Goal: Task Accomplishment & Management: Manage account settings

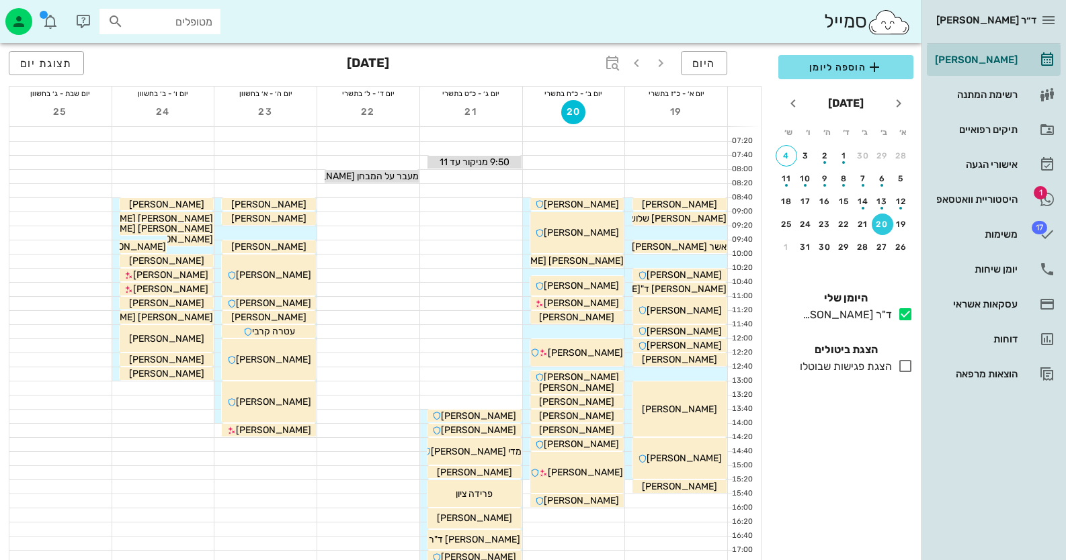
scroll to position [134, 0]
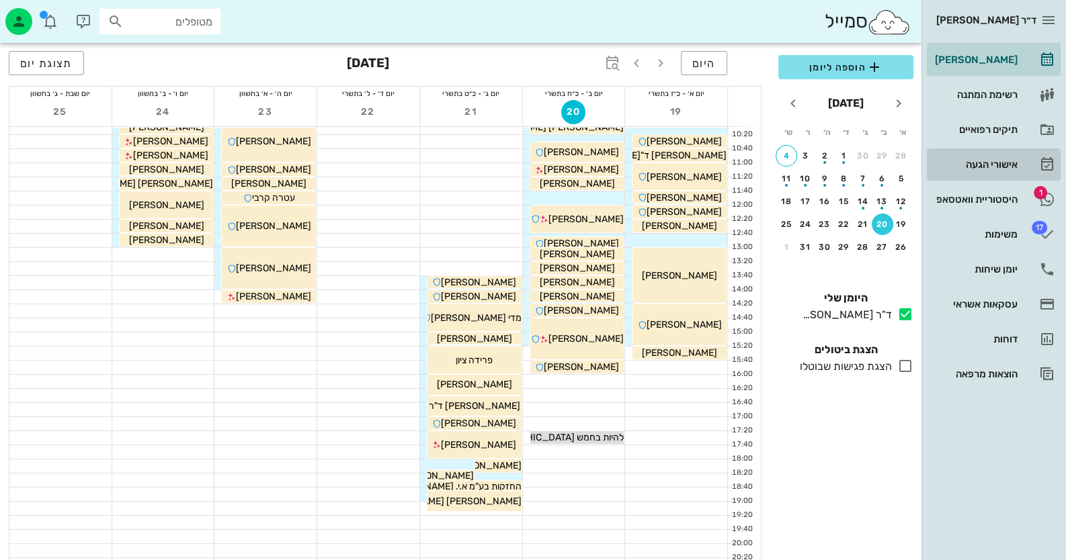
click at [953, 175] on link "אישורי הגעה" at bounding box center [994, 164] width 134 height 32
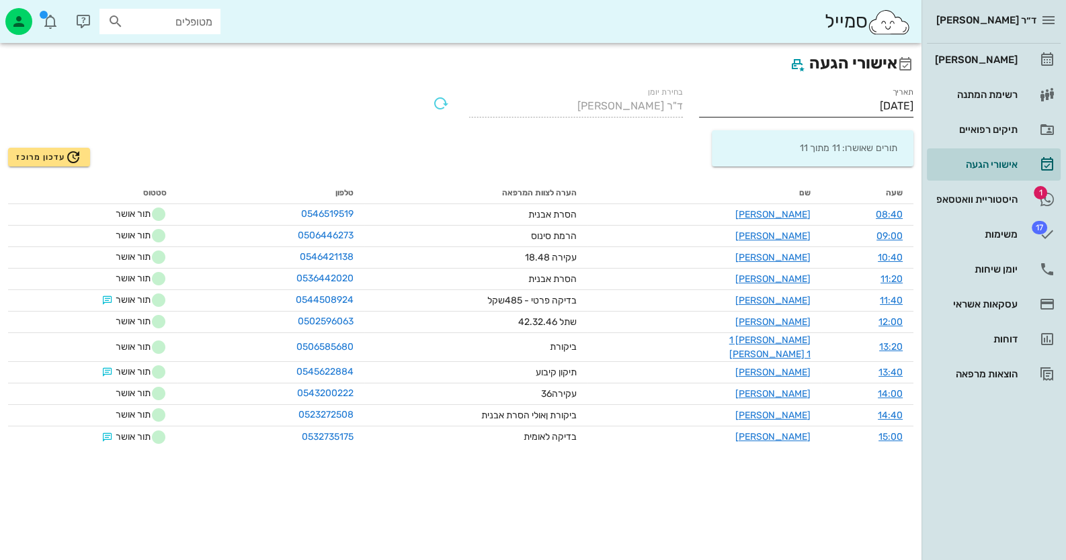
click at [863, 103] on input "[DATE]" at bounding box center [806, 106] width 214 height 22
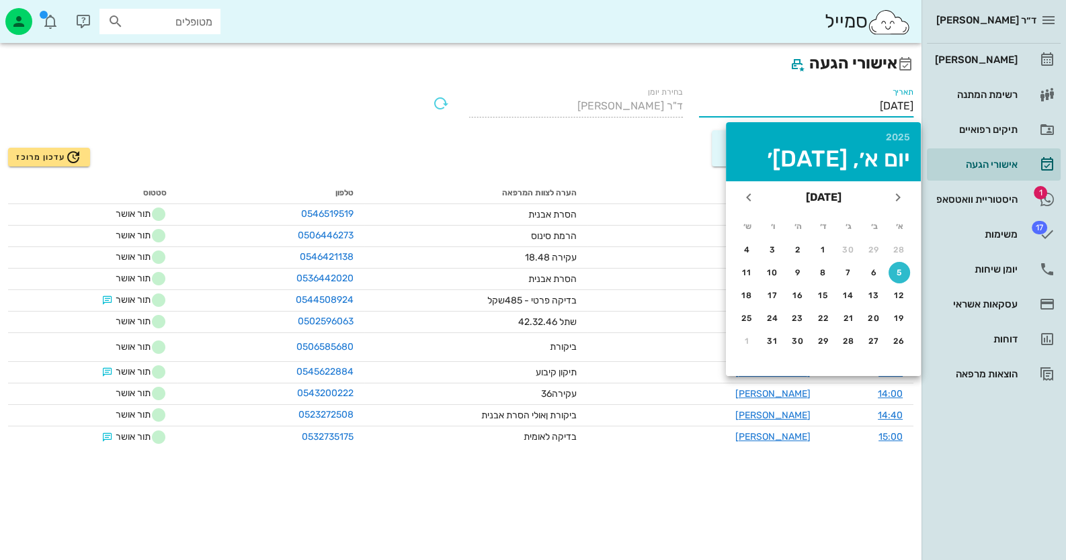
click at [859, 101] on input "[DATE]" at bounding box center [806, 106] width 214 height 22
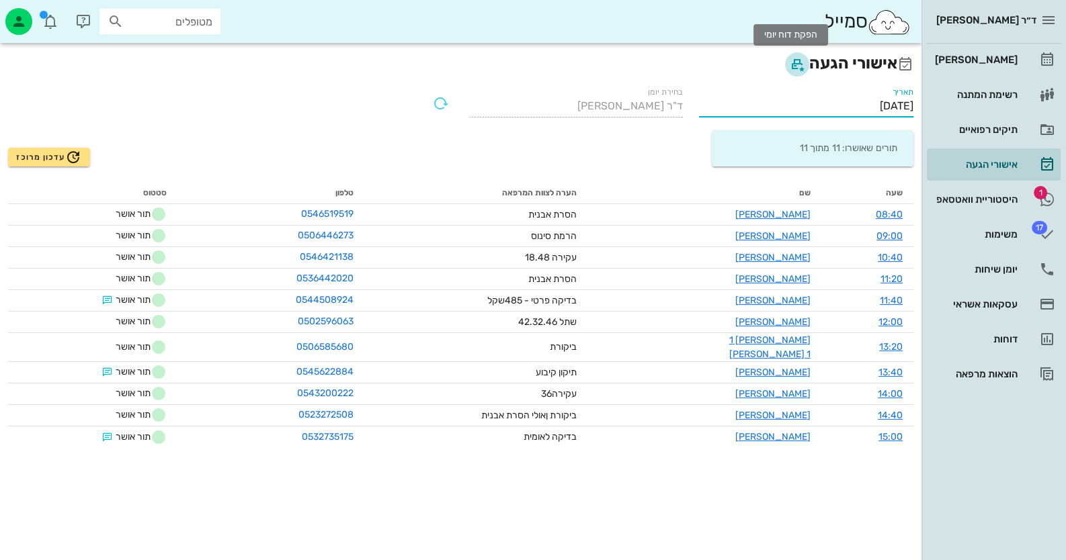
click at [789, 60] on icon "button" at bounding box center [797, 64] width 16 height 16
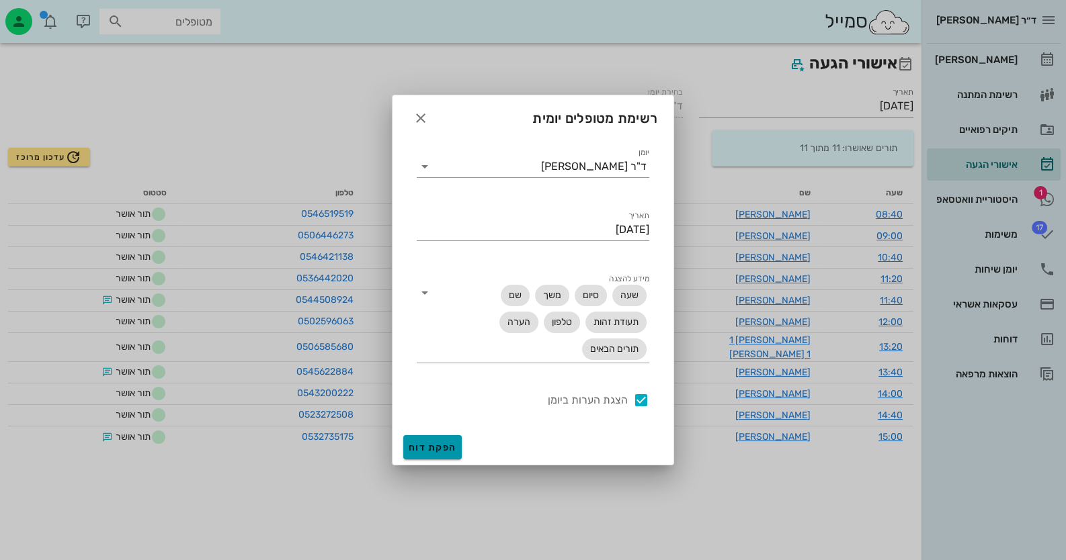
click at [442, 443] on span "הפקת דוח" at bounding box center [433, 447] width 48 height 11
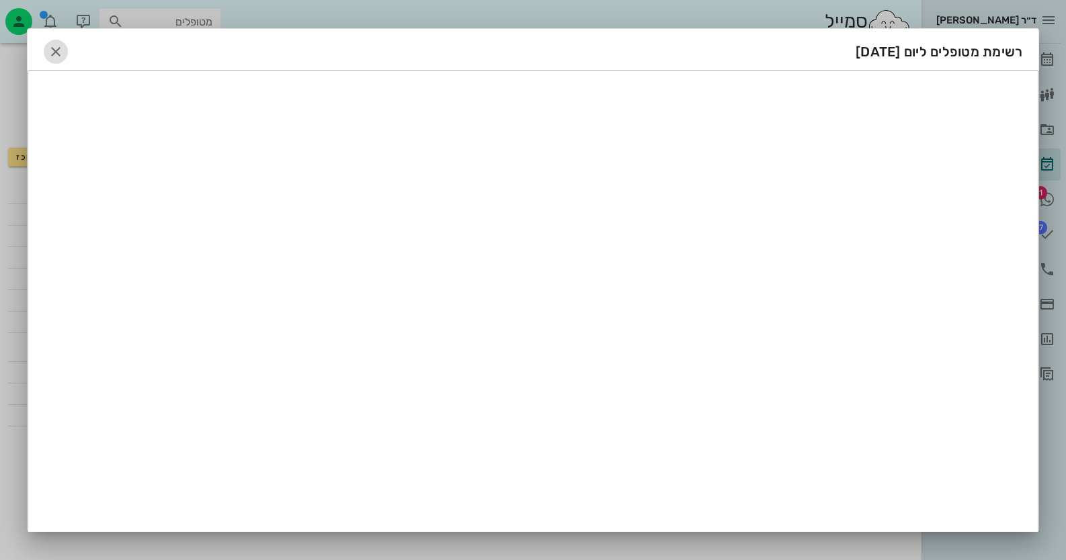
click at [62, 44] on icon "button" at bounding box center [56, 52] width 16 height 16
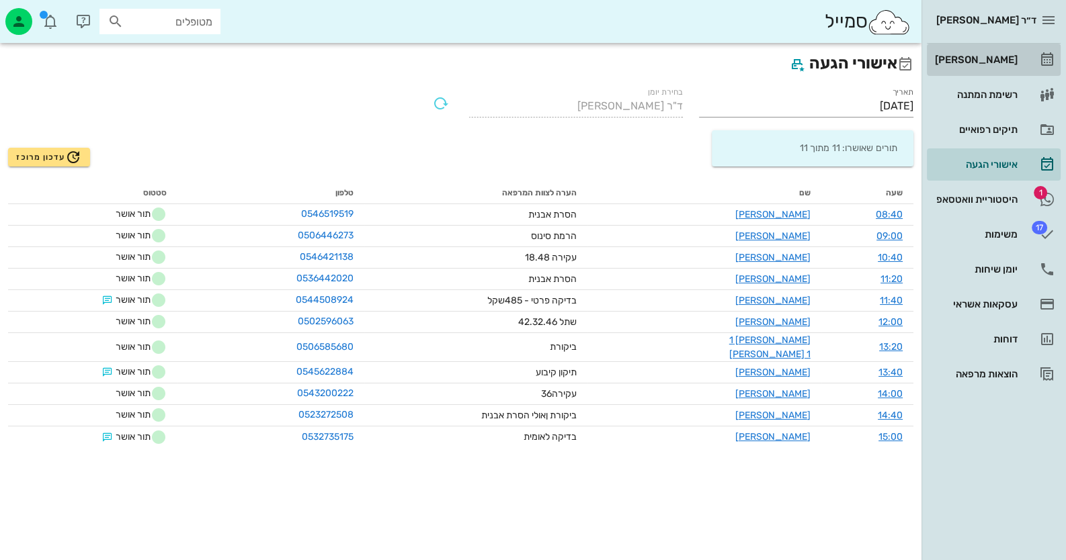
click at [1009, 56] on div "[PERSON_NAME]" at bounding box center [974, 59] width 85 height 11
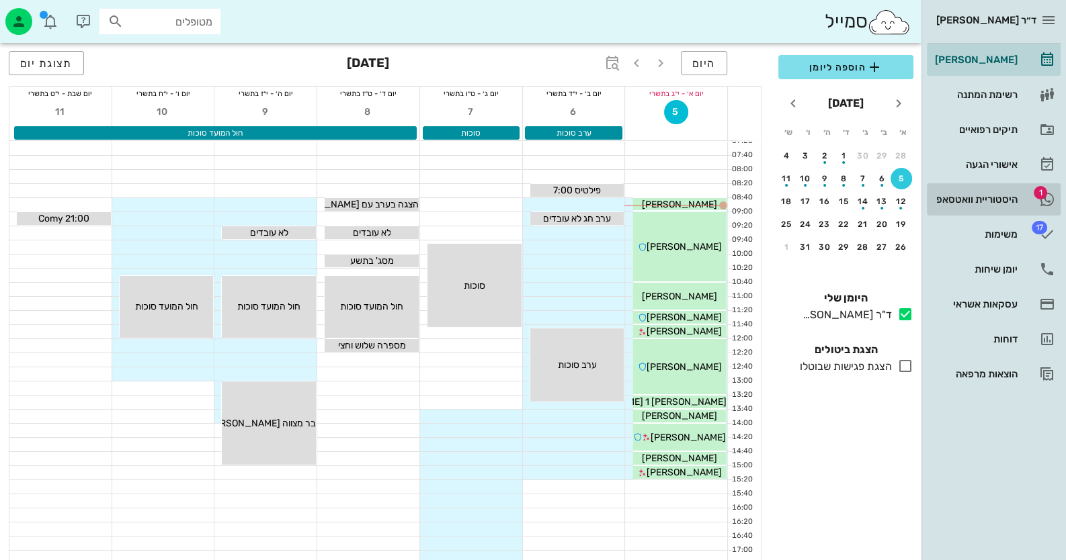
click at [951, 198] on div "היסטוריית וואטסאפ" at bounding box center [974, 199] width 85 height 11
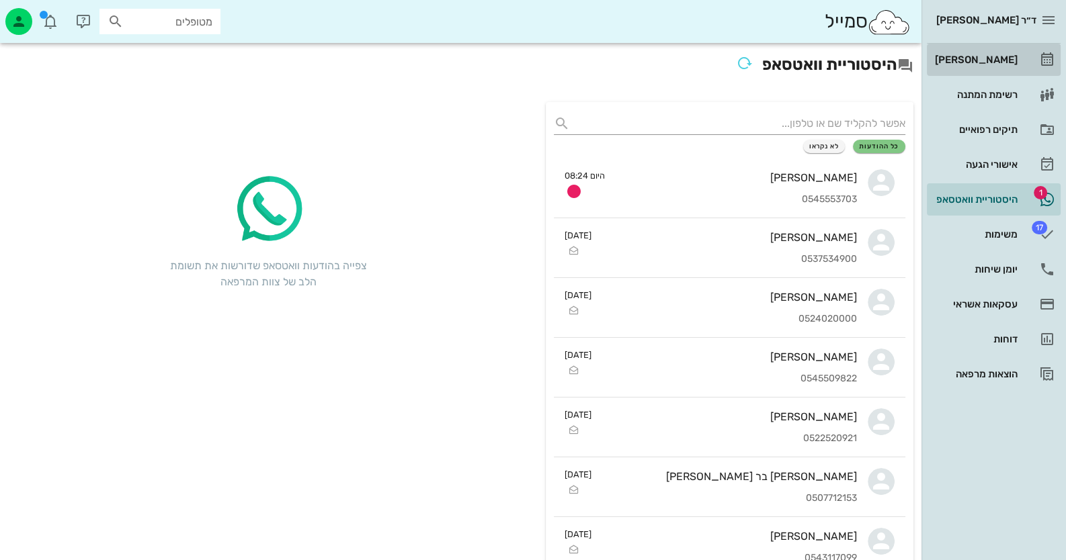
click at [1012, 65] on div "[PERSON_NAME]" at bounding box center [974, 60] width 85 height 22
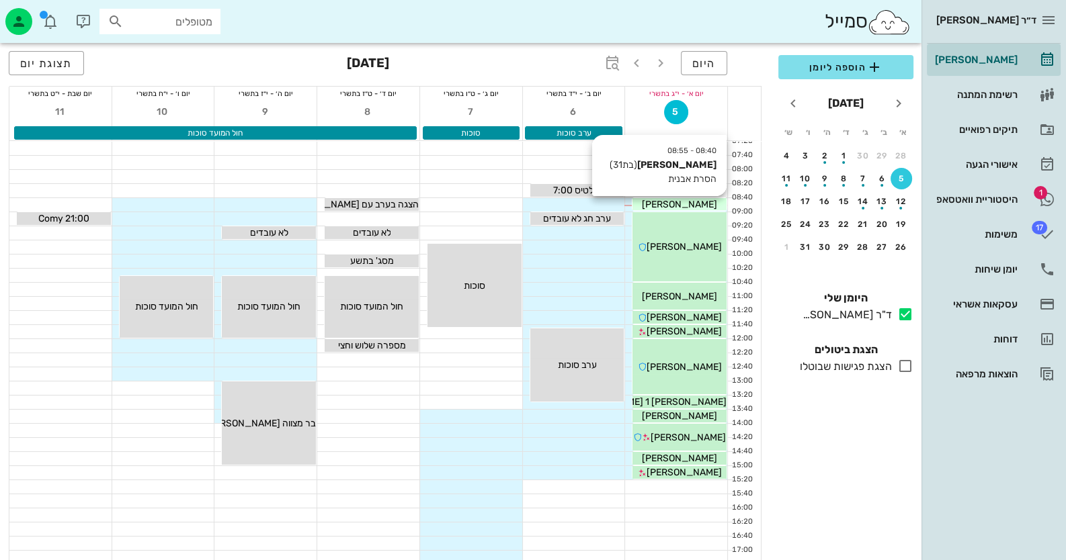
click at [676, 204] on span "[PERSON_NAME]" at bounding box center [679, 204] width 75 height 11
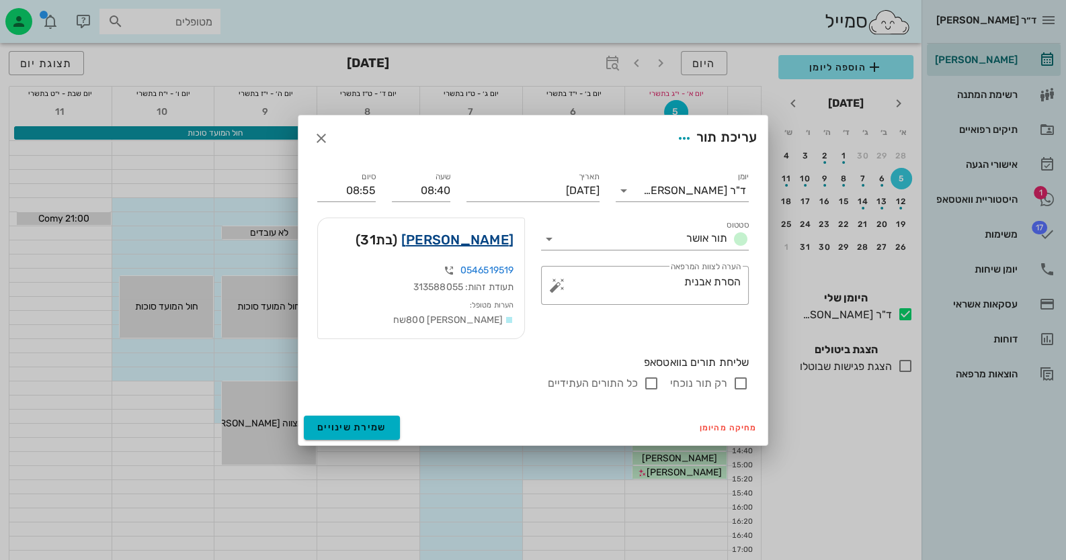
click at [495, 238] on link "[PERSON_NAME]" at bounding box center [457, 240] width 112 height 22
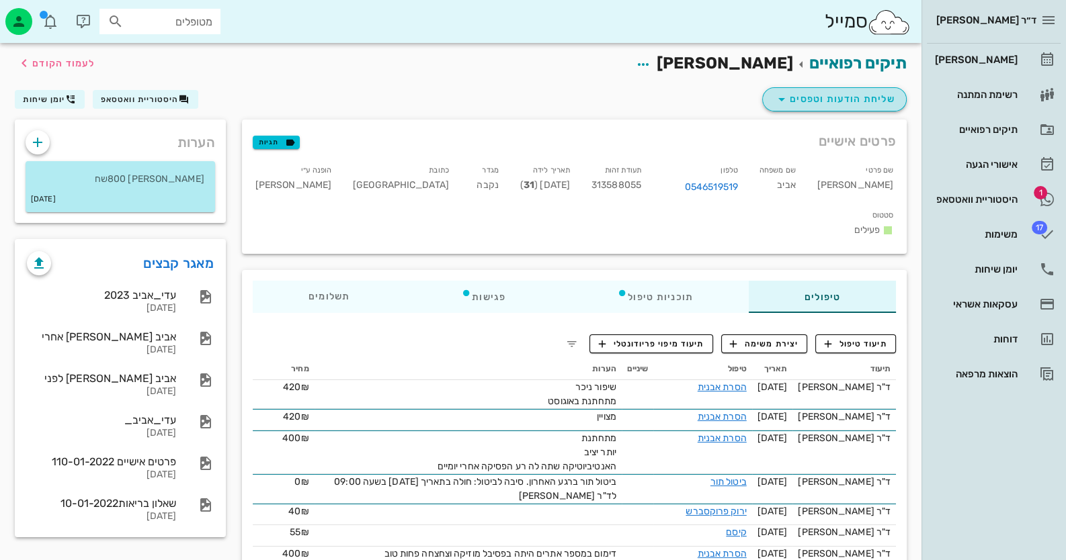
click at [839, 107] on span "שליחת הודעות וטפסים" at bounding box center [834, 99] width 122 height 16
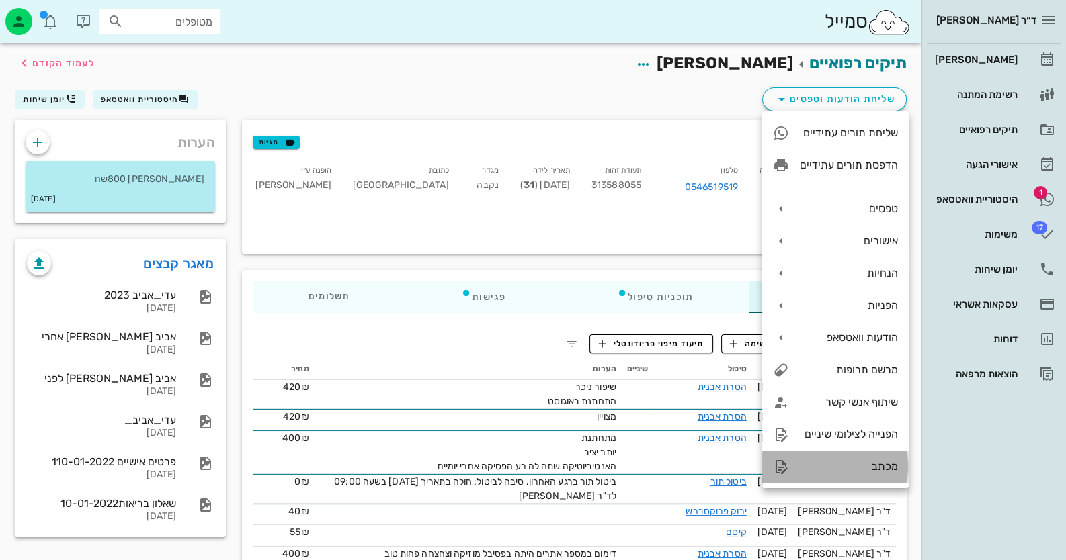
click at [863, 478] on div "מכתב" at bounding box center [835, 467] width 146 height 32
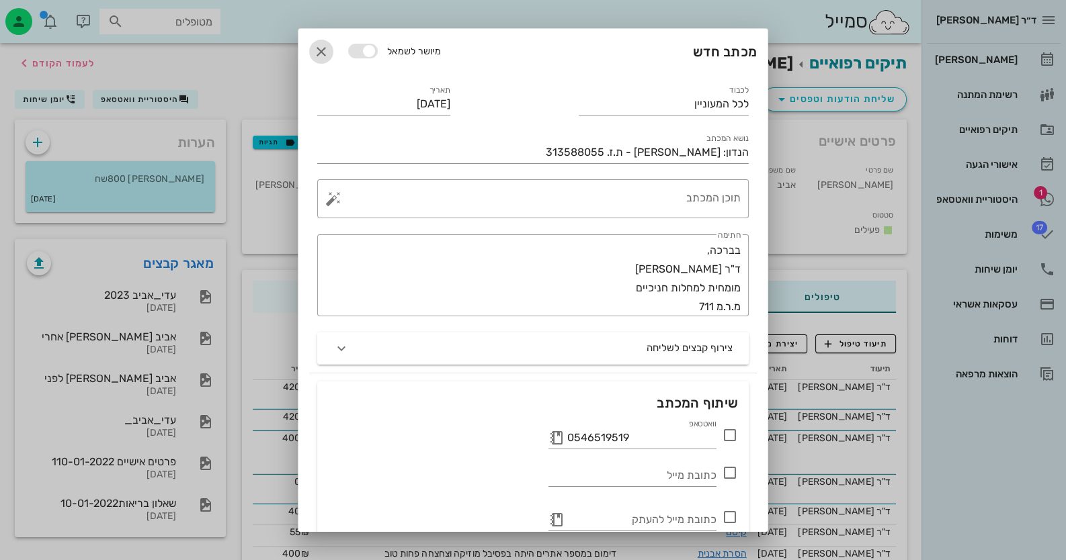
click at [324, 44] on icon "button" at bounding box center [321, 52] width 16 height 16
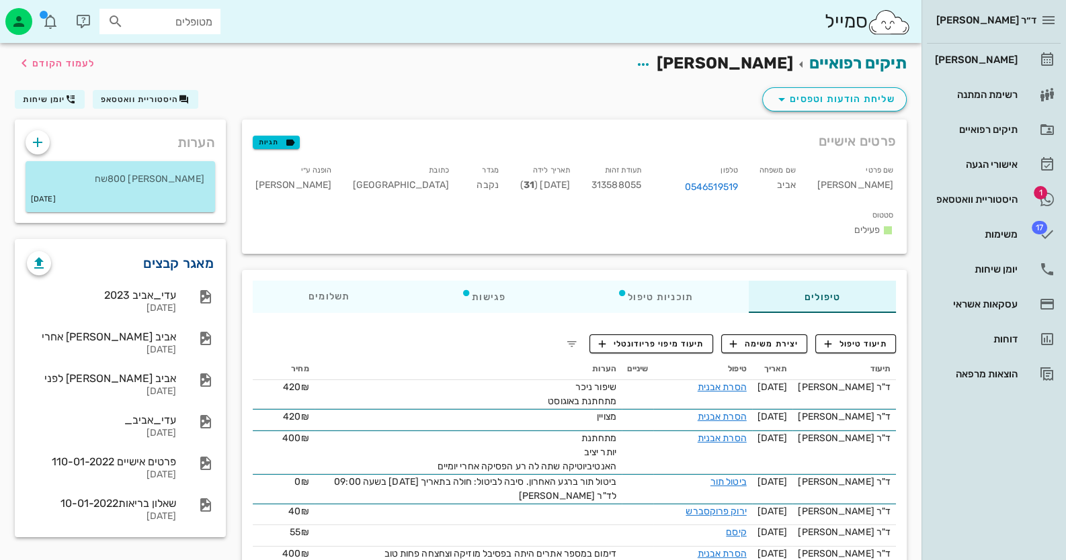
click at [175, 269] on link "מאגר קבצים" at bounding box center [178, 264] width 71 height 22
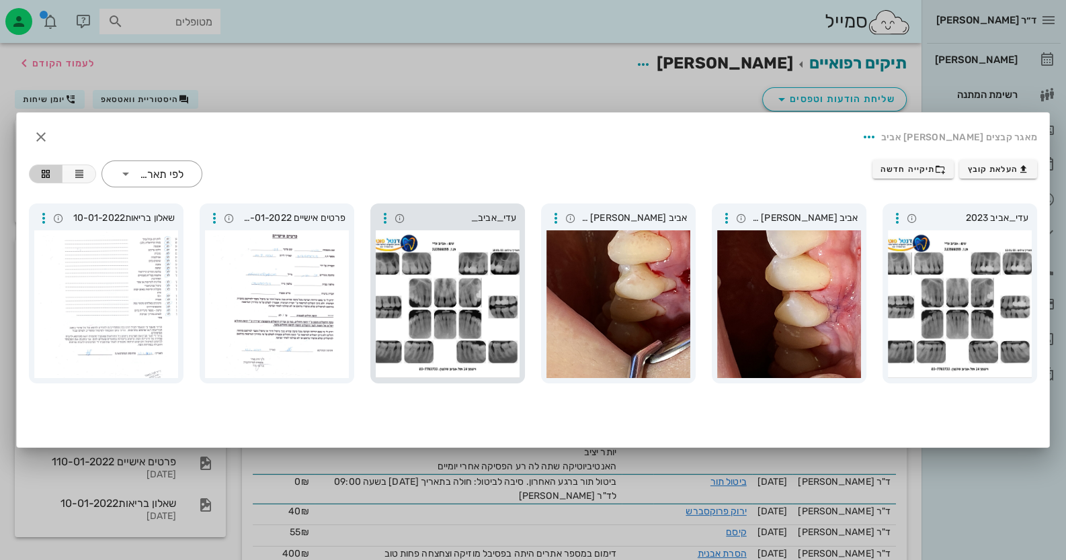
click at [439, 279] on div at bounding box center [448, 304] width 144 height 148
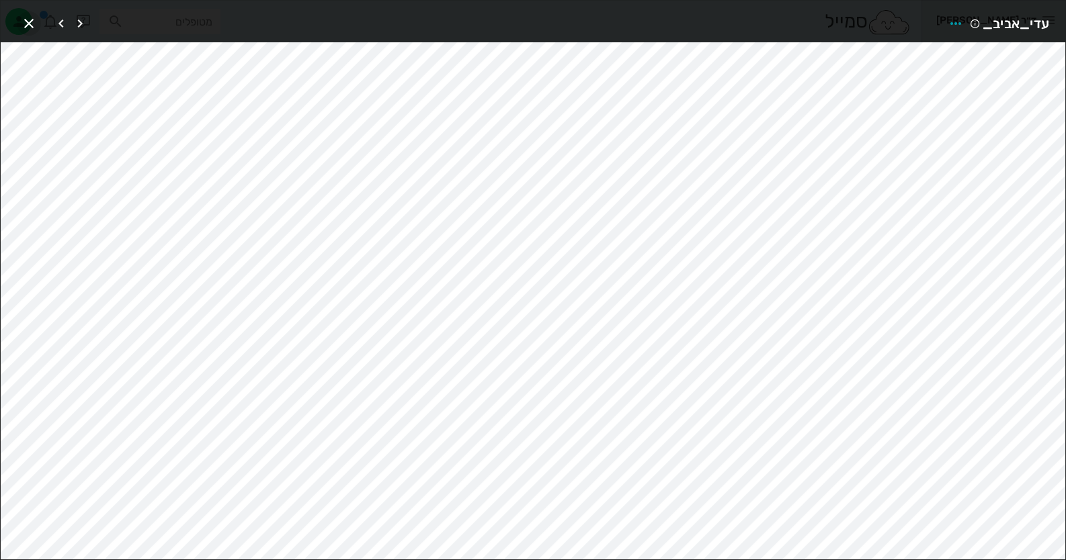
click at [29, 20] on icon "button" at bounding box center [29, 23] width 16 height 16
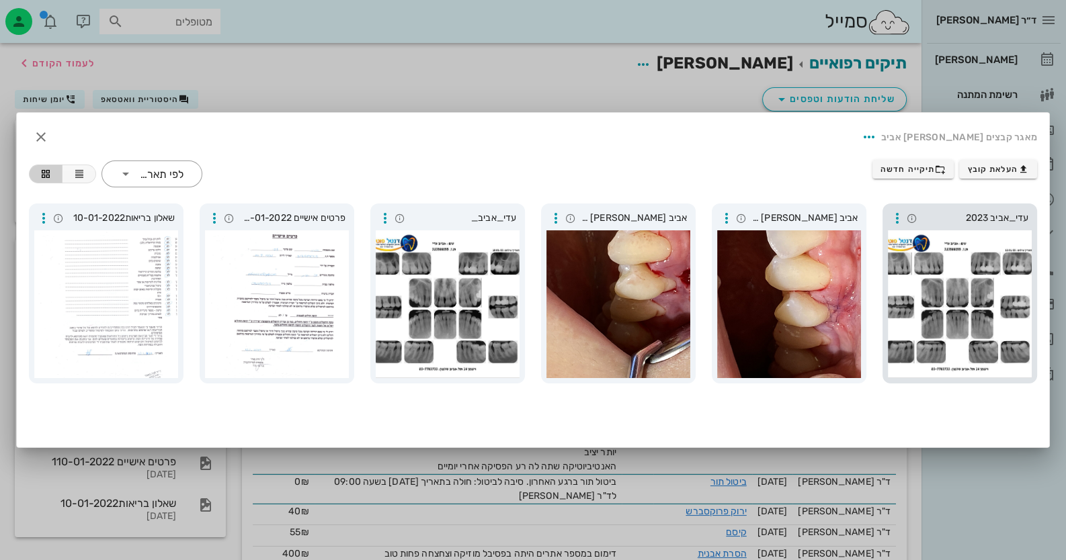
click at [897, 258] on div at bounding box center [960, 304] width 144 height 148
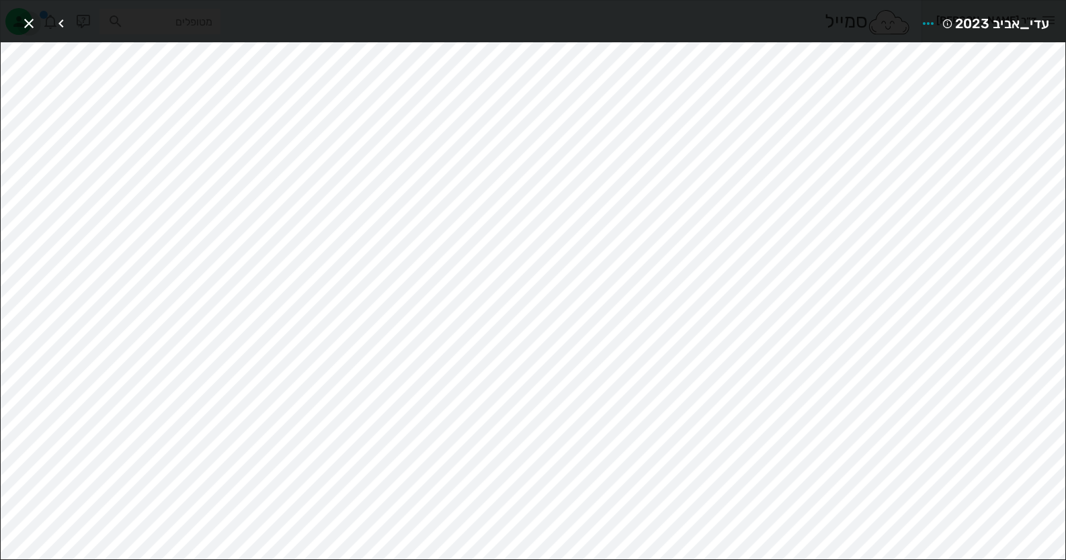
click at [23, 24] on icon "button" at bounding box center [29, 23] width 16 height 16
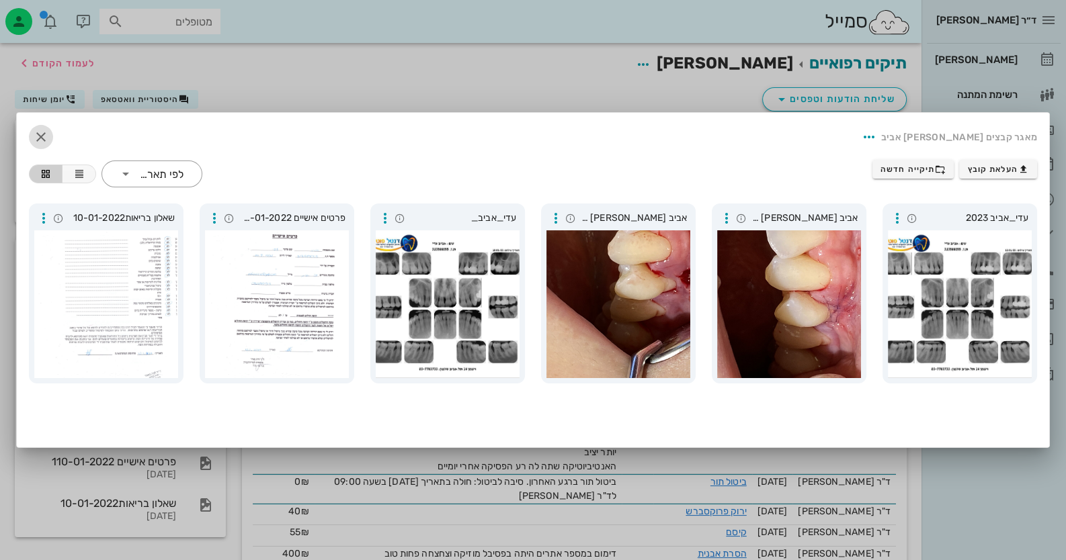
click at [42, 134] on icon "button" at bounding box center [41, 137] width 16 height 16
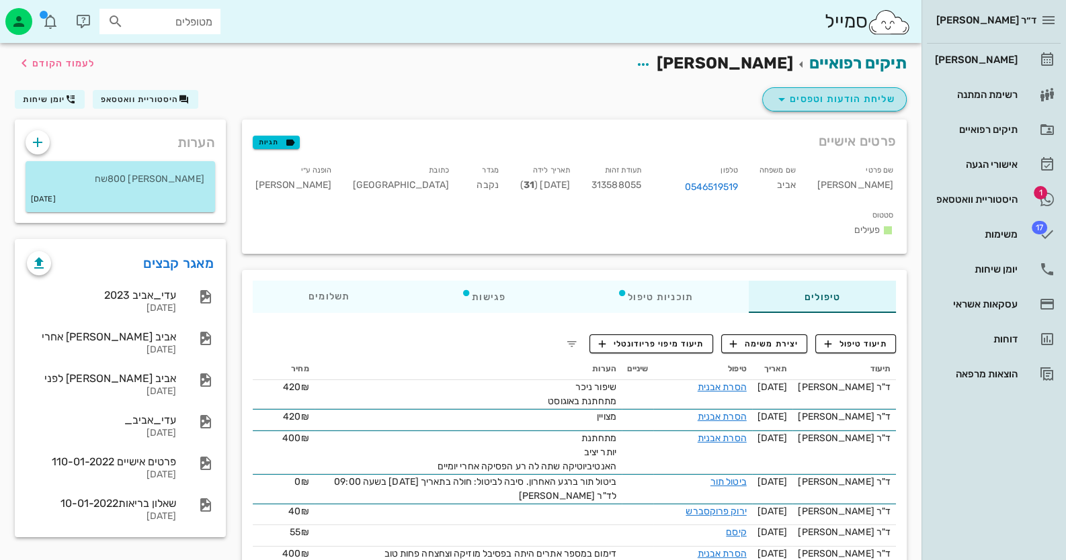
click at [830, 99] on span "שליחת הודעות וטפסים" at bounding box center [834, 99] width 122 height 16
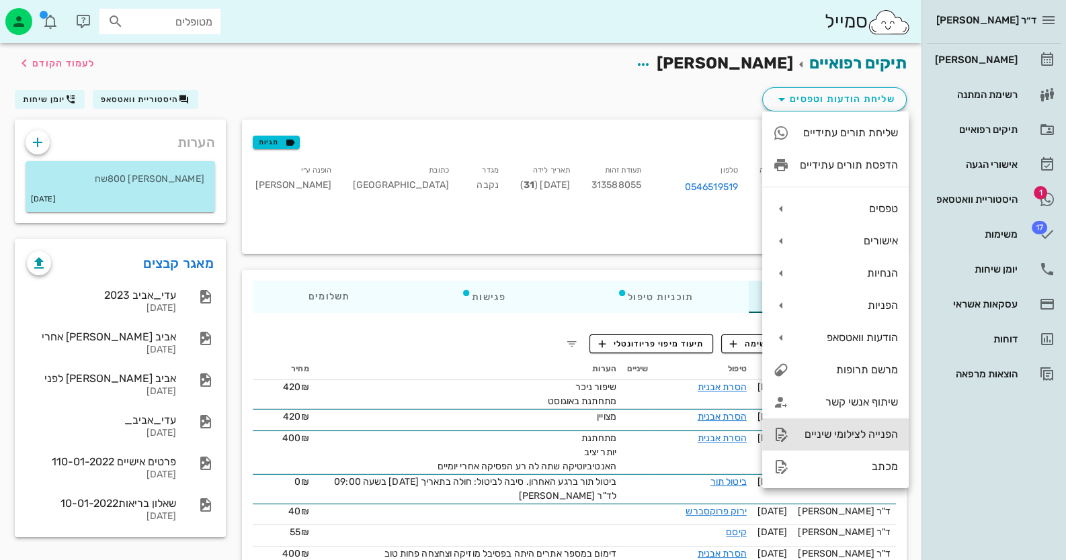
click at [847, 437] on div "הפנייה לצילומי שיניים" at bounding box center [849, 434] width 98 height 13
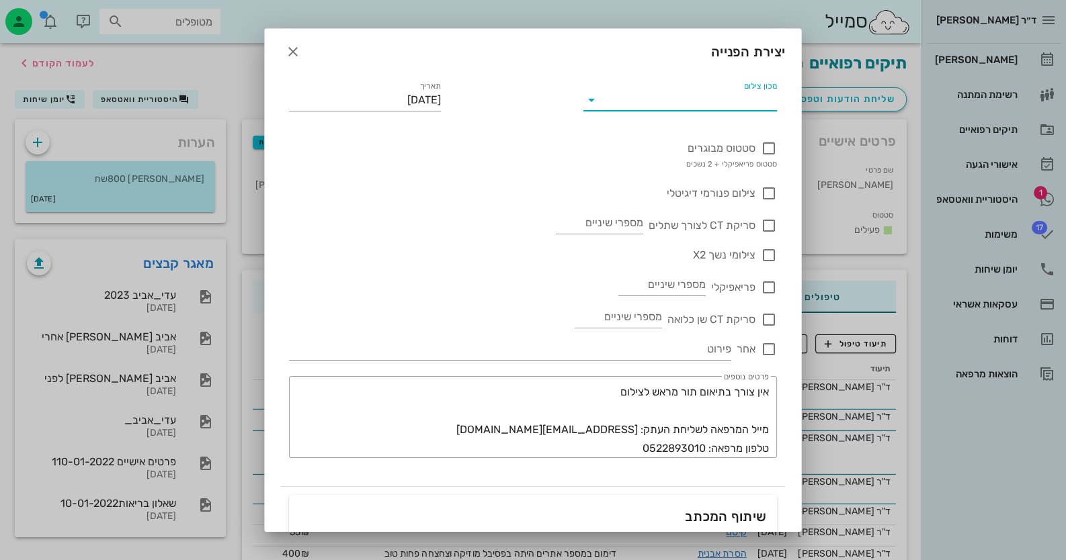
click at [757, 94] on input "מכון צילום" at bounding box center [691, 100] width 173 height 22
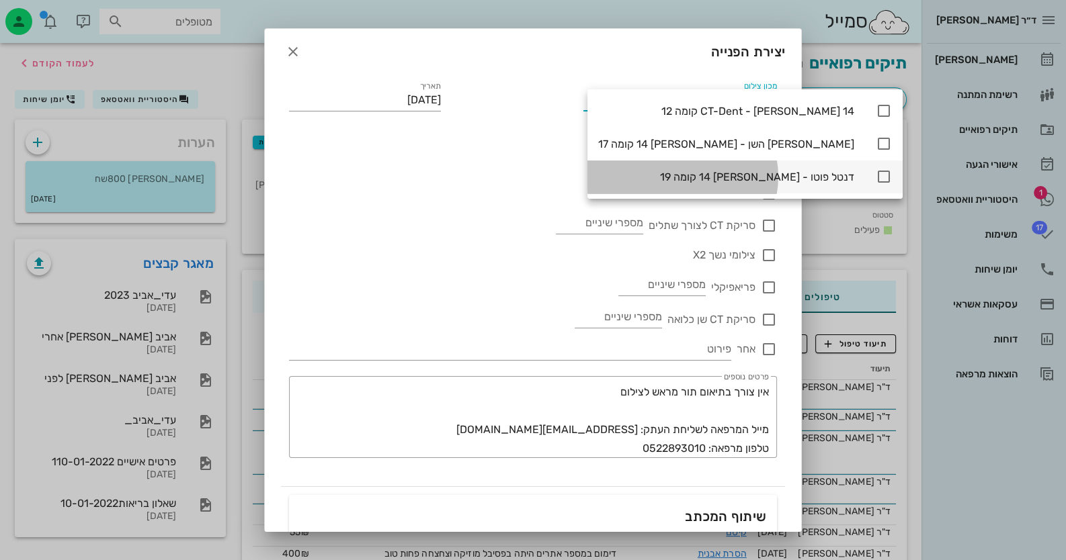
click at [876, 172] on icon at bounding box center [884, 177] width 16 height 16
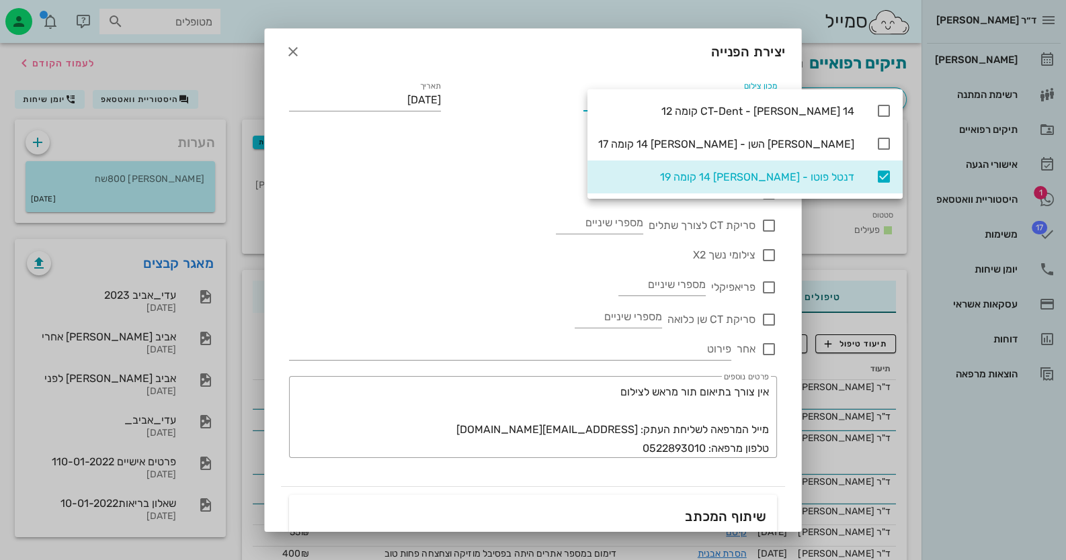
click at [579, 249] on div "צילומי נשך X2" at bounding box center [533, 249] width 488 height 30
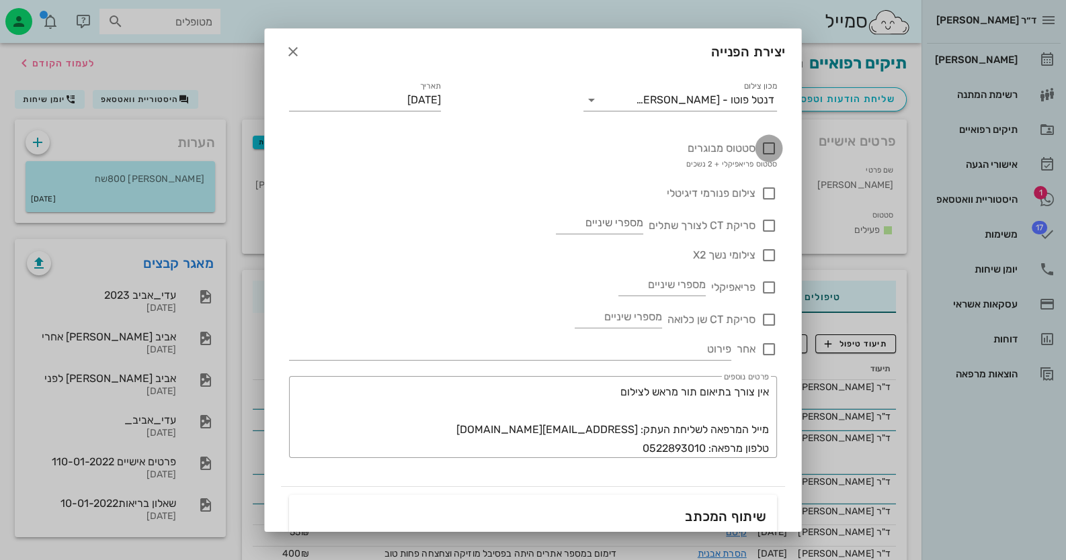
click at [765, 146] on div at bounding box center [768, 148] width 23 height 23
checkbox input "true"
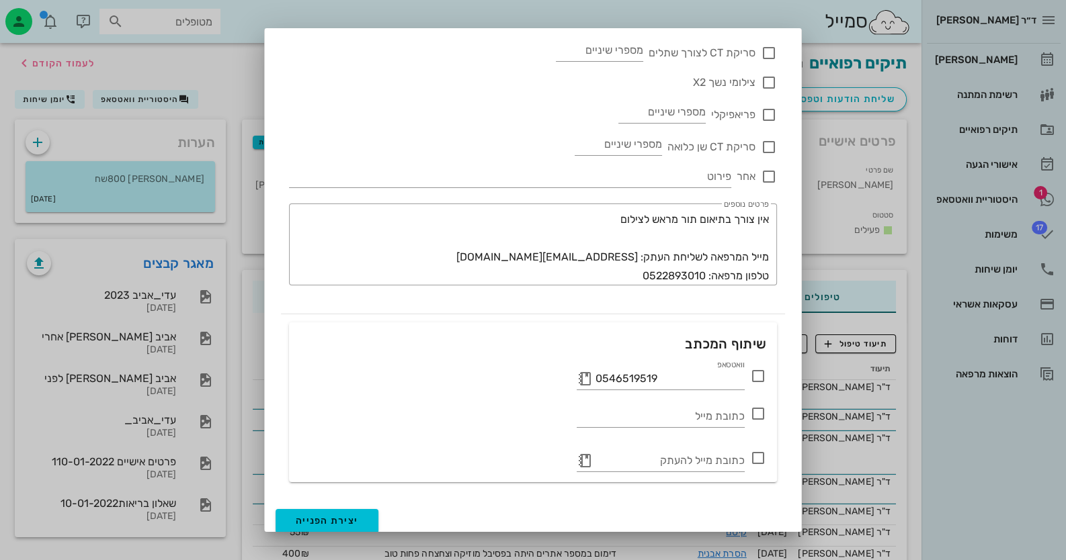
scroll to position [178, 0]
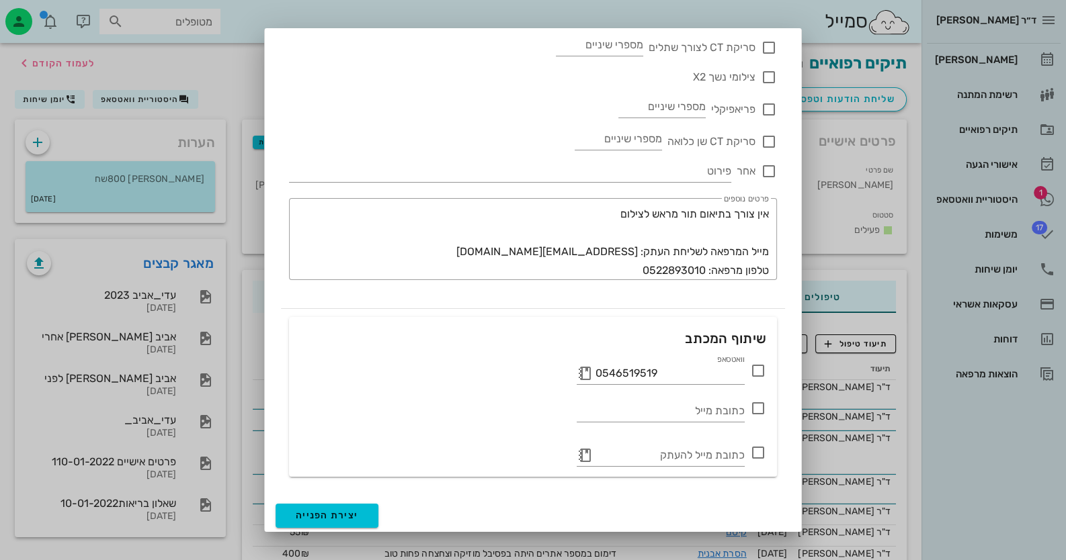
click at [756, 368] on icon at bounding box center [758, 371] width 16 height 16
click at [345, 514] on span "יצירת הפנייה" at bounding box center [327, 515] width 62 height 11
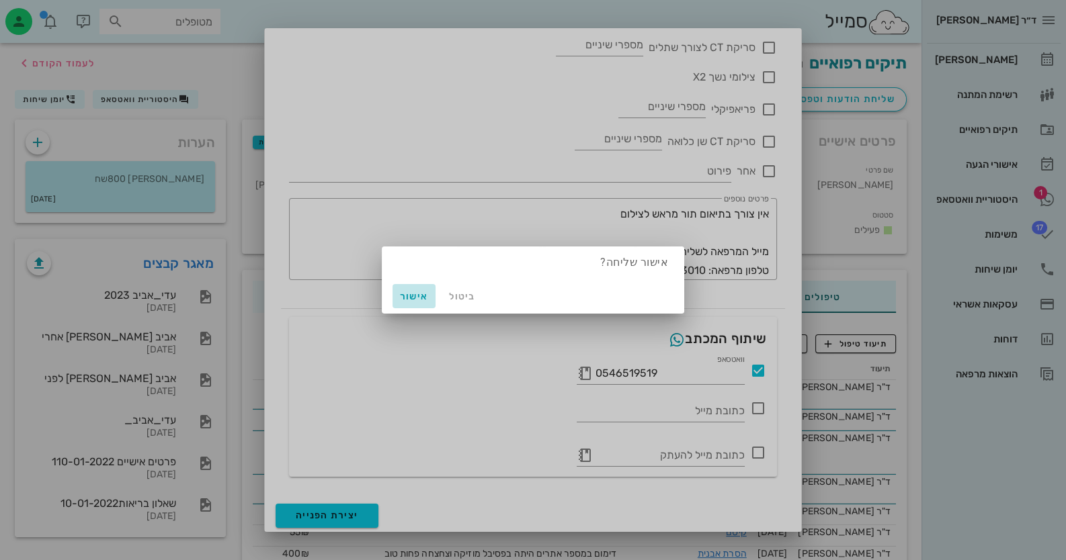
click at [410, 294] on span "אישור" at bounding box center [414, 296] width 32 height 11
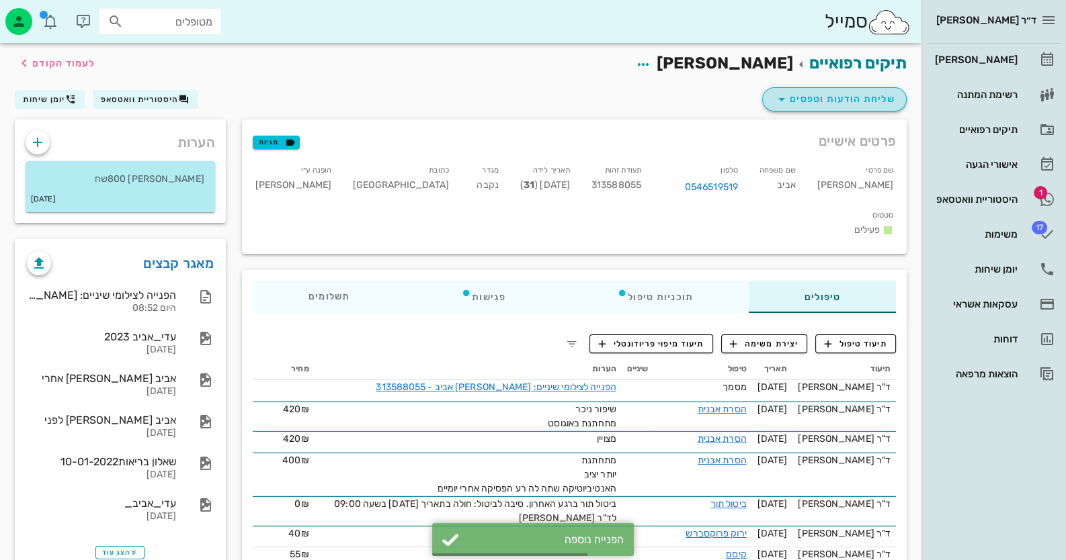
click at [897, 96] on button "שליחת הודעות וטפסים" at bounding box center [834, 99] width 144 height 24
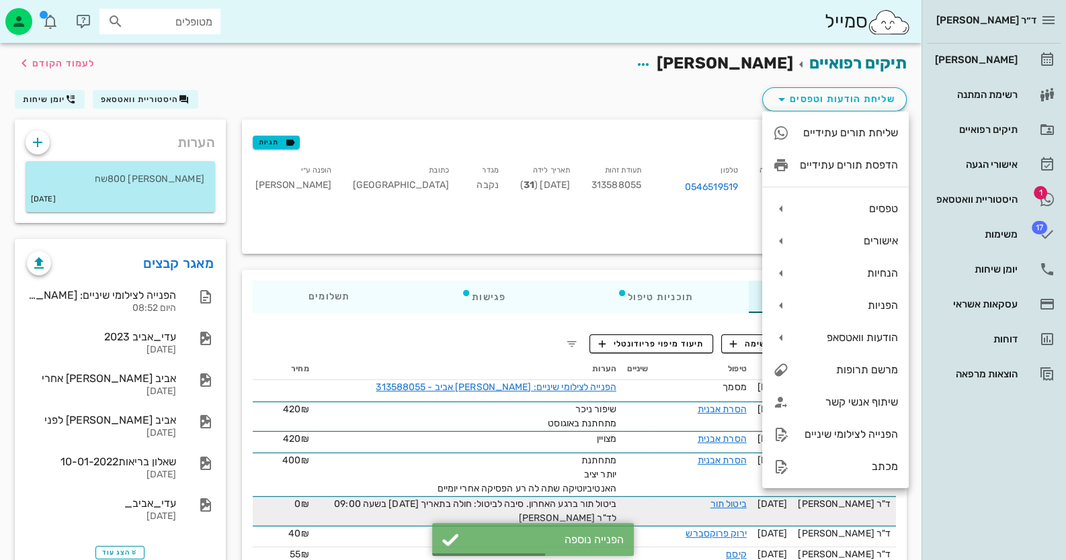
click at [793, 497] on td "[DATE]" at bounding box center [772, 512] width 41 height 30
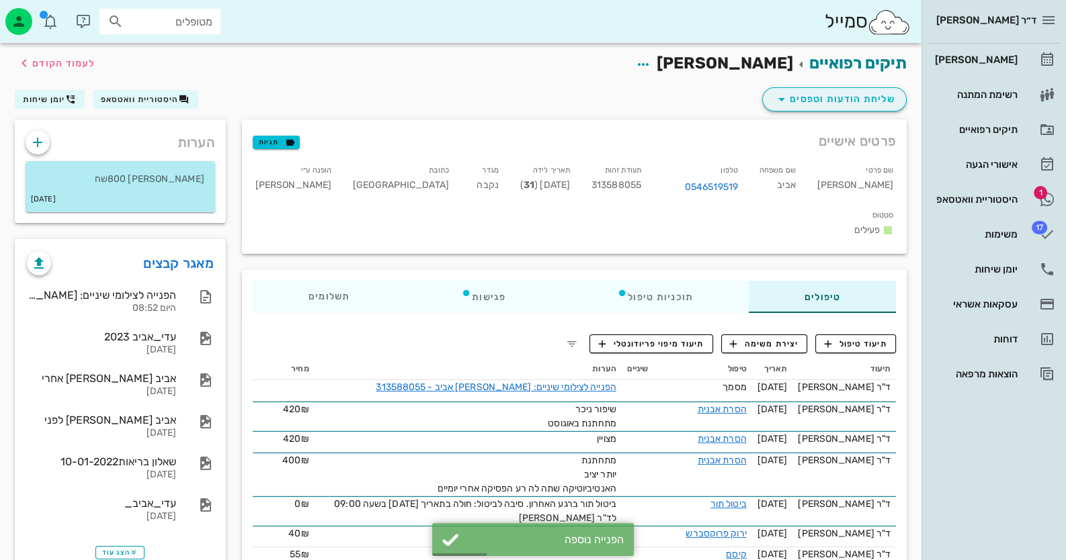
drag, startPoint x: 849, startPoint y: 79, endPoint x: 855, endPoint y: 93, distance: 16.0
click at [849, 86] on div "תיקים רפואיים [PERSON_NAME] אביב לעמוד הקודם שליחת הודעות וטפסים היסטוריית וואט…" at bounding box center [461, 81] width 908 height 77
click at [855, 93] on span "שליחת הודעות וטפסים" at bounding box center [834, 99] width 122 height 16
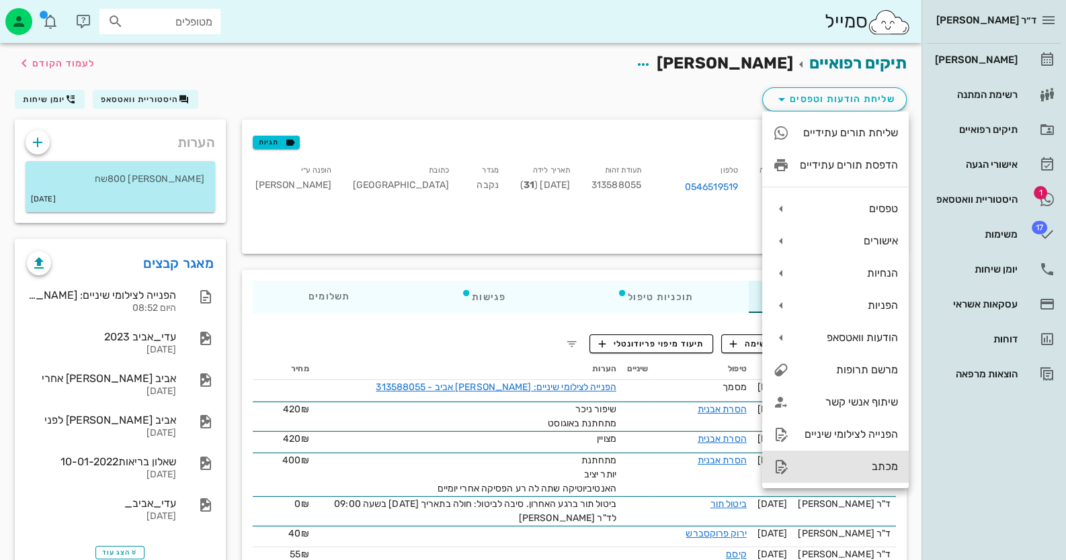
click at [835, 466] on div "מכתב" at bounding box center [849, 466] width 98 height 13
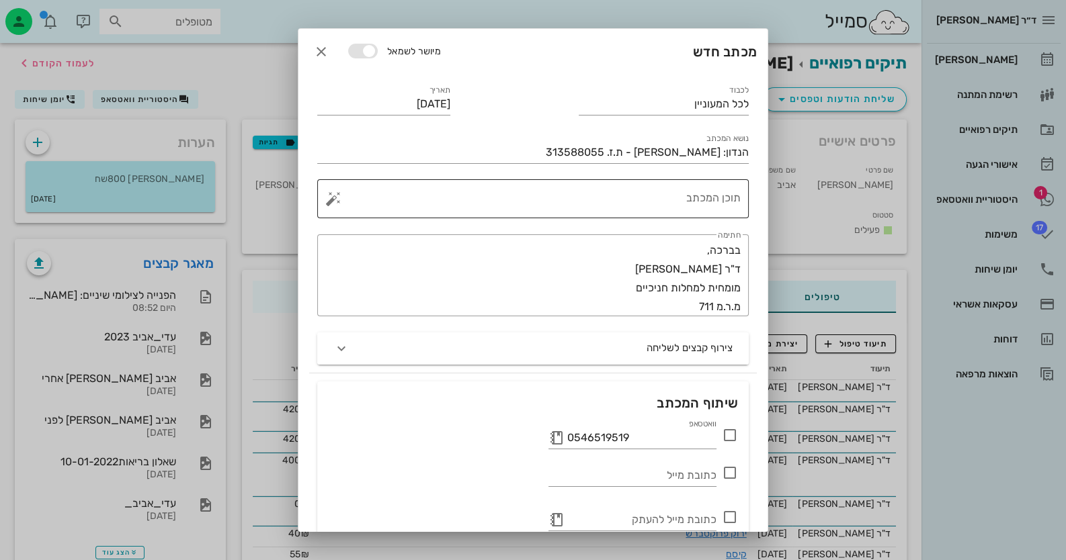
click at [605, 184] on div "תוכן המכתב" at bounding box center [538, 198] width 404 height 39
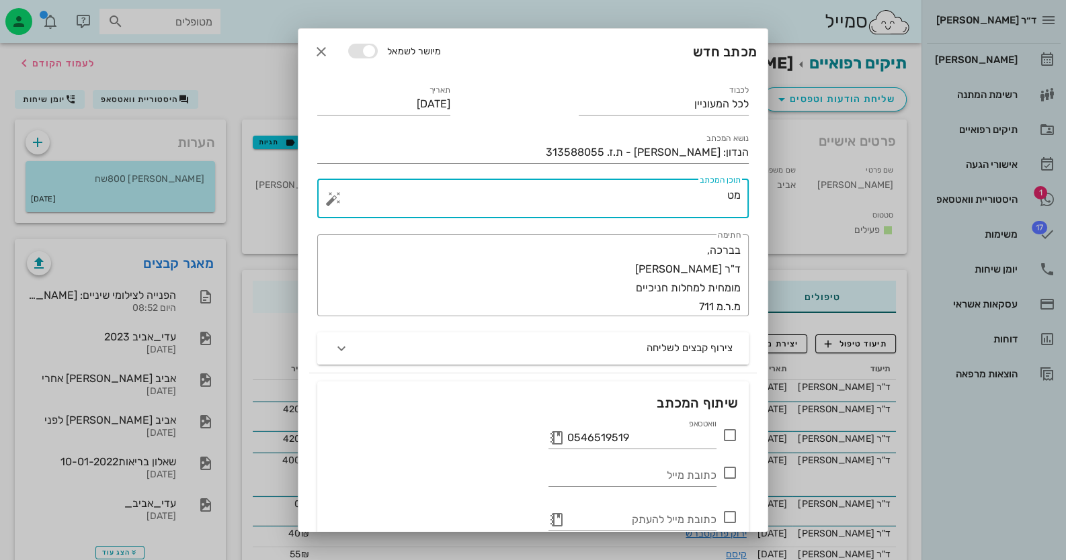
type textarea "מ"
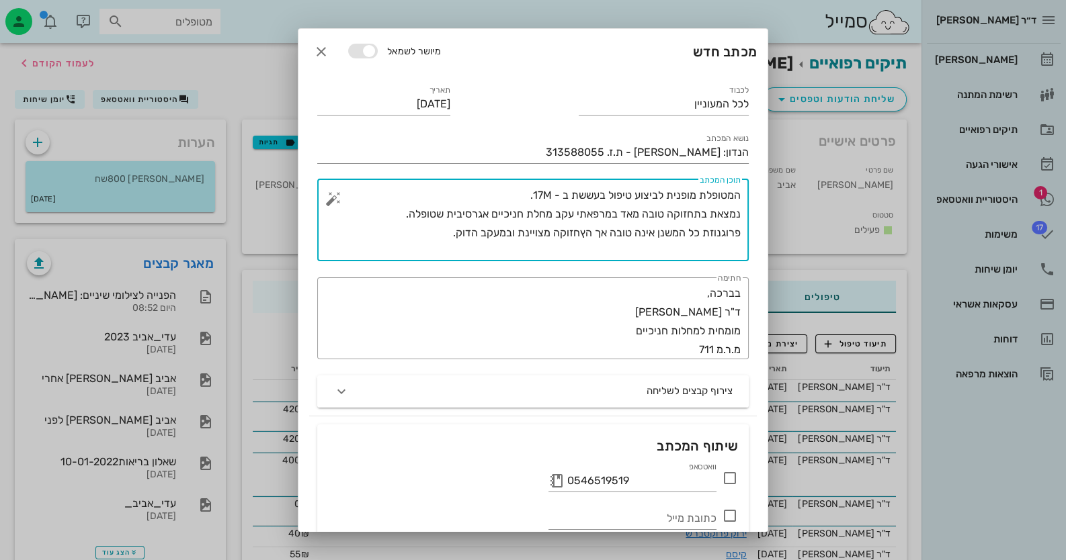
click at [585, 231] on textarea "המטופלת מופנית לביצוע טיפול בעששת ב - 17M. נמצאת בתחזוקה טובה מאד במרפאתי עקב מ…" at bounding box center [538, 223] width 404 height 75
click at [582, 230] on textarea "המטופלת מופנית לביצוע טיפול בעששת ב - 17M. נמצאת בתחזוקה טובה מאד במרפאתי עקב מ…" at bounding box center [538, 223] width 404 height 75
click at [699, 194] on textarea "המטופלת מופנית לביצוע טיפול בעששת ב - 17M. נמצאת בתחזוקה טובה מאד במרפאתי עקב מ…" at bounding box center [538, 223] width 404 height 75
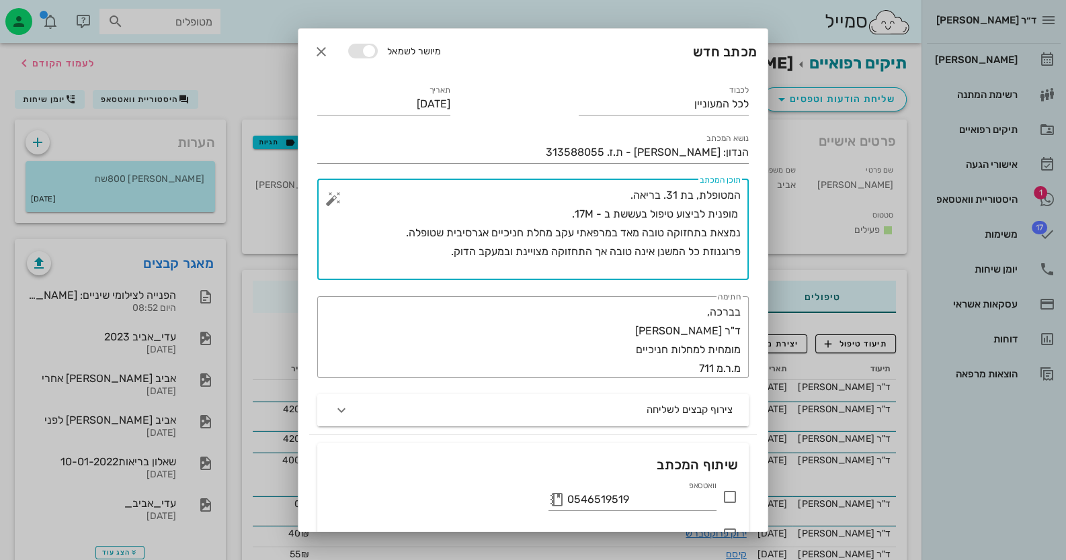
drag, startPoint x: 738, startPoint y: 207, endPoint x: 752, endPoint y: 212, distance: 14.9
click at [752, 212] on div "​ תוכן המכתב המטופלת, בת 31. בריאה. מופנית לביצוע טיפול בעששת ב - 17M. נמצאת בת…" at bounding box center [533, 229] width 448 height 117
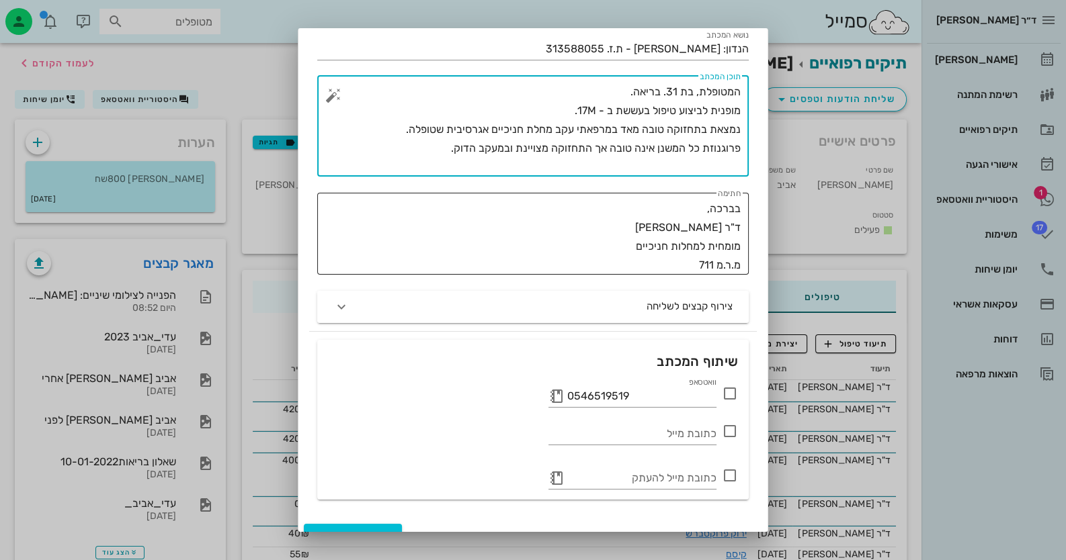
scroll to position [124, 0]
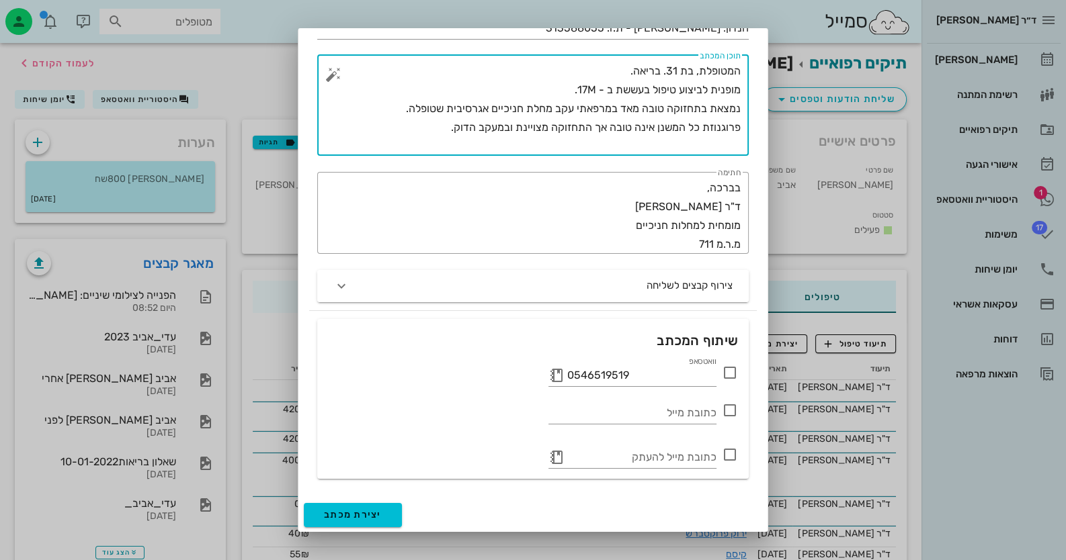
type textarea "המטופלת, בת 31. בריאה. מופנית לביצוע טיפול בעששת ב - 17M. נמצאת בתחזוקה טובה מא…"
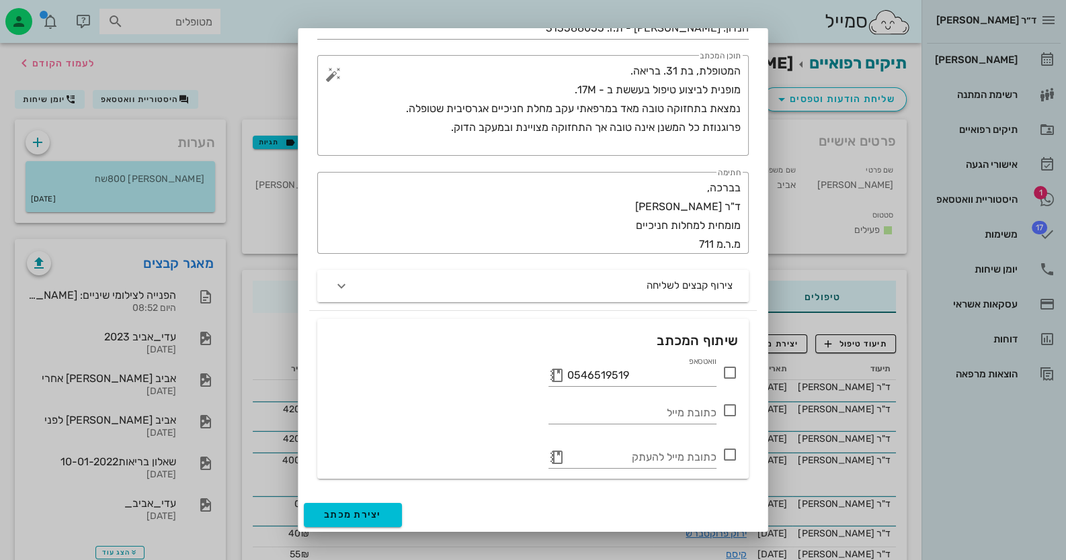
click at [734, 376] on icon at bounding box center [730, 373] width 16 height 16
click at [362, 508] on button "יצירת מכתב" at bounding box center [353, 515] width 98 height 24
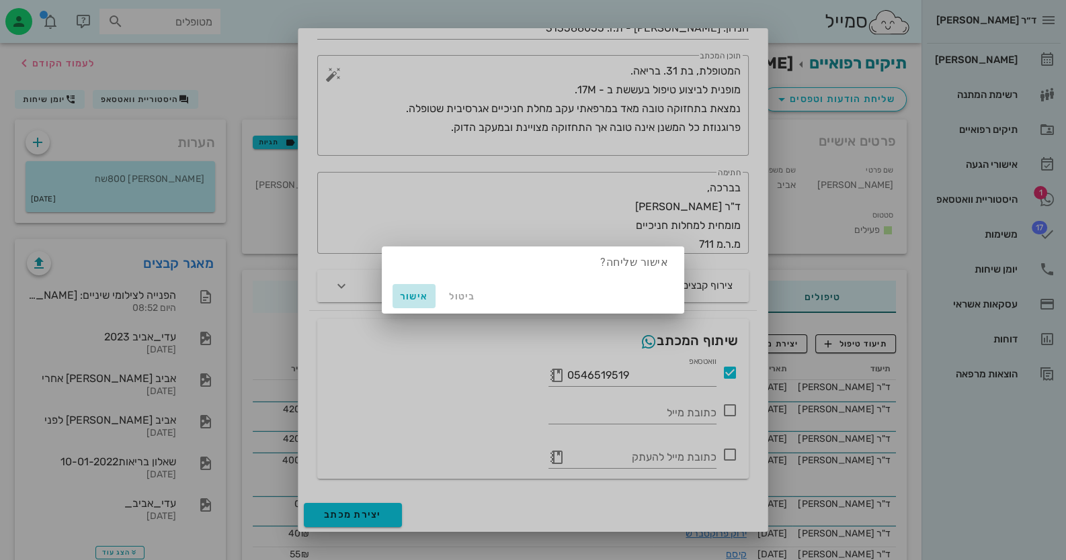
click at [409, 295] on span "אישור" at bounding box center [414, 296] width 32 height 11
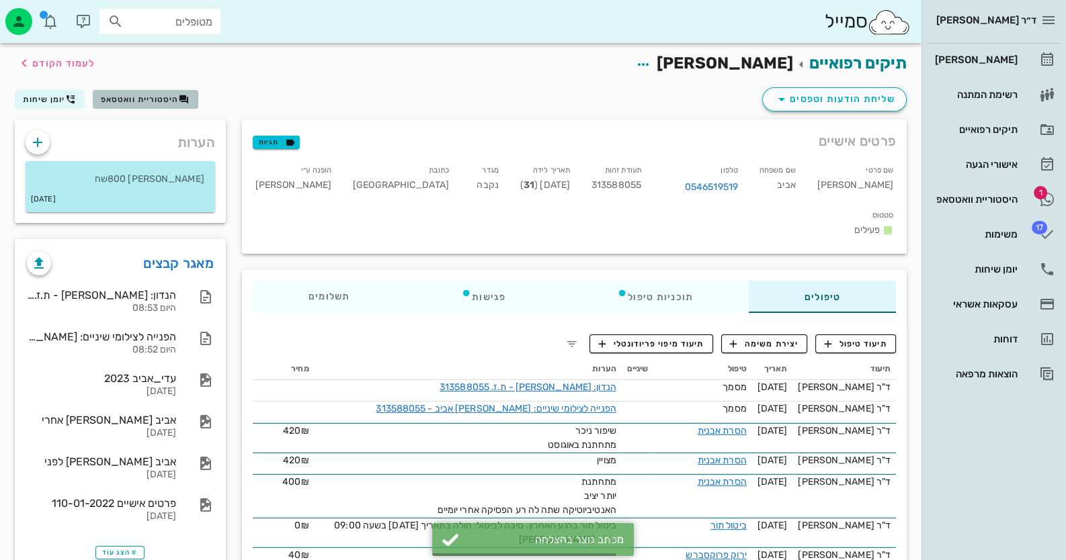
click at [151, 103] on span "היסטוריית וואטסאפ" at bounding box center [140, 99] width 78 height 9
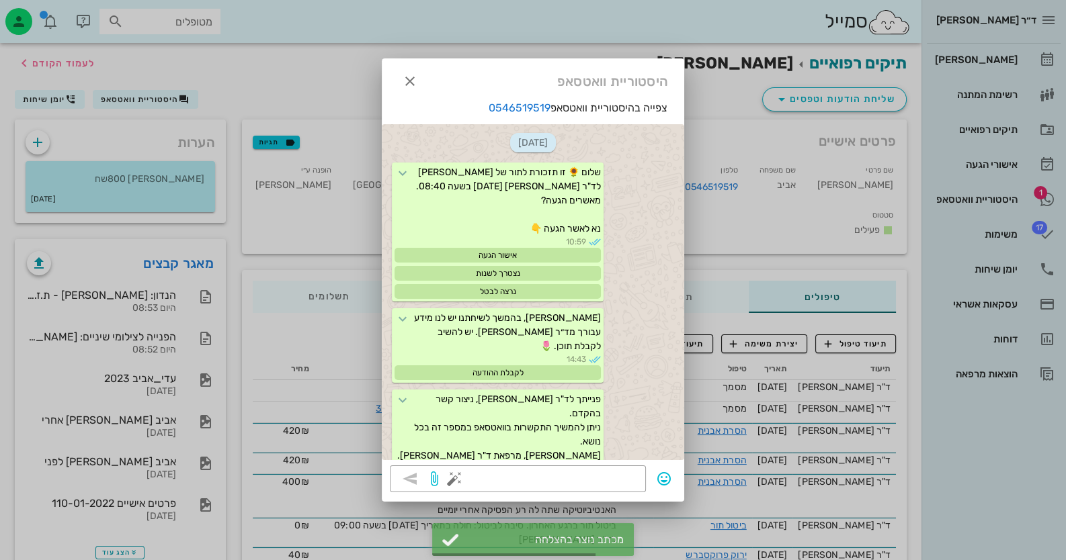
scroll to position [1219, 0]
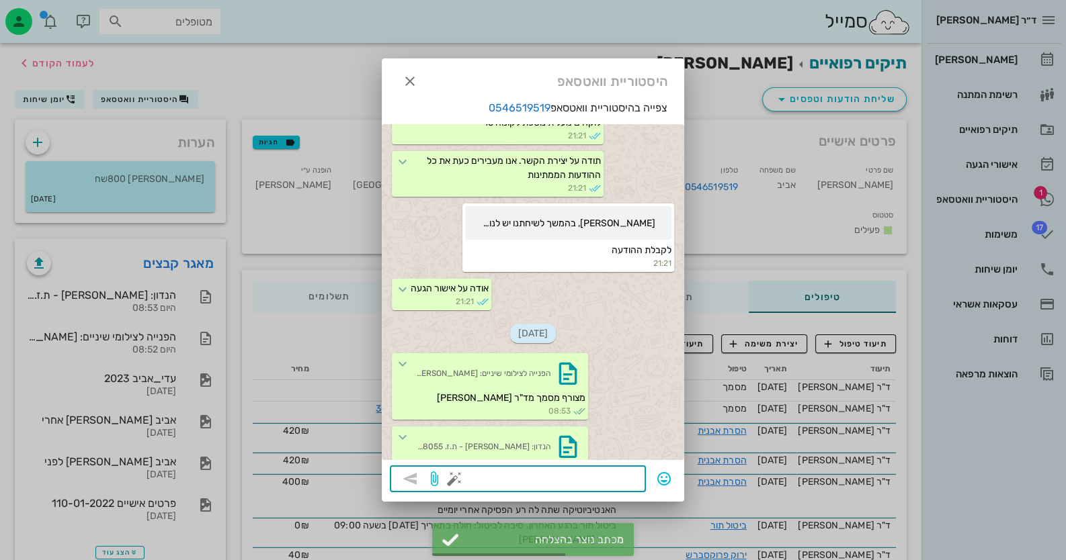
click at [610, 480] on textarea at bounding box center [547, 481] width 181 height 22
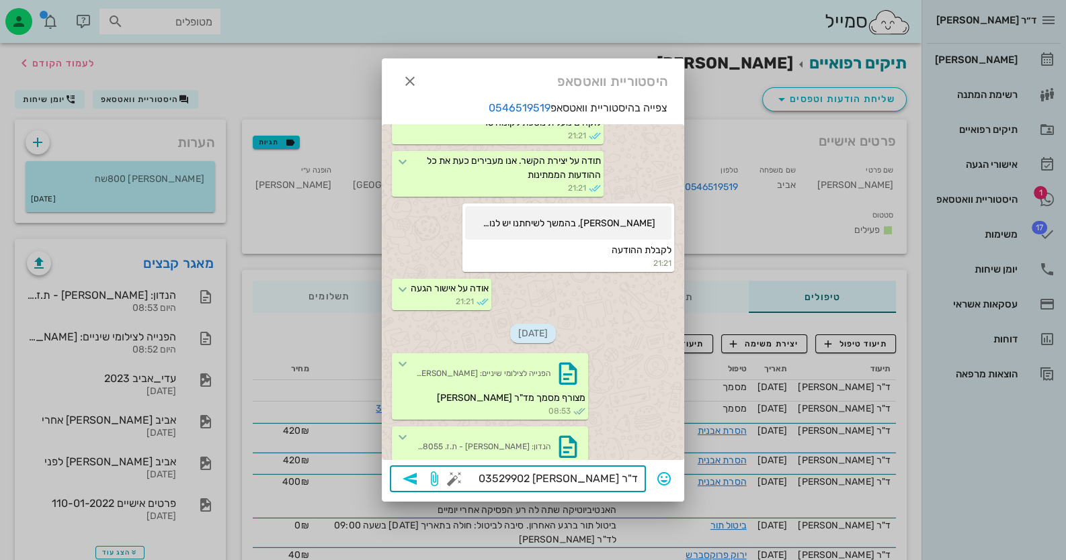
type textarea "ד"ר [PERSON_NAME] 035299023"
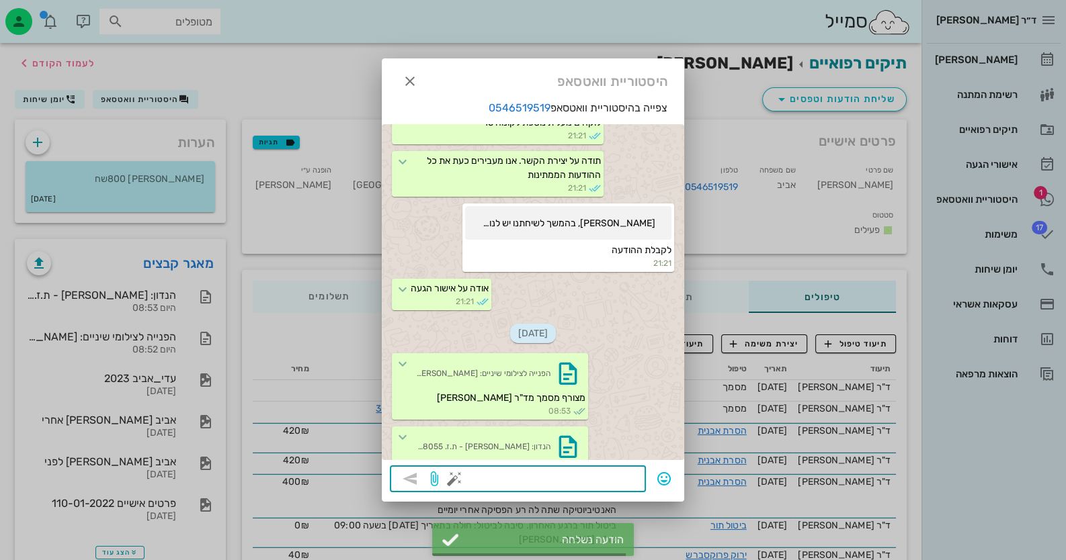
scroll to position [1286, 0]
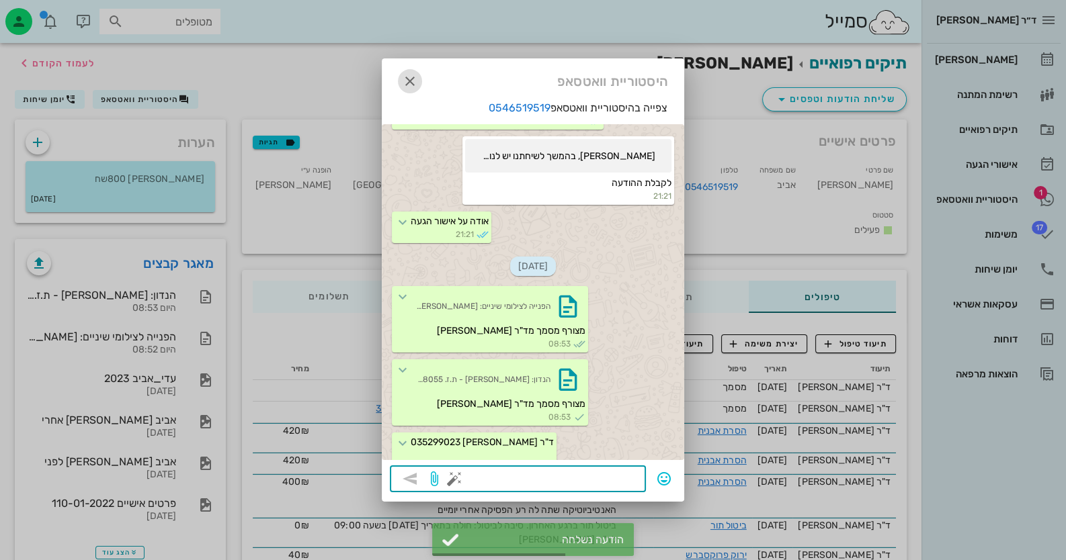
click at [412, 82] on icon "button" at bounding box center [410, 81] width 16 height 16
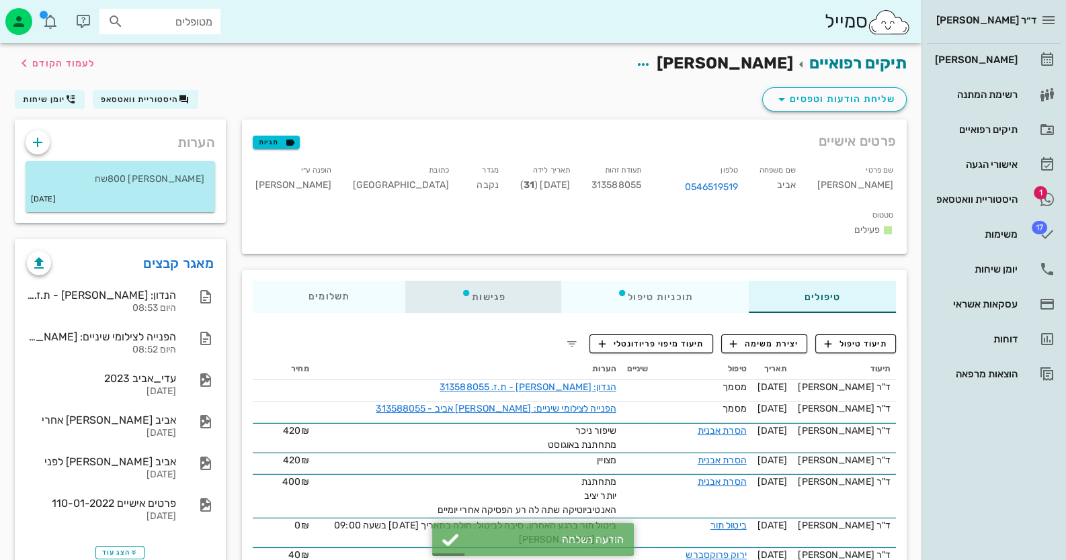
click at [476, 281] on div "פגישות" at bounding box center [483, 297] width 156 height 32
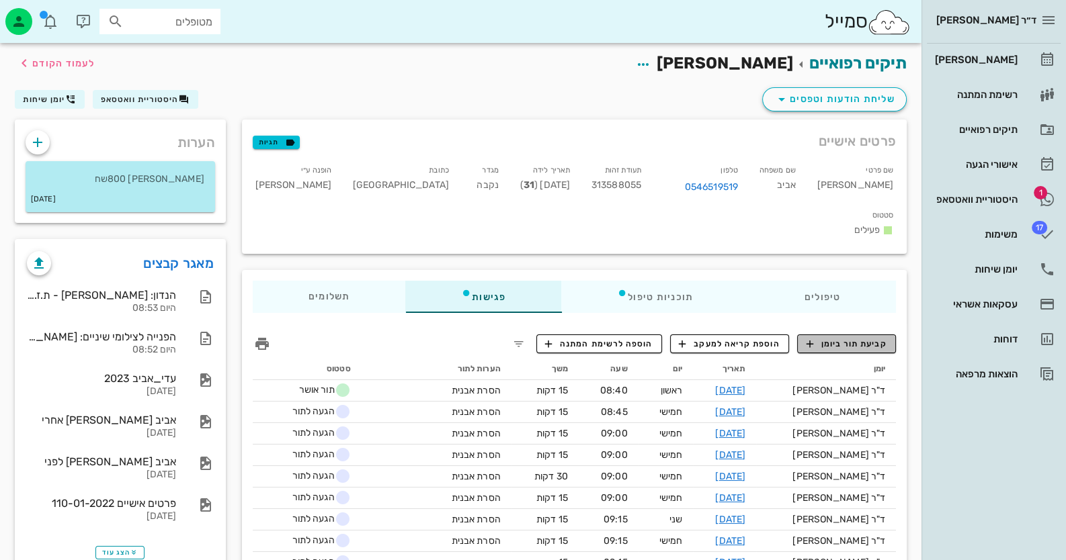
click at [872, 338] on span "קביעת תור ביומן" at bounding box center [846, 344] width 81 height 12
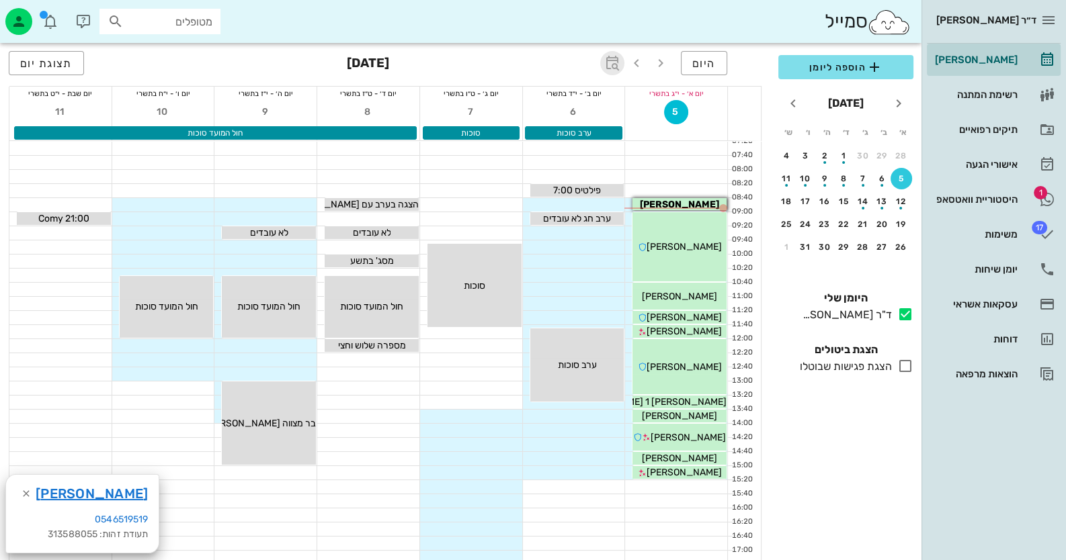
click at [613, 60] on icon "button" at bounding box center [612, 63] width 16 height 16
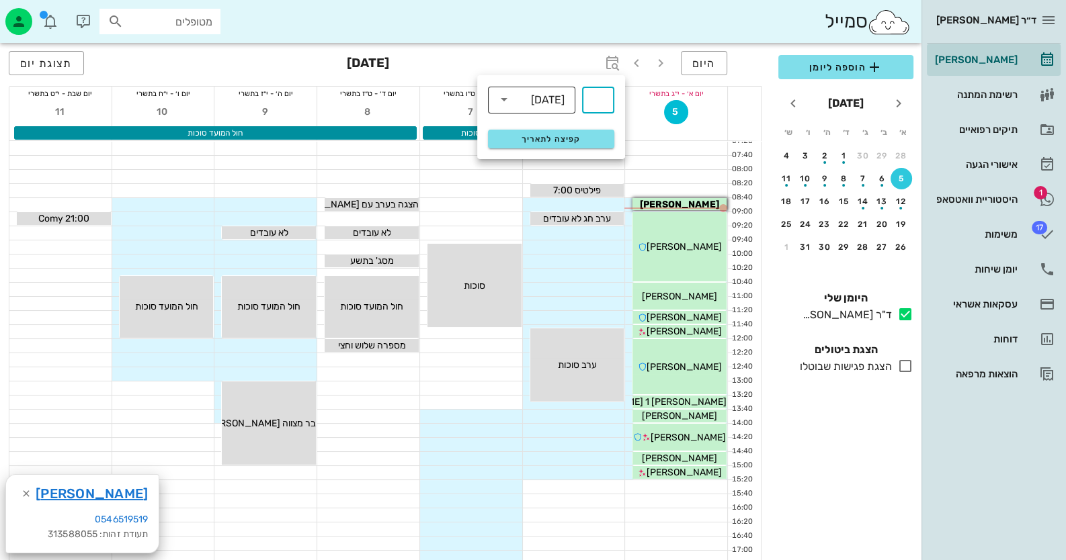
click at [553, 93] on div "[DATE]" at bounding box center [541, 99] width 52 height 27
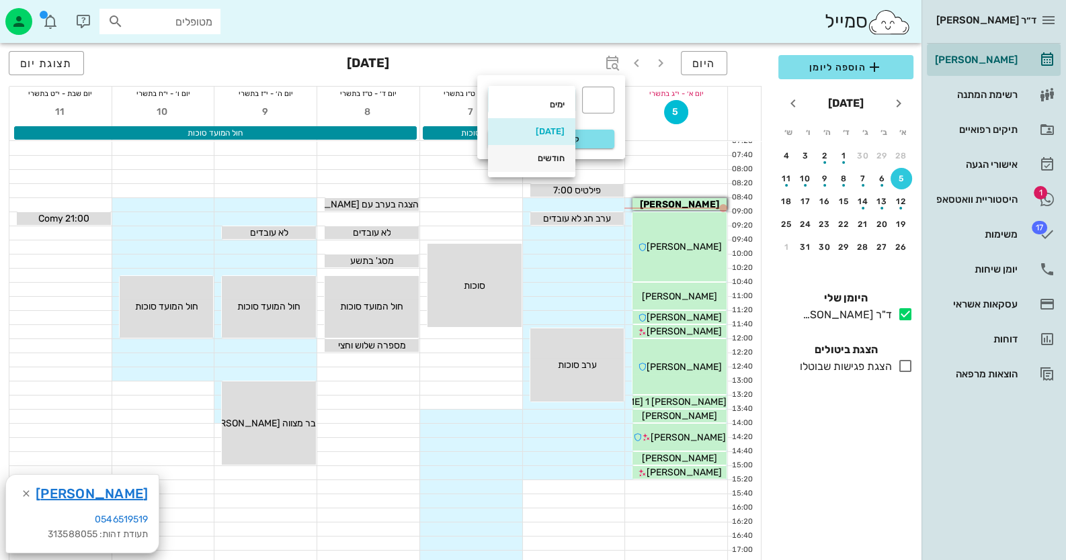
click at [531, 156] on div "חודשים" at bounding box center [532, 158] width 66 height 11
click at [606, 95] on div "​" at bounding box center [598, 100] width 32 height 27
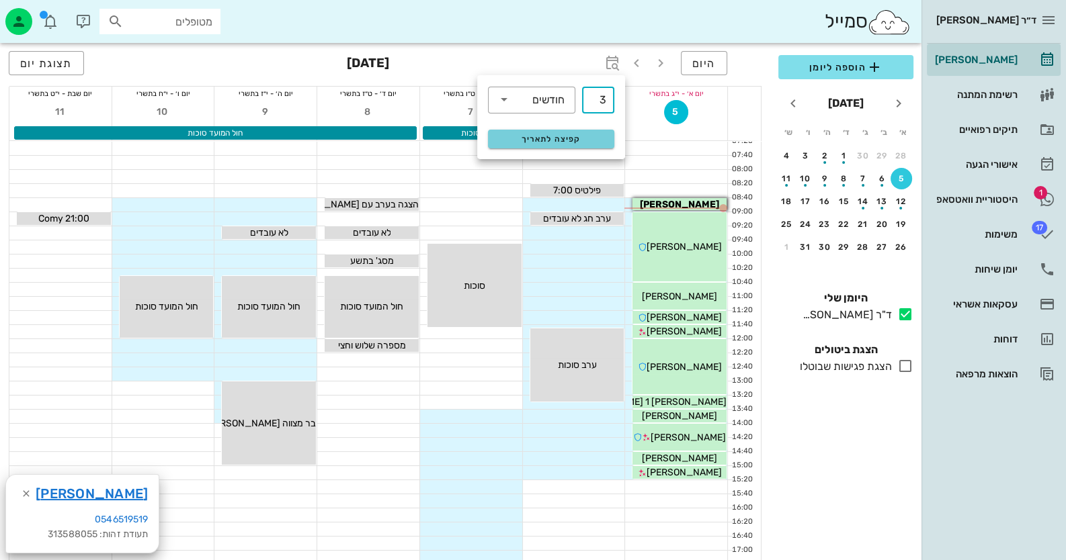
type input "3"
click at [565, 142] on span "קפיצה לתאריך" at bounding box center [551, 138] width 110 height 9
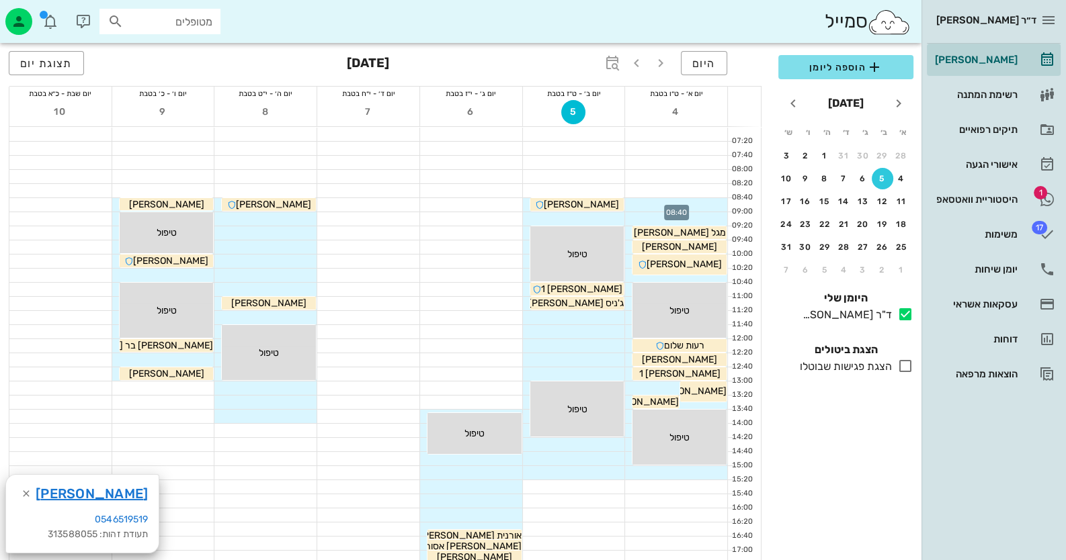
click at [708, 204] on div at bounding box center [676, 204] width 102 height 13
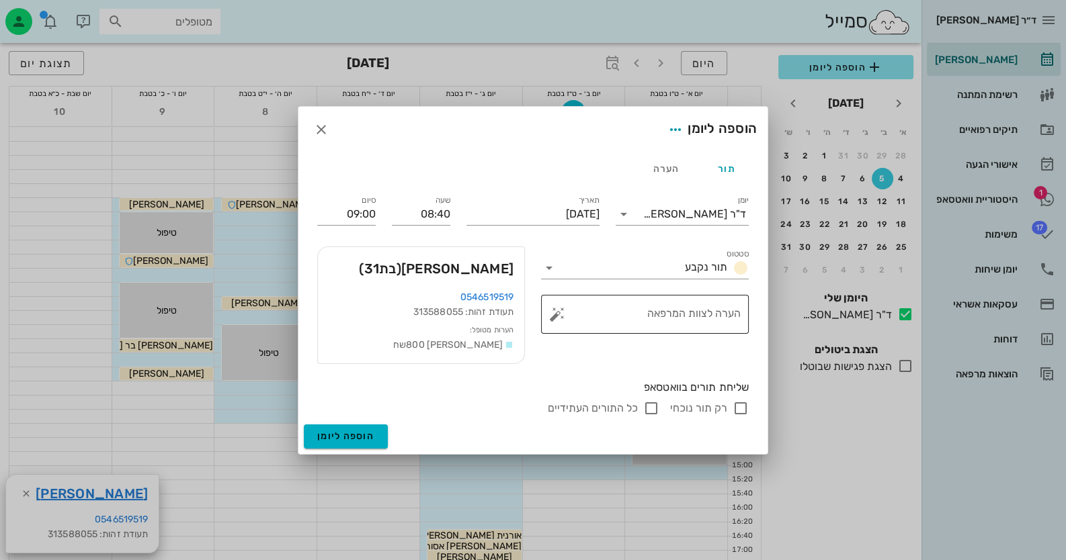
click at [551, 319] on button "button" at bounding box center [557, 314] width 16 height 16
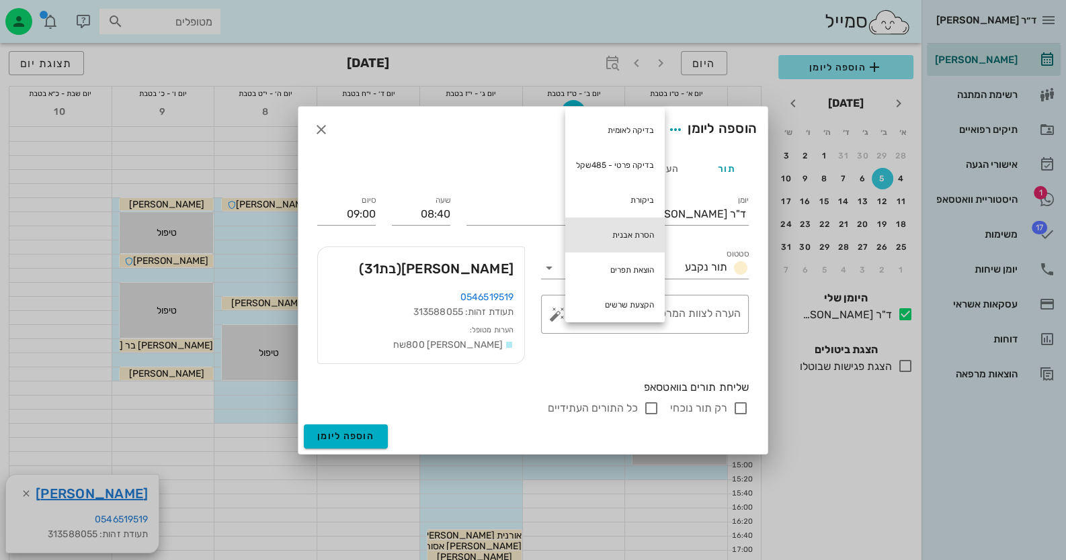
click at [614, 230] on div "הסרת אבנית" at bounding box center [614, 235] width 99 height 35
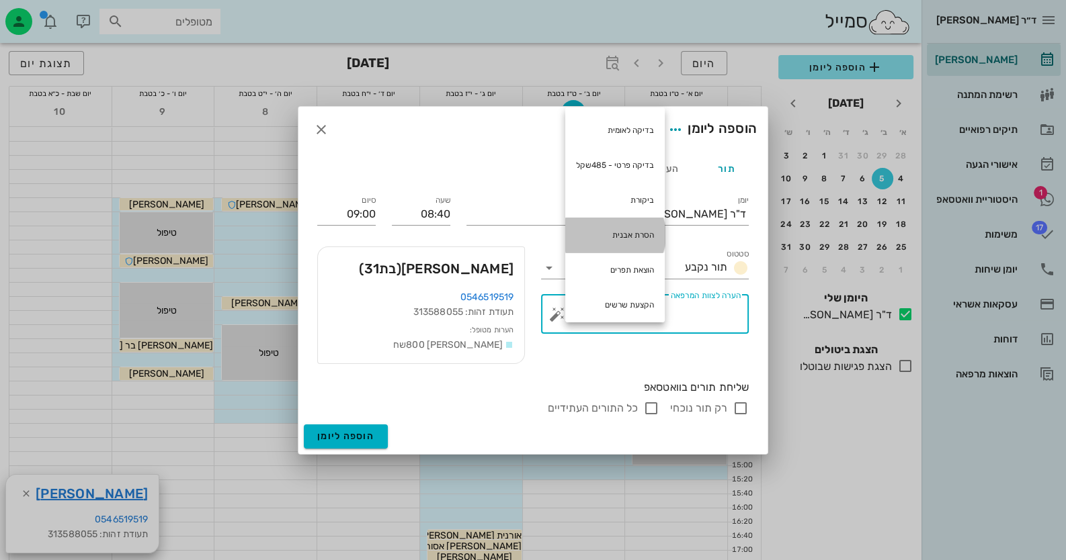
type textarea "הסרת אבנית"
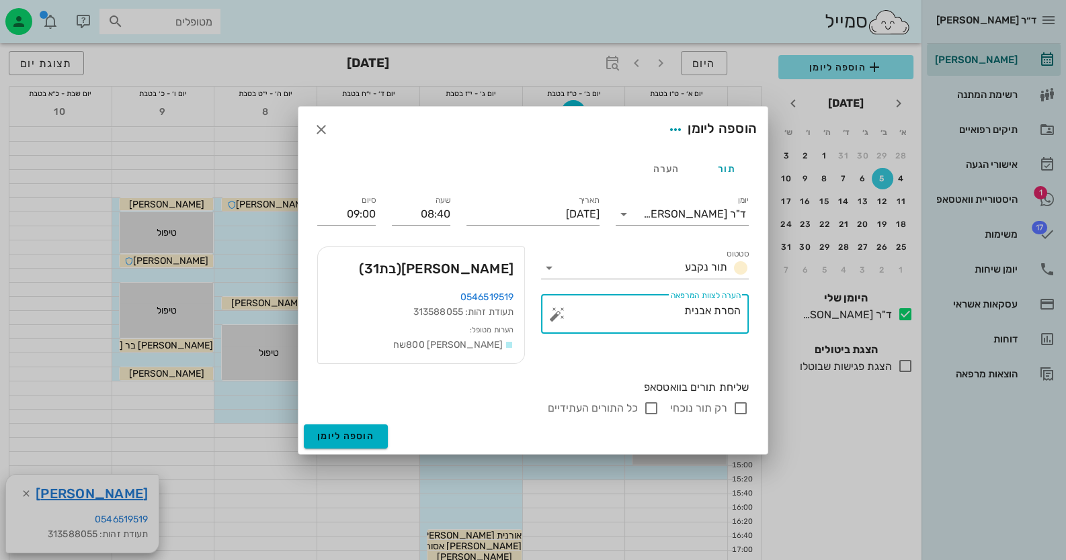
click at [736, 400] on input "רק תור נוכחי" at bounding box center [740, 408] width 16 height 16
checkbox input "false"
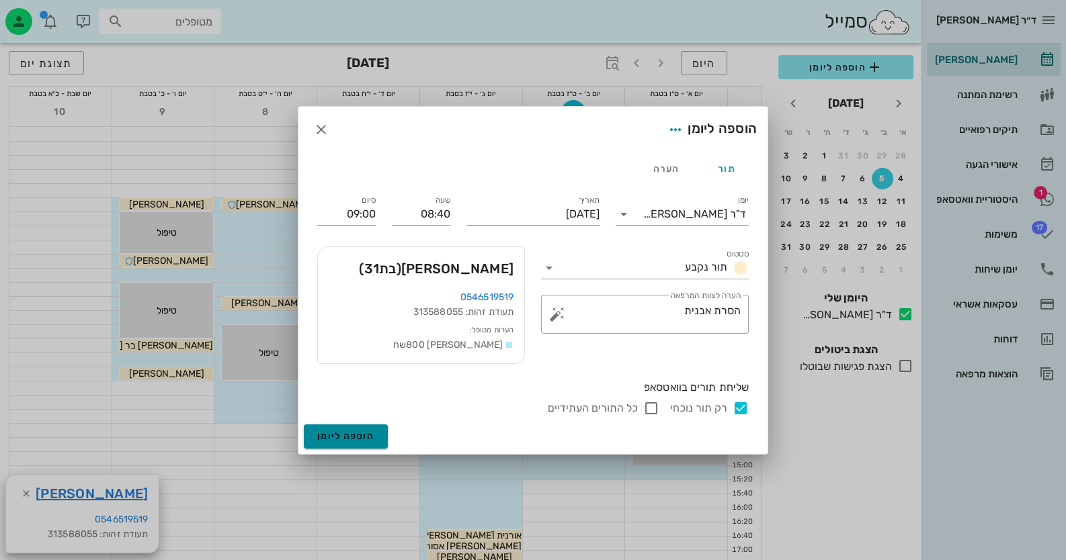
click at [349, 443] on button "הוספה ליומן" at bounding box center [346, 437] width 84 height 24
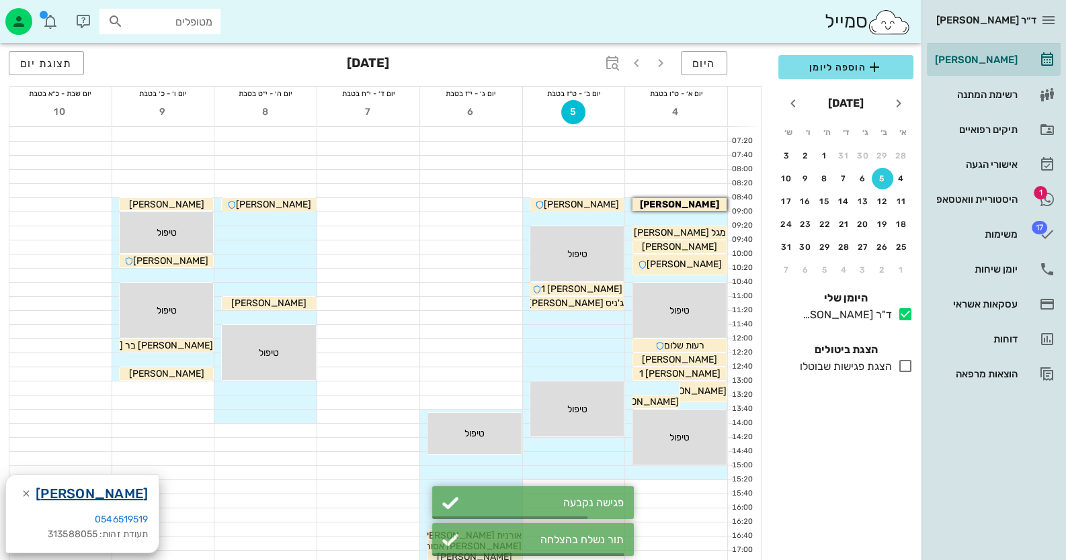
click at [98, 495] on link "[PERSON_NAME]" at bounding box center [92, 494] width 112 height 22
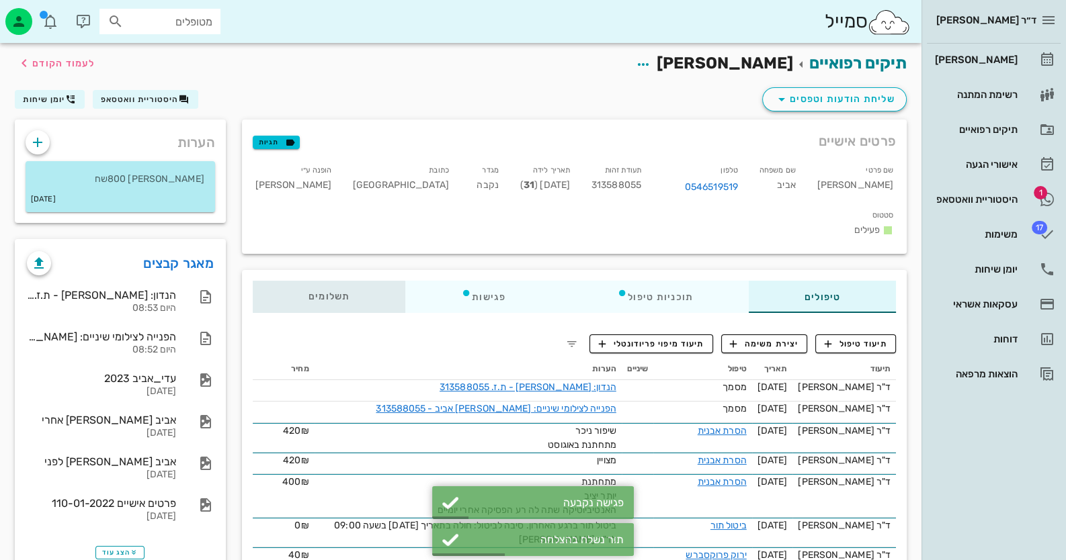
click at [346, 281] on div "תשלומים 0₪" at bounding box center [329, 297] width 153 height 32
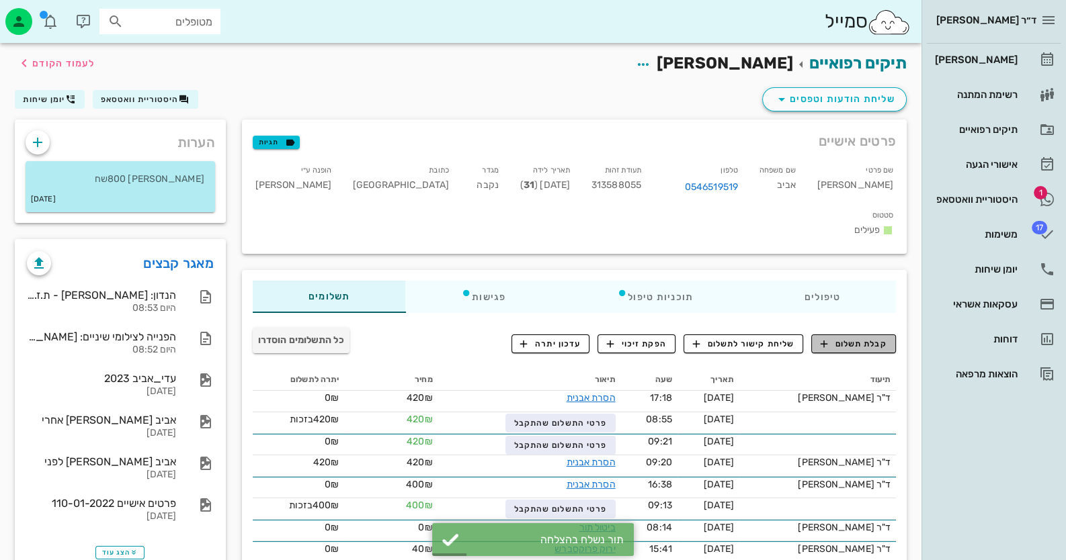
click at [856, 338] on span "קבלת תשלום" at bounding box center [853, 344] width 67 height 12
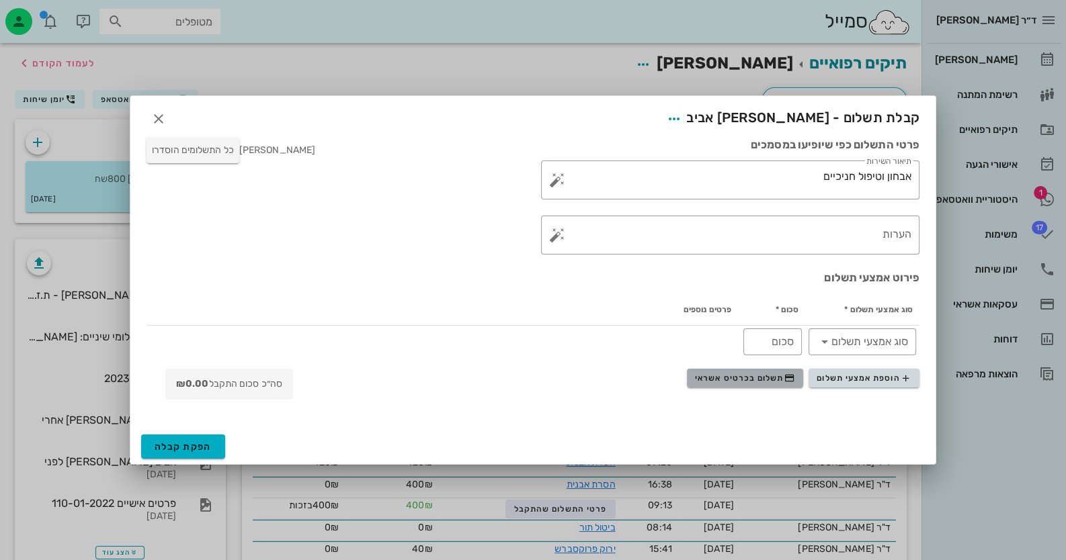
click at [755, 378] on span "תשלום בכרטיס אשראי" at bounding box center [744, 378] width 99 height 11
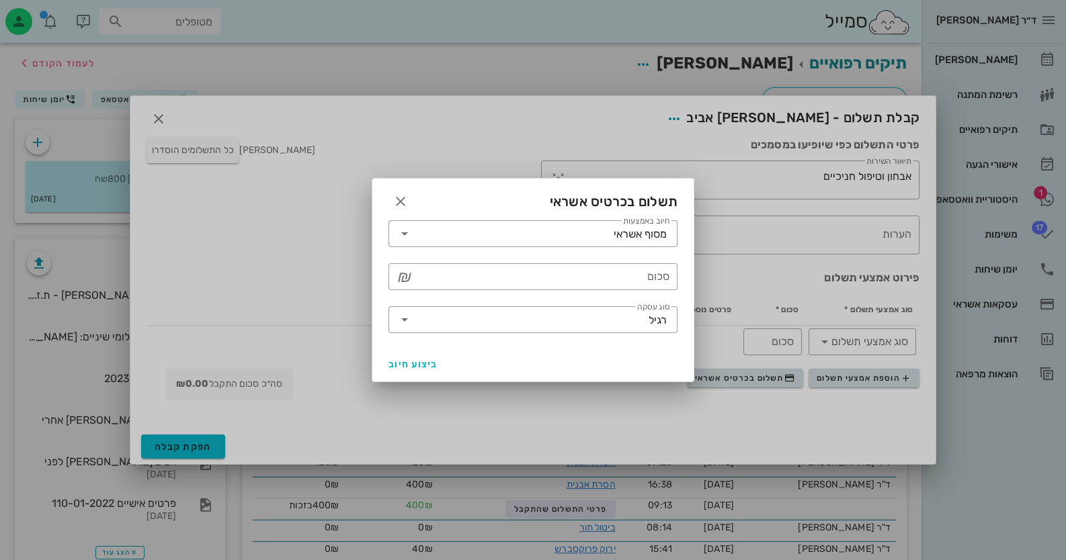
click at [607, 261] on div "​ סכום ₪" at bounding box center [532, 276] width 305 height 43
click at [607, 270] on input "סכום" at bounding box center [542, 277] width 254 height 22
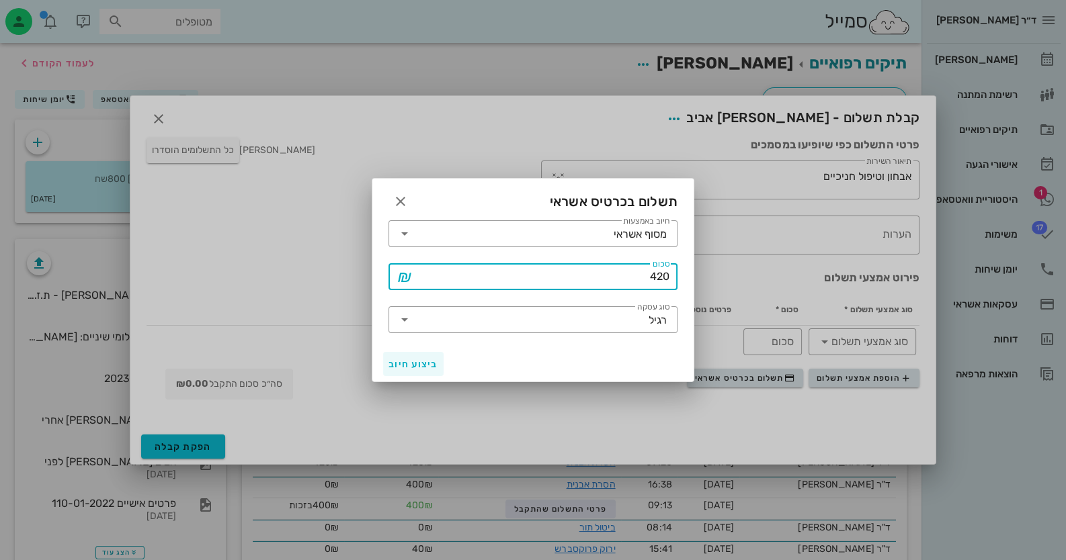
type input "420"
click at [395, 363] on span "ביצוע חיוב" at bounding box center [413, 364] width 50 height 11
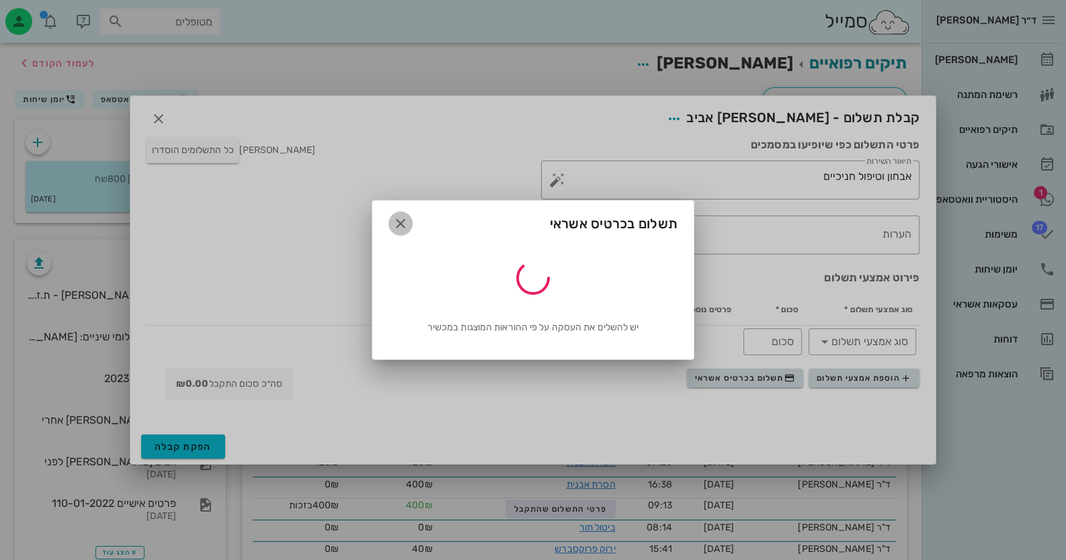
click at [406, 222] on icon "button" at bounding box center [400, 224] width 16 height 16
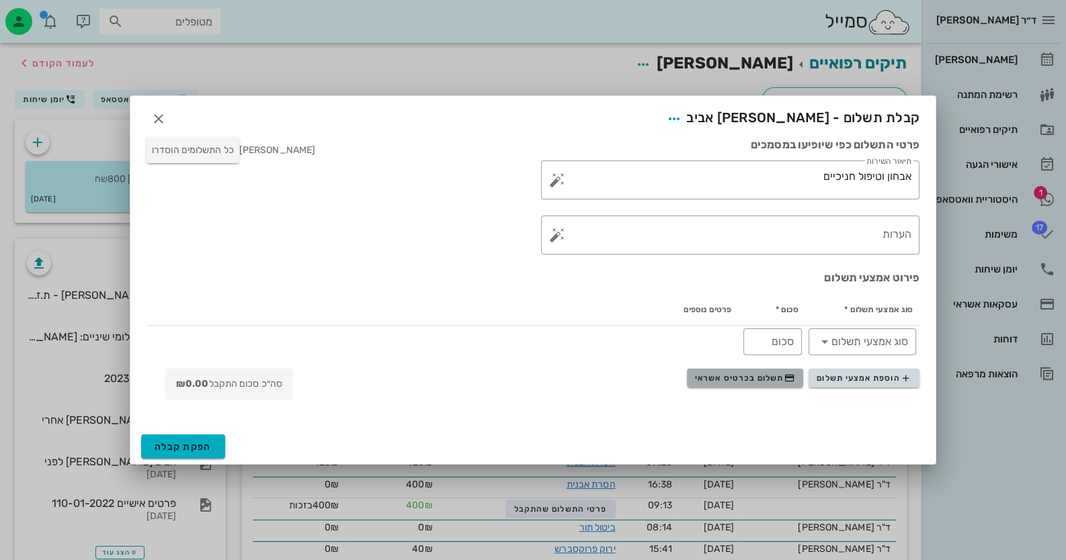
click at [712, 378] on span "תשלום בכרטיס אשראי" at bounding box center [744, 378] width 99 height 11
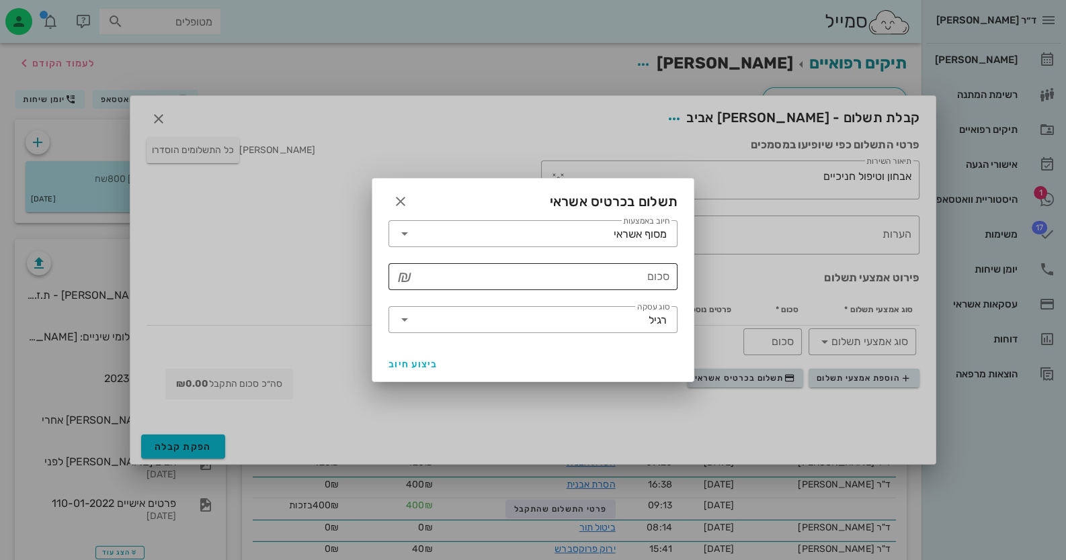
click at [573, 285] on input "סכום" at bounding box center [542, 277] width 254 height 22
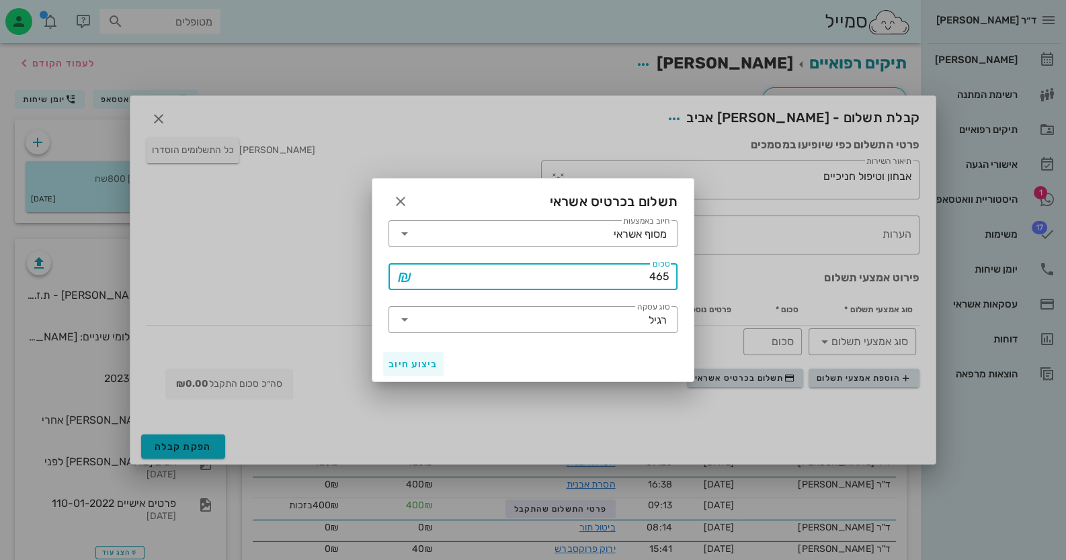
type input "465"
click at [435, 360] on span "ביצוע חיוב" at bounding box center [413, 364] width 50 height 11
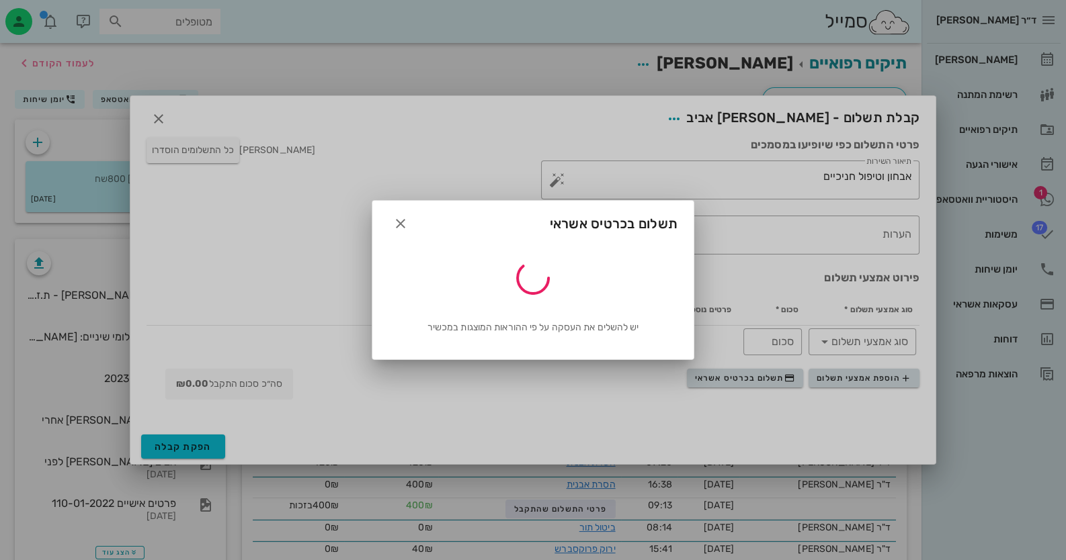
type input "465"
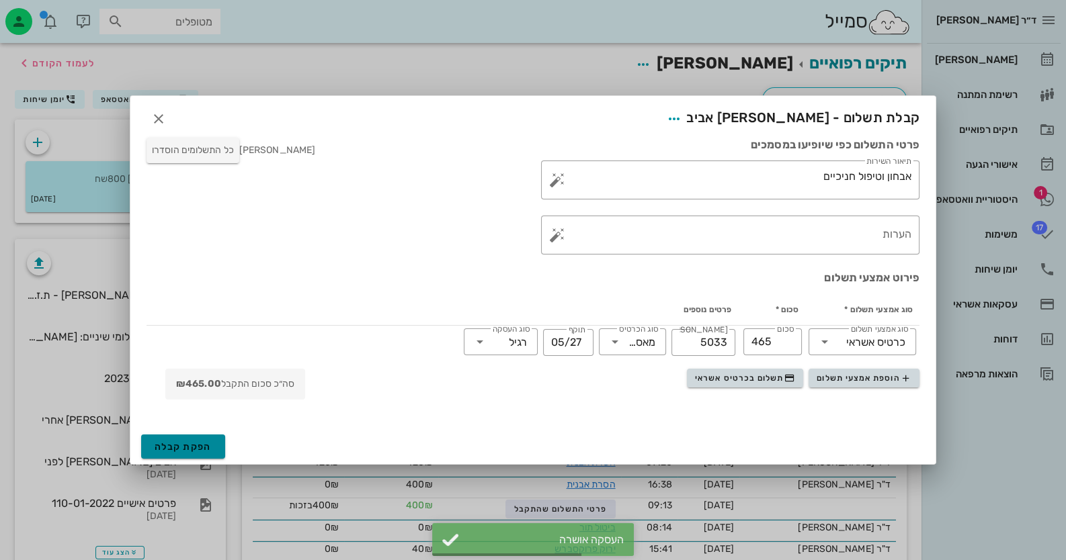
click at [206, 441] on span "הפקת קבלה" at bounding box center [183, 446] width 57 height 11
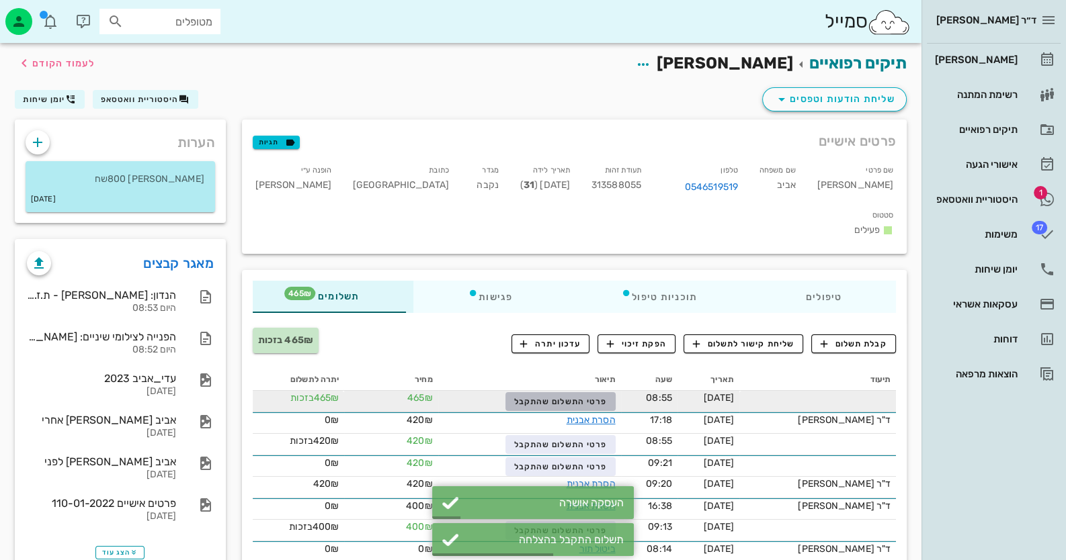
click at [560, 397] on span "פרטי התשלום שהתקבל" at bounding box center [560, 401] width 93 height 9
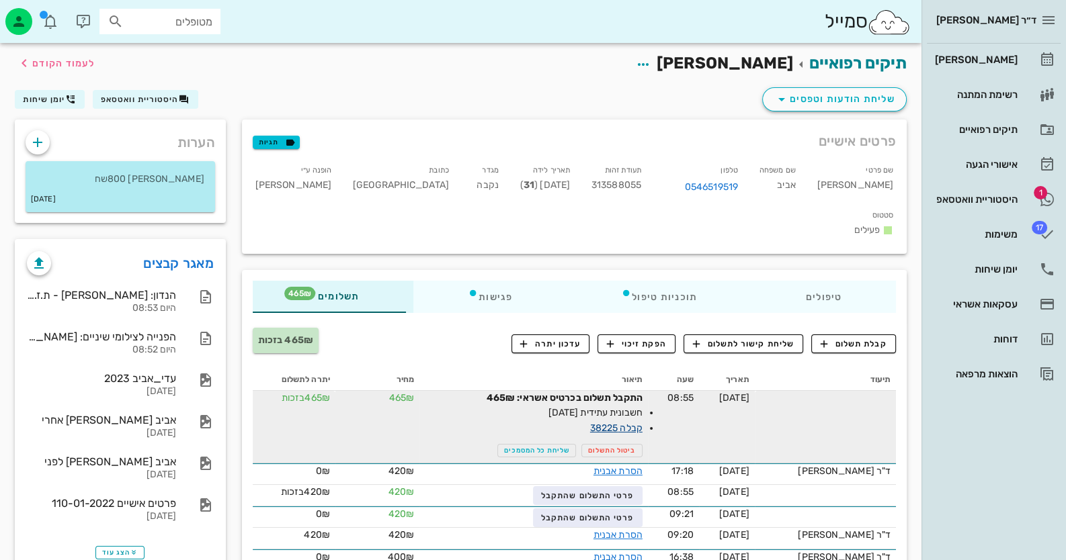
click at [642, 423] on link "קבלה 38225" at bounding box center [616, 428] width 52 height 11
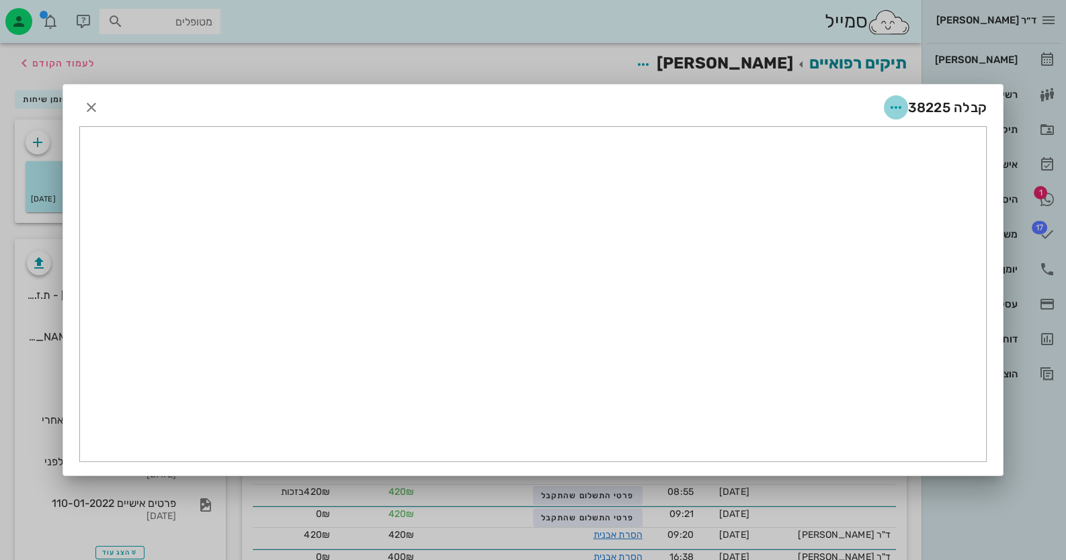
click at [898, 97] on button "button" at bounding box center [896, 107] width 24 height 24
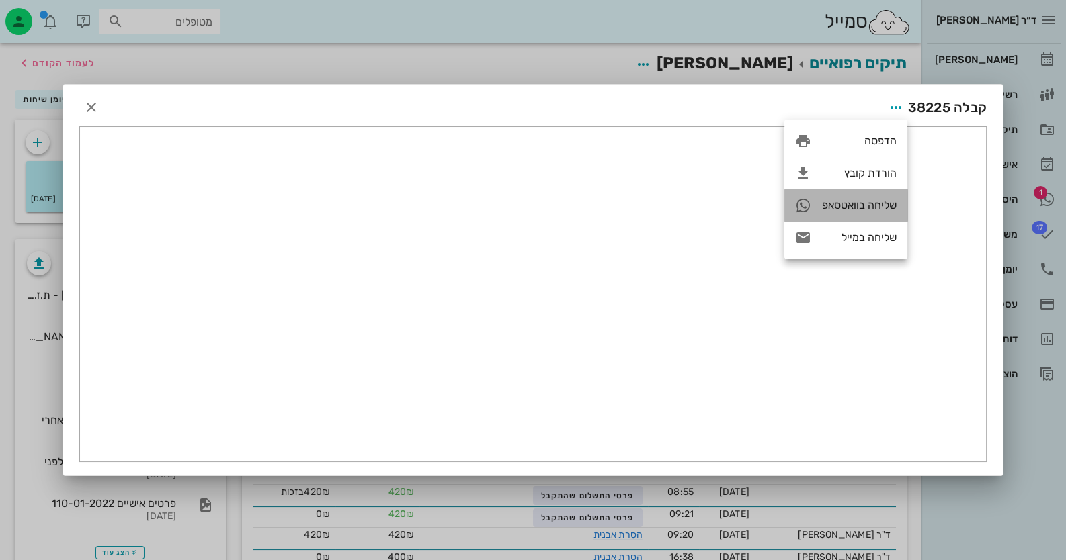
click at [851, 212] on div "שליחה בוואטסאפ" at bounding box center [845, 205] width 123 height 32
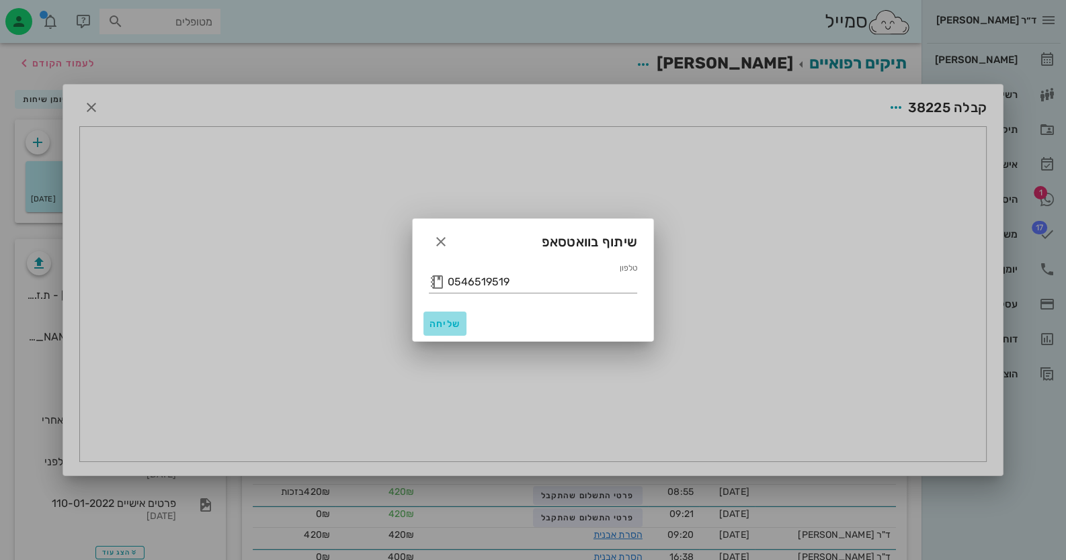
click at [433, 318] on span "שליחה" at bounding box center [445, 323] width 32 height 11
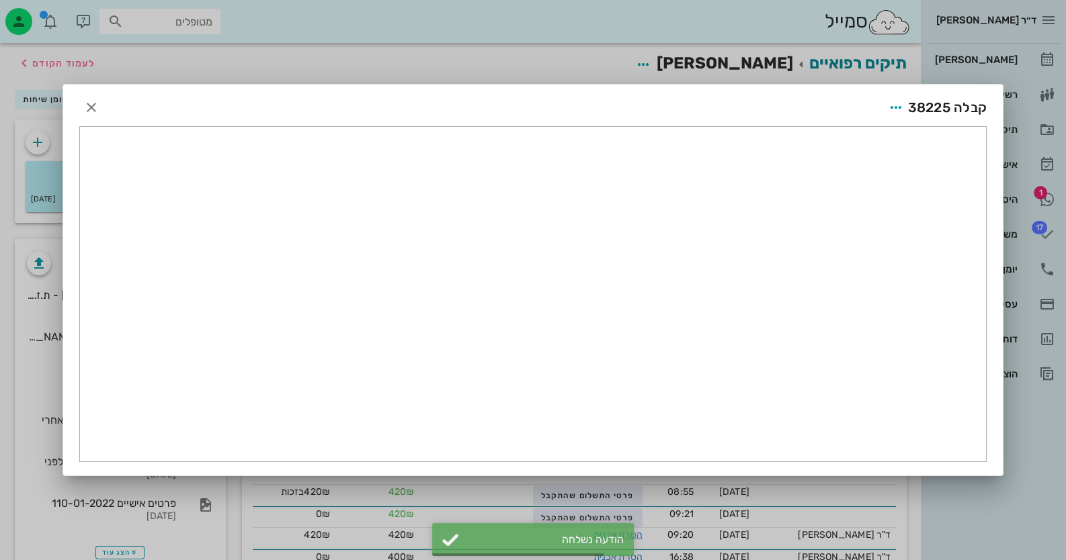
click at [1033, 203] on div at bounding box center [533, 280] width 1066 height 560
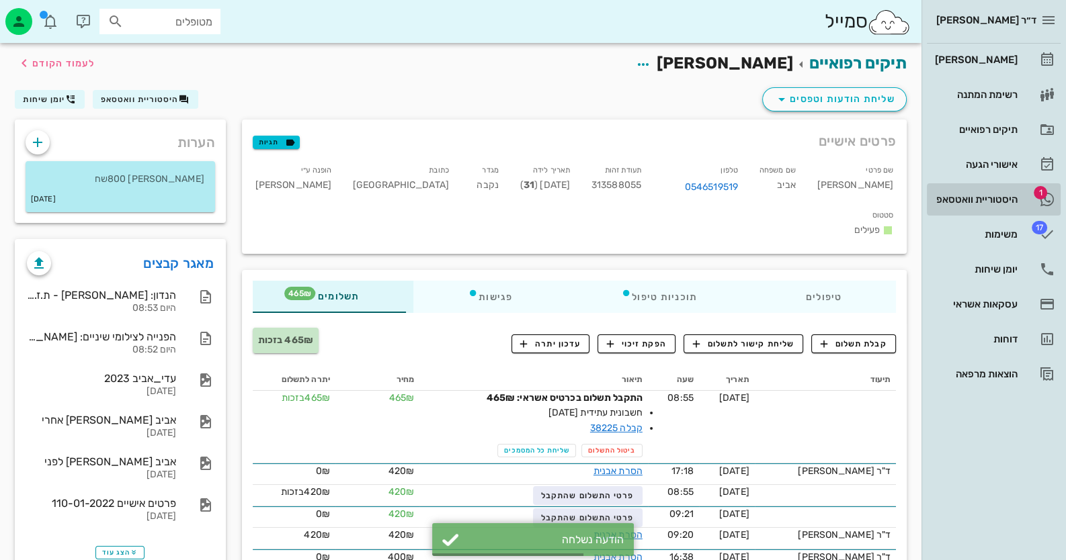
click at [1033, 203] on link "1 היסטוריית וואטסאפ" at bounding box center [994, 199] width 134 height 32
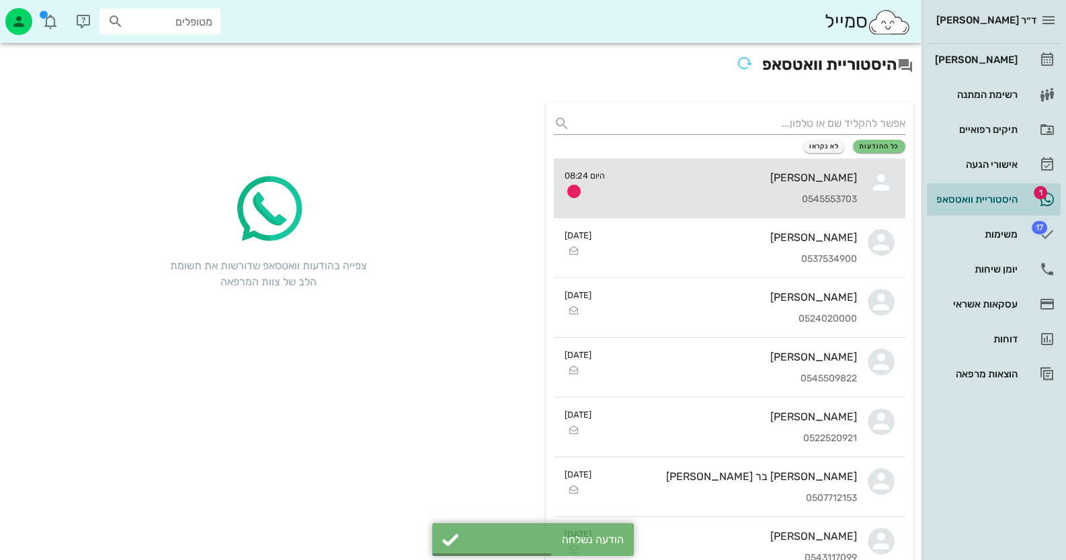
click at [793, 178] on div "[PERSON_NAME]" at bounding box center [735, 177] width 241 height 13
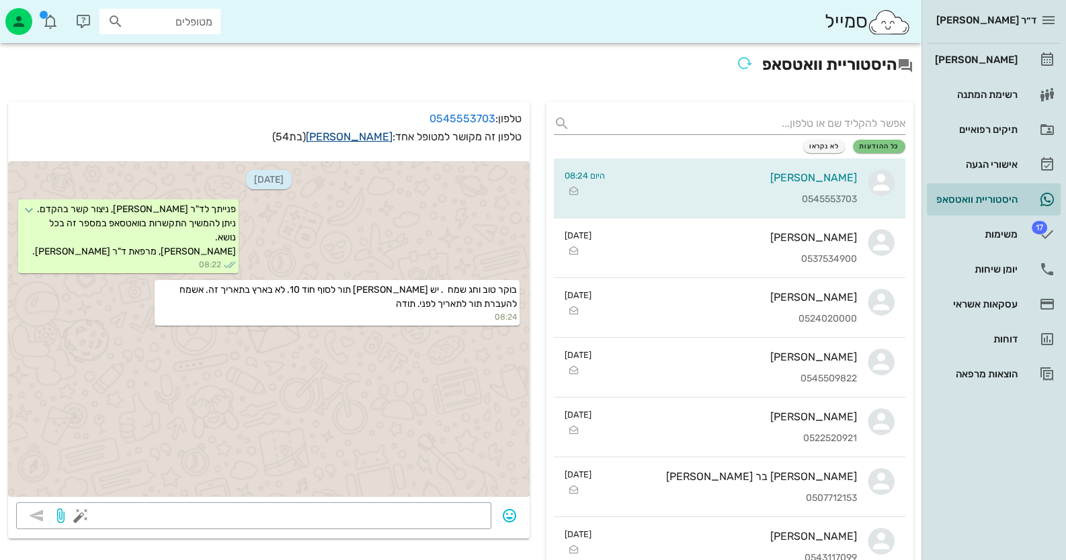
click at [355, 140] on link "[PERSON_NAME]" at bounding box center [349, 136] width 87 height 13
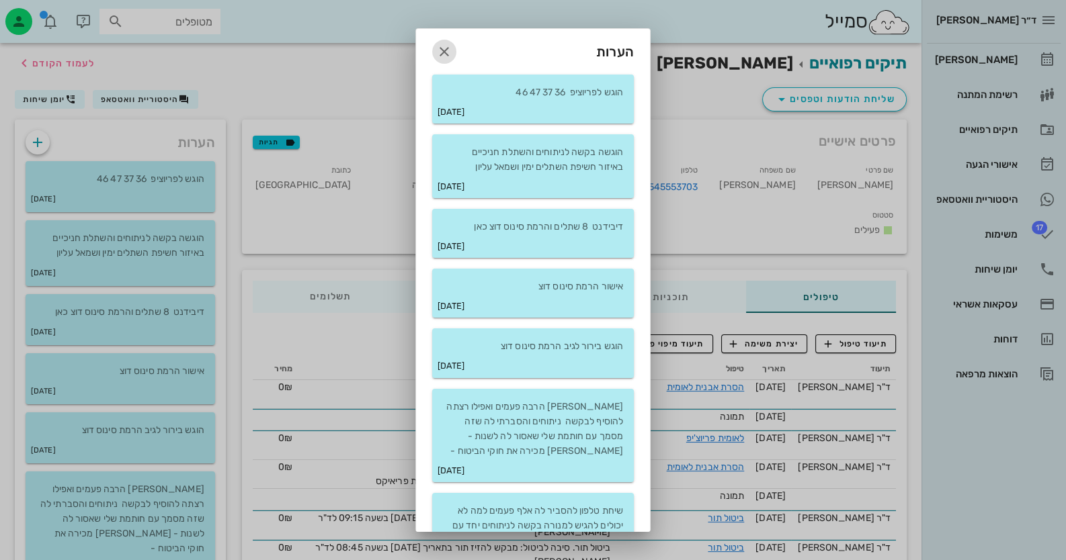
click at [452, 47] on icon "button" at bounding box center [444, 52] width 16 height 16
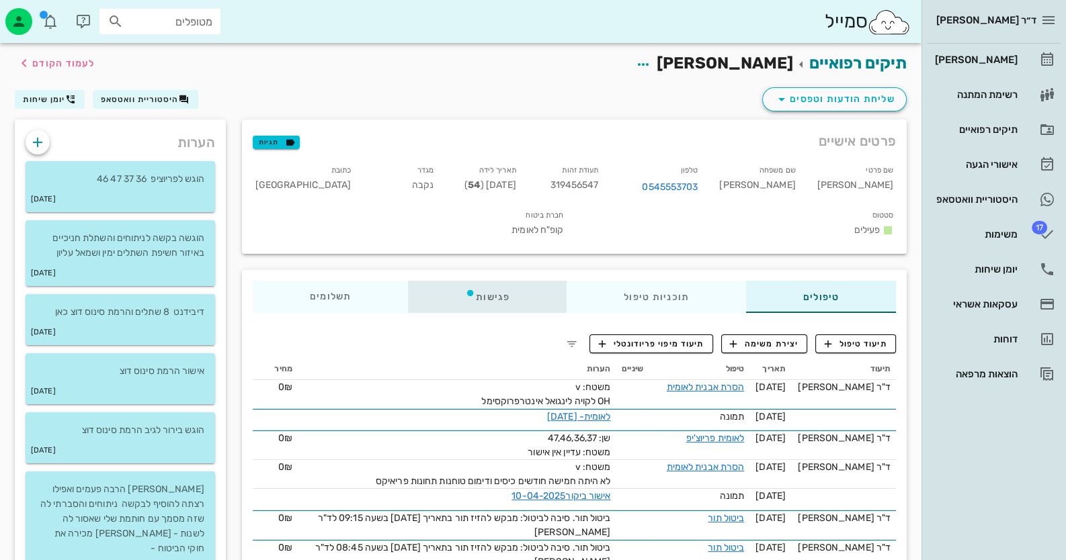
click at [482, 281] on div "פגישות" at bounding box center [487, 297] width 159 height 32
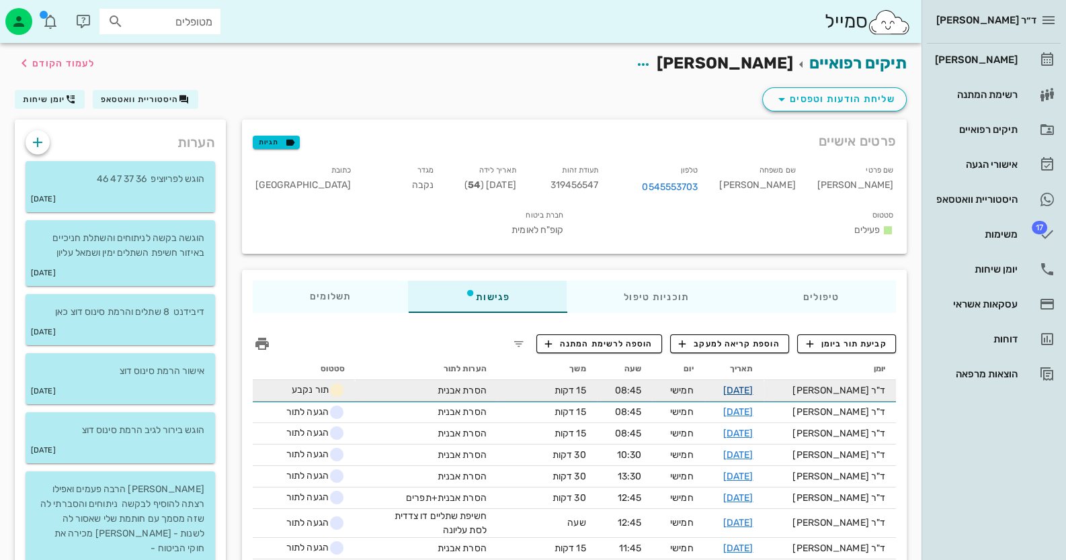
click at [753, 385] on link "[DATE]" at bounding box center [738, 390] width 30 height 11
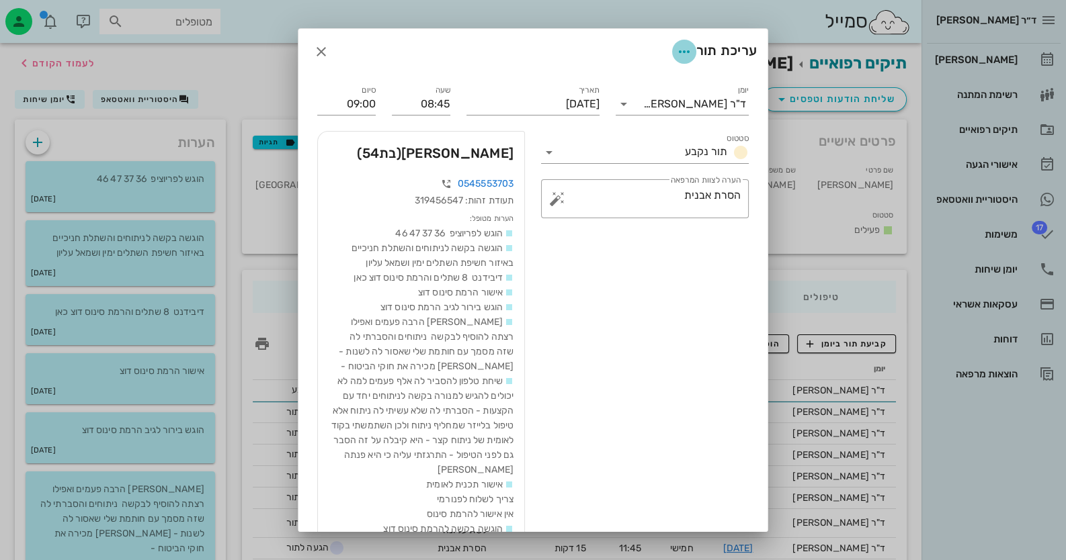
click at [676, 53] on icon "button" at bounding box center [684, 52] width 16 height 16
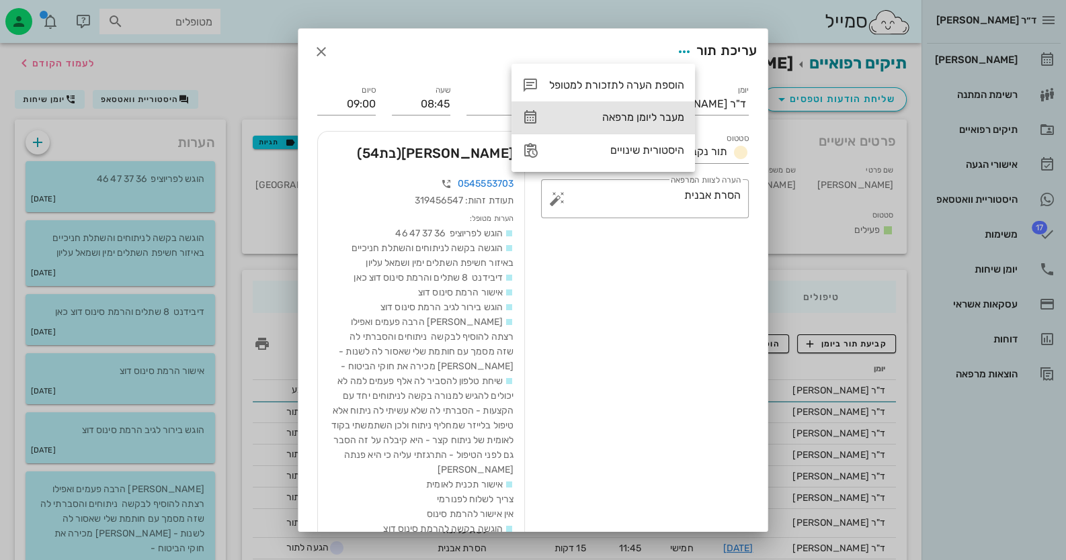
click at [663, 114] on div "מעבר ליומן מרפאה" at bounding box center [616, 117] width 135 height 13
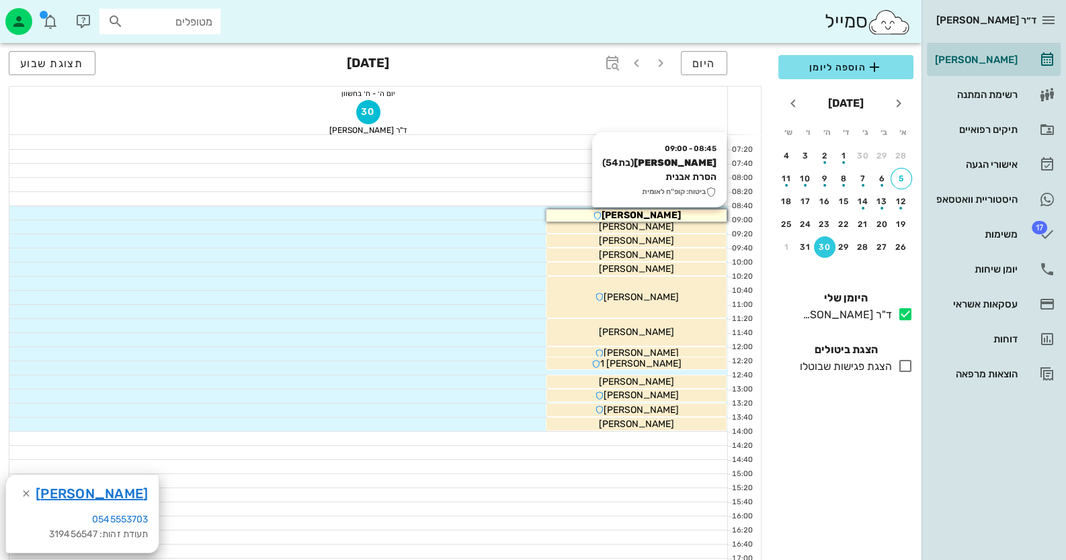
click at [683, 214] on div "[PERSON_NAME]" at bounding box center [636, 215] width 180 height 14
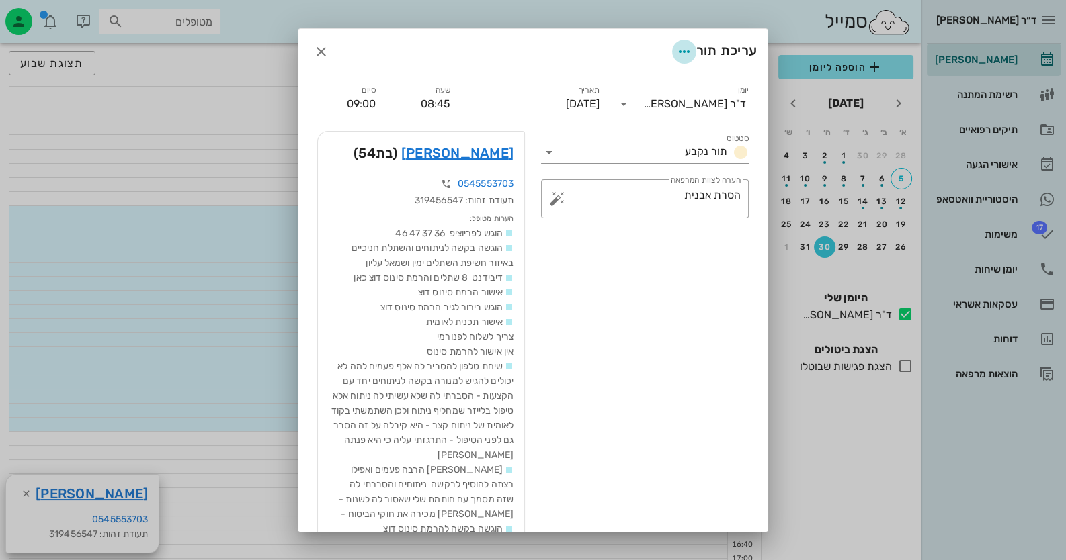
click at [679, 46] on icon "button" at bounding box center [684, 52] width 16 height 16
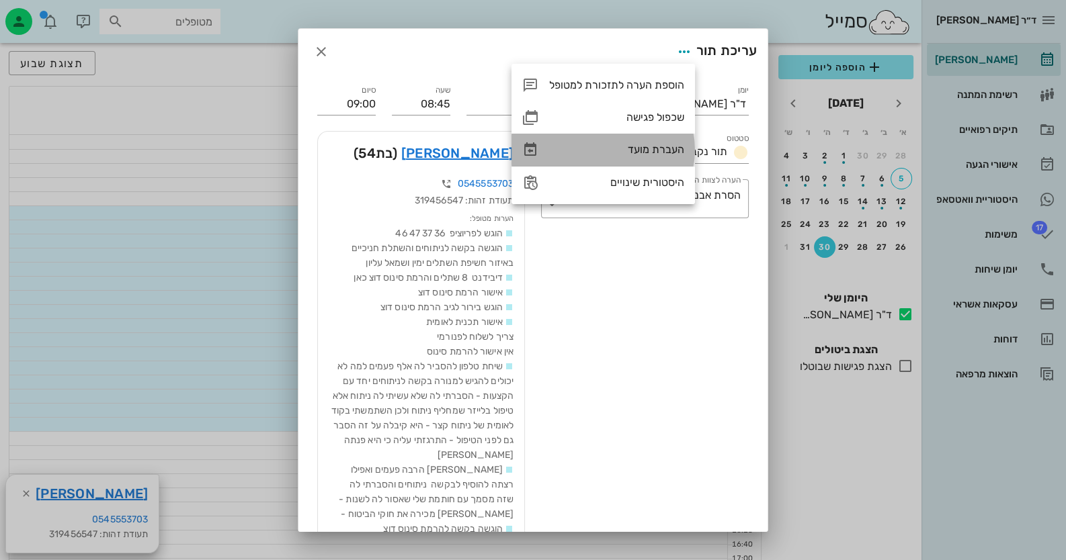
click at [648, 144] on div "העברת מועד" at bounding box center [616, 149] width 135 height 13
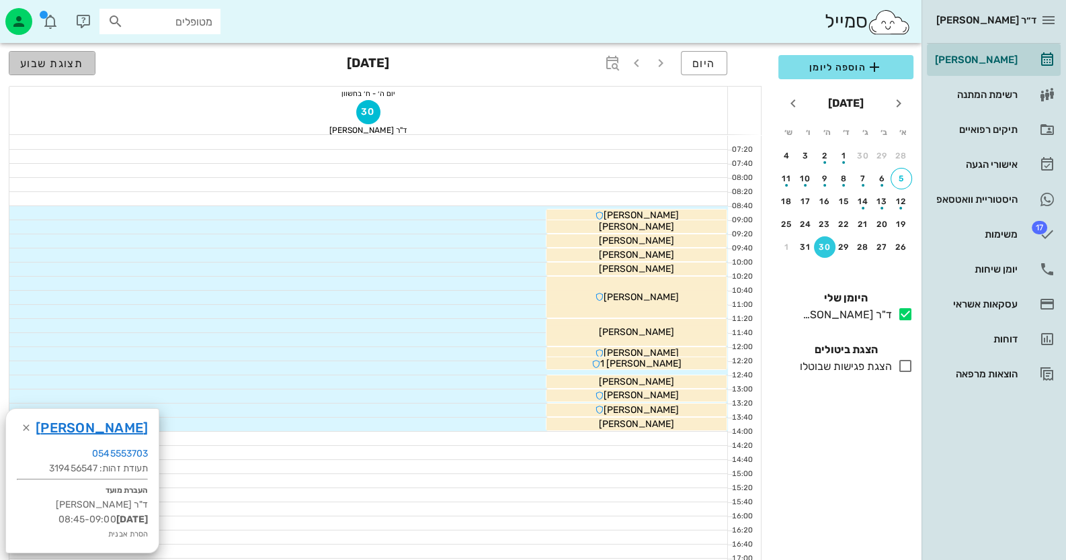
click at [43, 67] on span "תצוגת שבוע" at bounding box center [52, 63] width 64 height 13
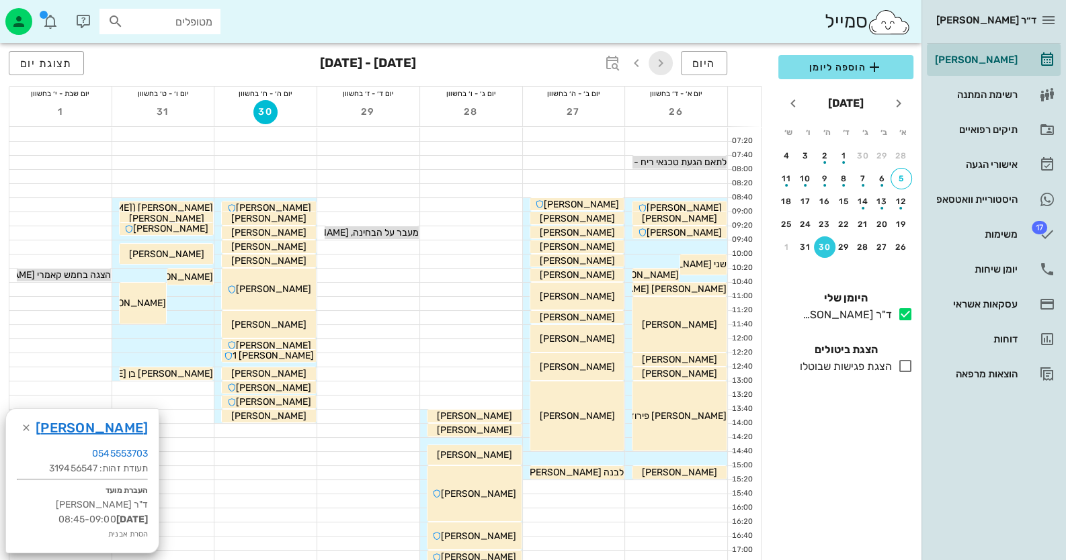
click at [663, 57] on icon "button" at bounding box center [660, 63] width 16 height 16
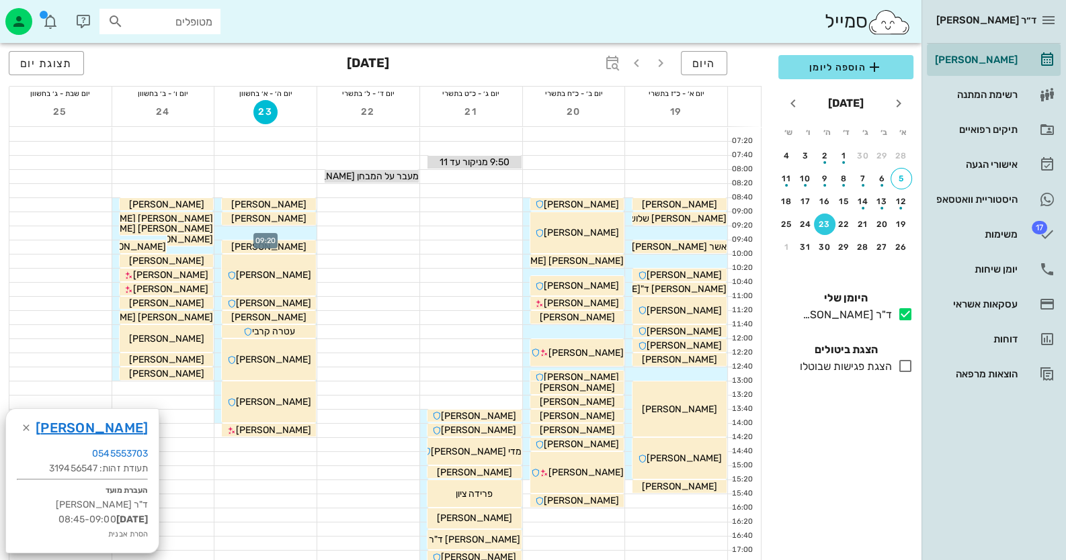
click at [294, 232] on div at bounding box center [265, 232] width 102 height 13
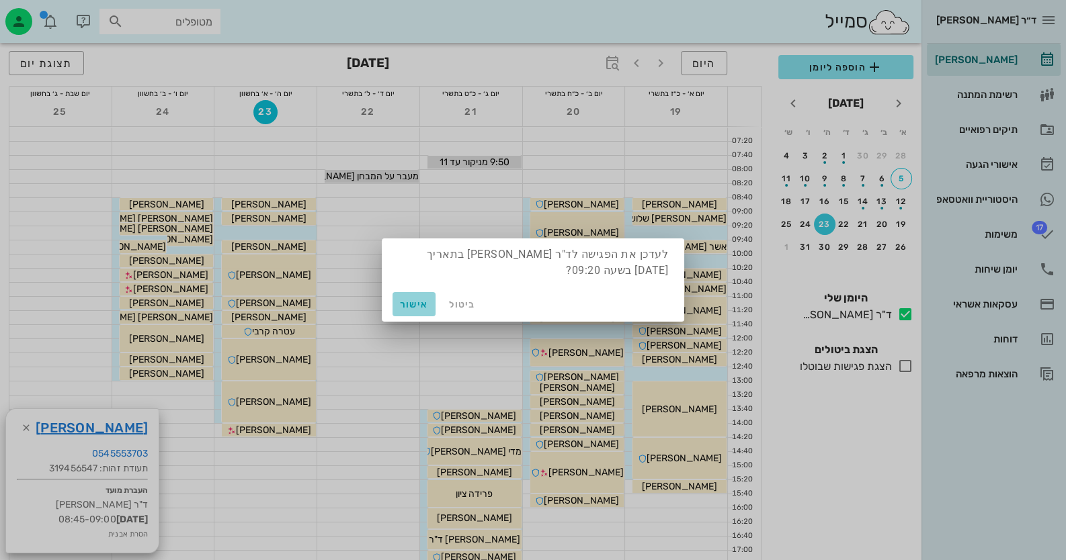
click at [412, 299] on span "אישור" at bounding box center [414, 304] width 32 height 11
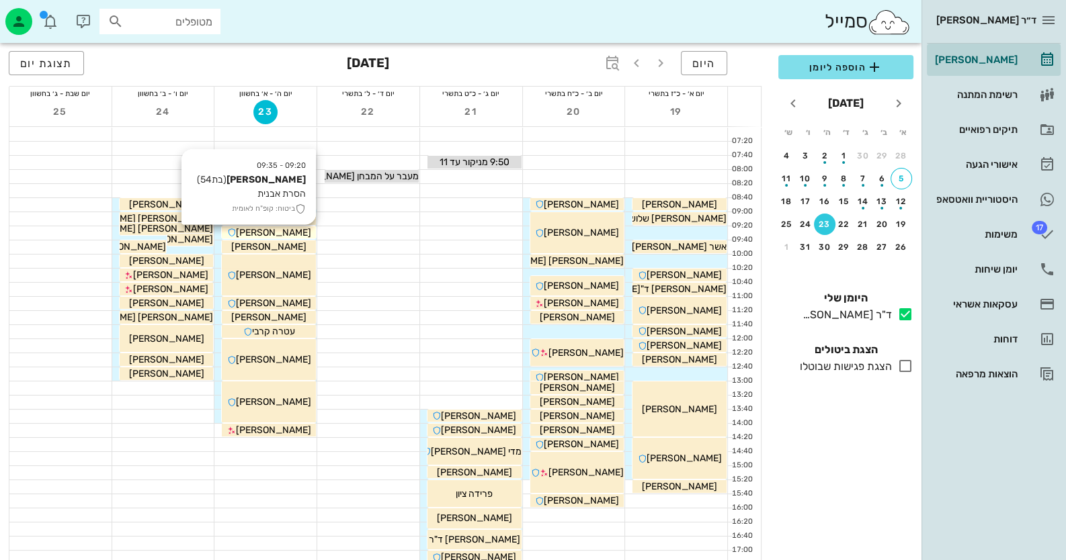
click at [279, 231] on span "[PERSON_NAME]" at bounding box center [273, 232] width 75 height 11
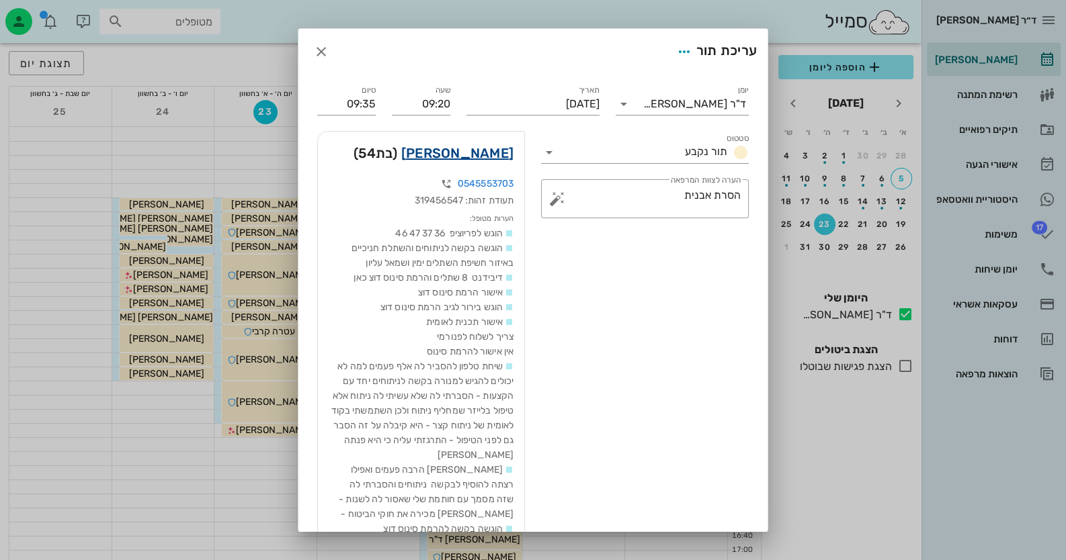
click at [487, 160] on link "[PERSON_NAME]" at bounding box center [457, 153] width 112 height 22
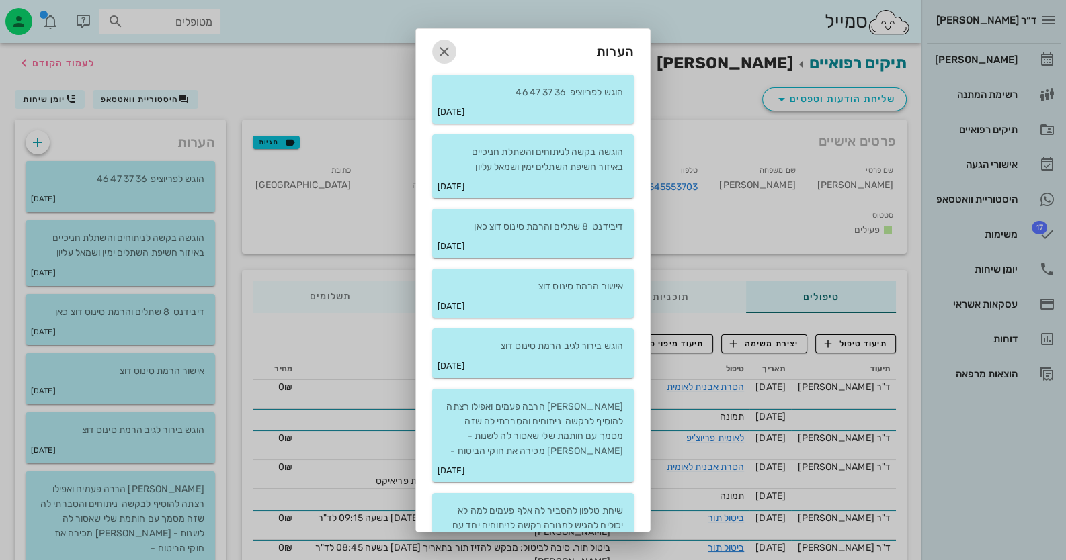
click at [450, 52] on icon "button" at bounding box center [444, 52] width 16 height 16
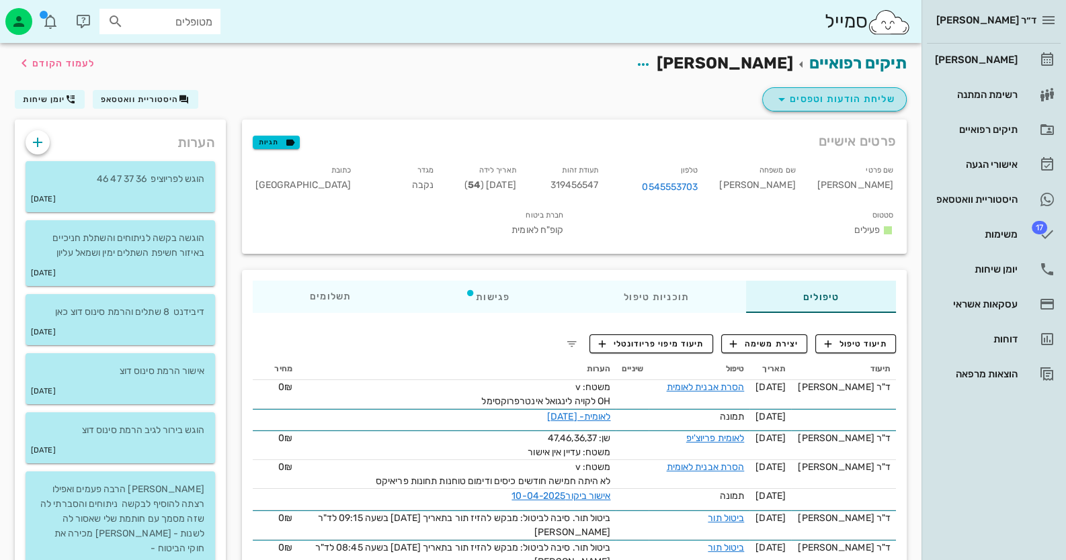
click at [830, 99] on span "שליחת הודעות וטפסים" at bounding box center [834, 99] width 122 height 16
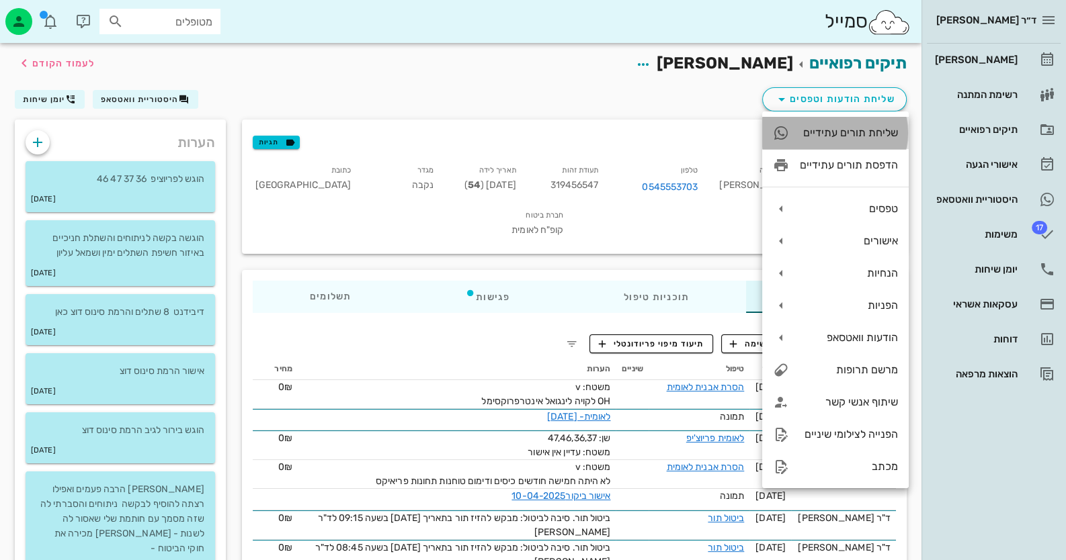
click at [835, 134] on div "שליחת תורים עתידיים" at bounding box center [849, 132] width 98 height 13
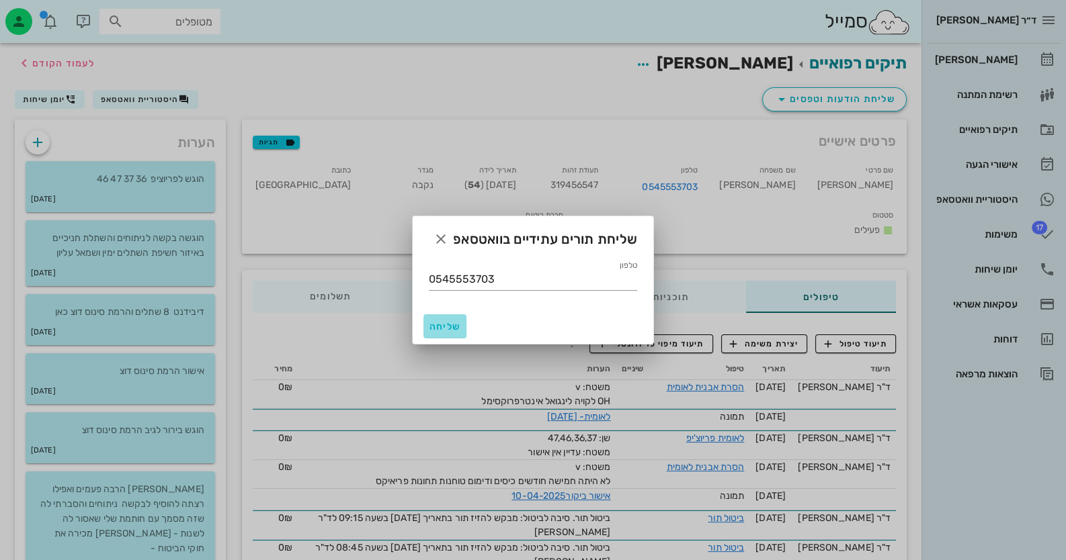
click at [452, 334] on button "שליחה" at bounding box center [444, 326] width 43 height 24
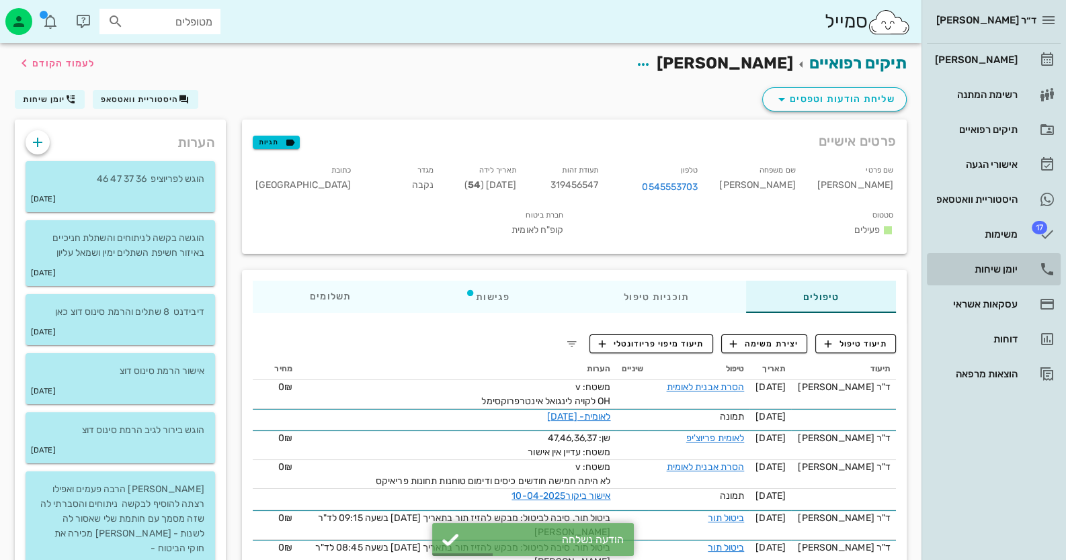
click at [1010, 270] on div "יומן שיחות" at bounding box center [974, 269] width 85 height 11
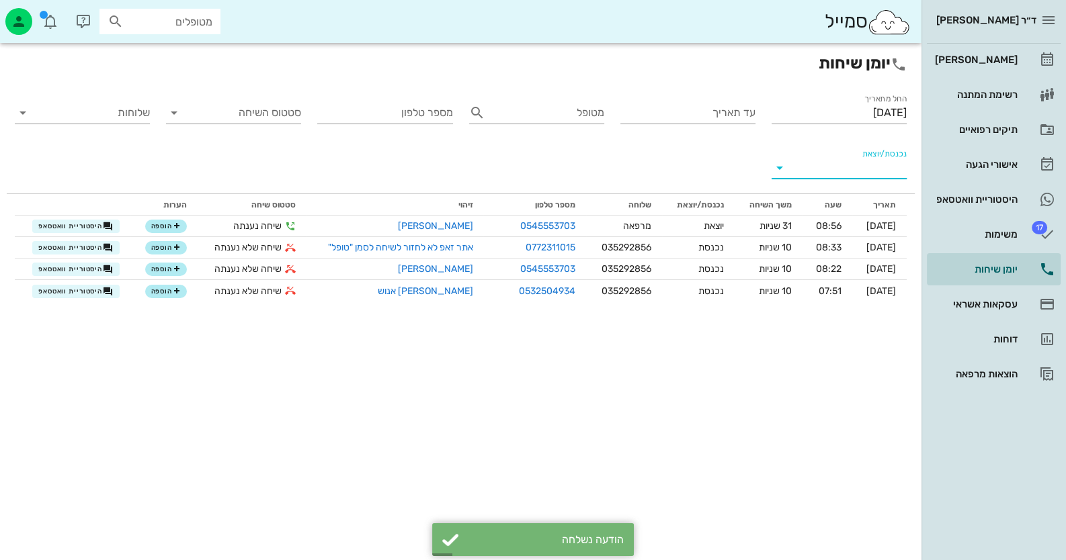
click at [841, 163] on input "נכנסת/יוצאת" at bounding box center [850, 168] width 114 height 22
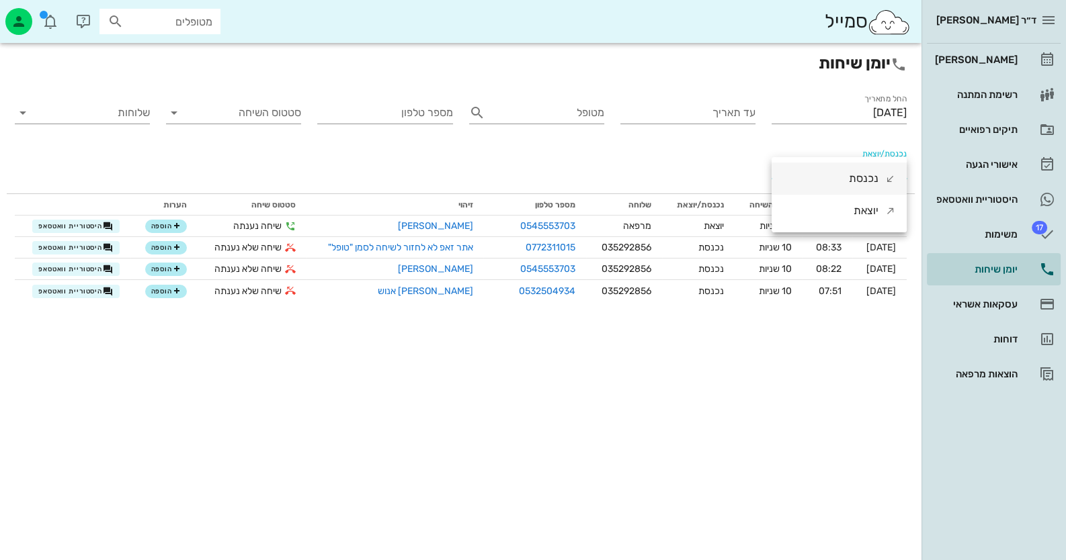
click at [849, 181] on div "נכנסת" at bounding box center [864, 179] width 30 height 32
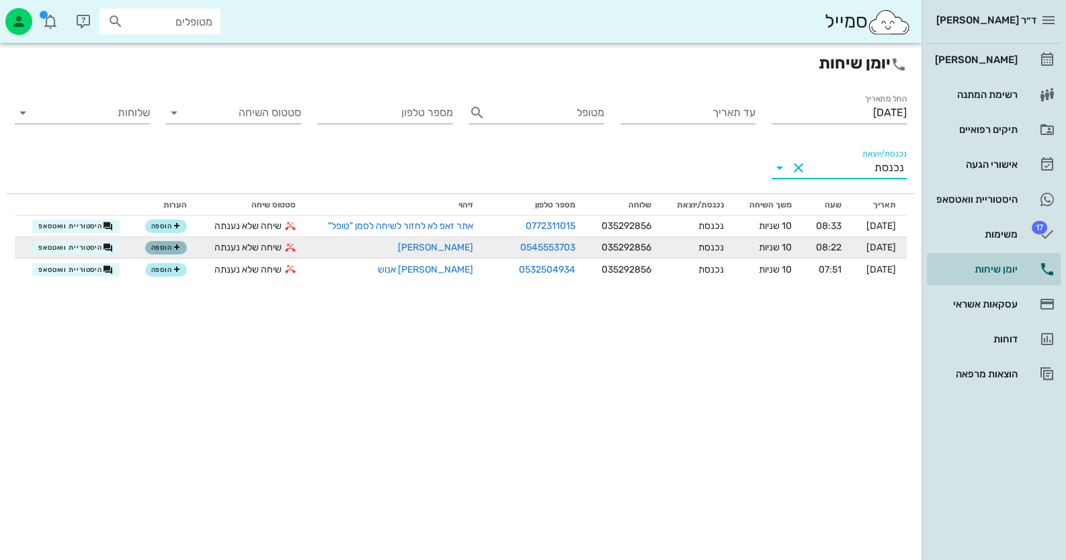
click at [151, 246] on span "הוספה" at bounding box center [166, 248] width 30 height 8
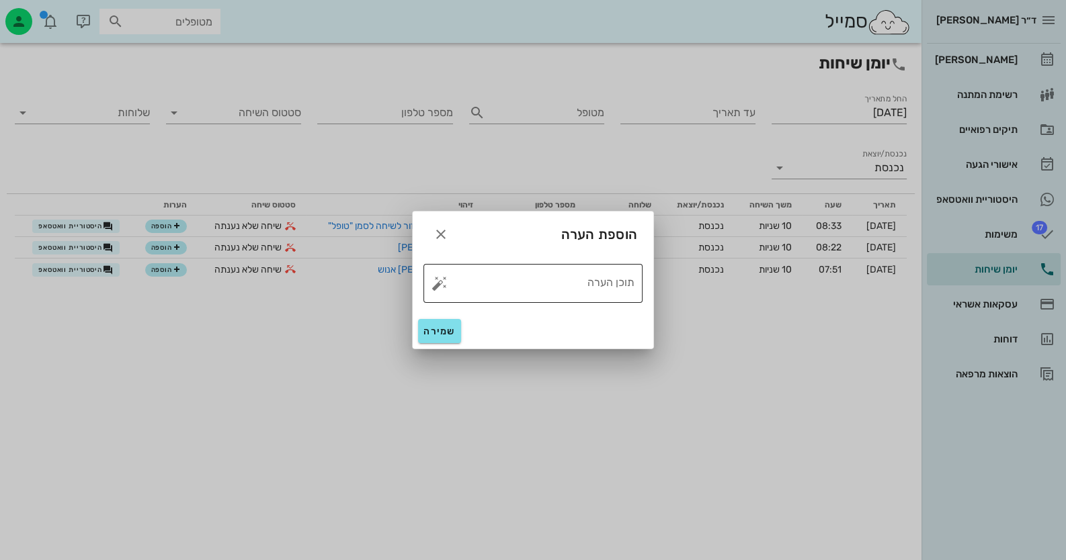
click at [445, 284] on button "button" at bounding box center [439, 283] width 16 height 16
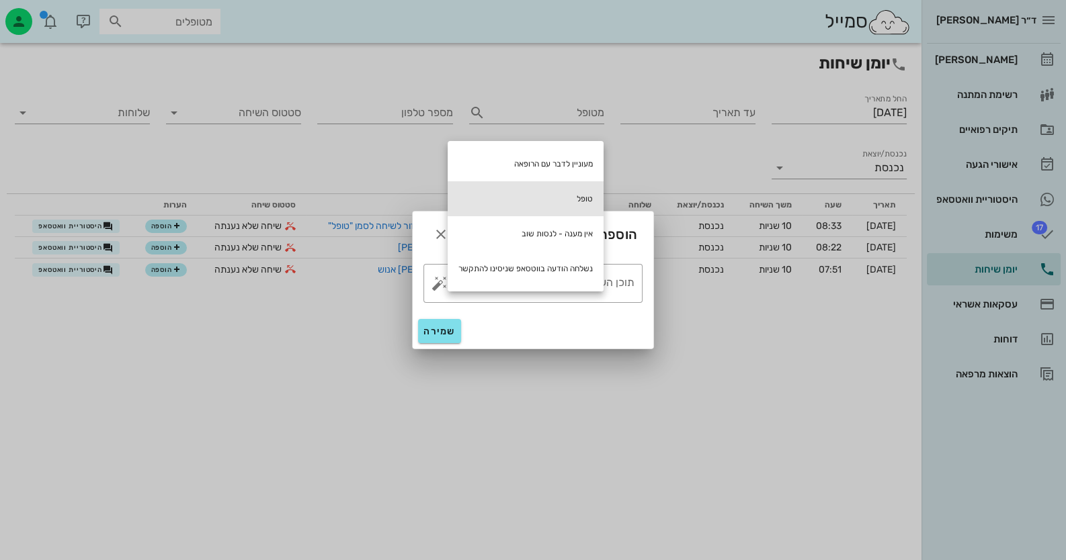
click at [549, 200] on div "טופל" at bounding box center [526, 198] width 156 height 35
type textarea "טופל"
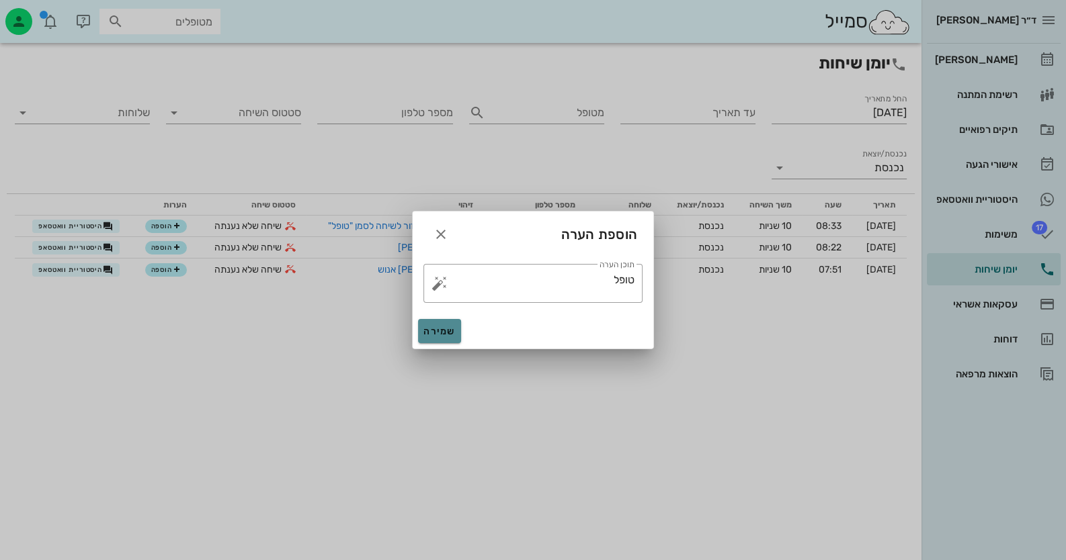
click at [437, 335] on span "שמירה" at bounding box center [439, 331] width 32 height 11
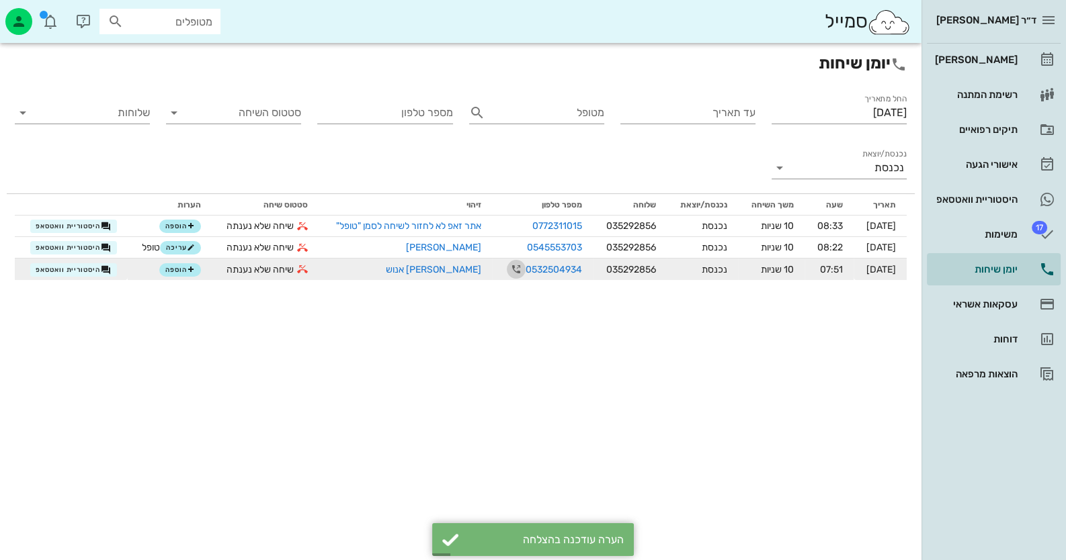
click at [508, 271] on icon "button" at bounding box center [516, 269] width 16 height 16
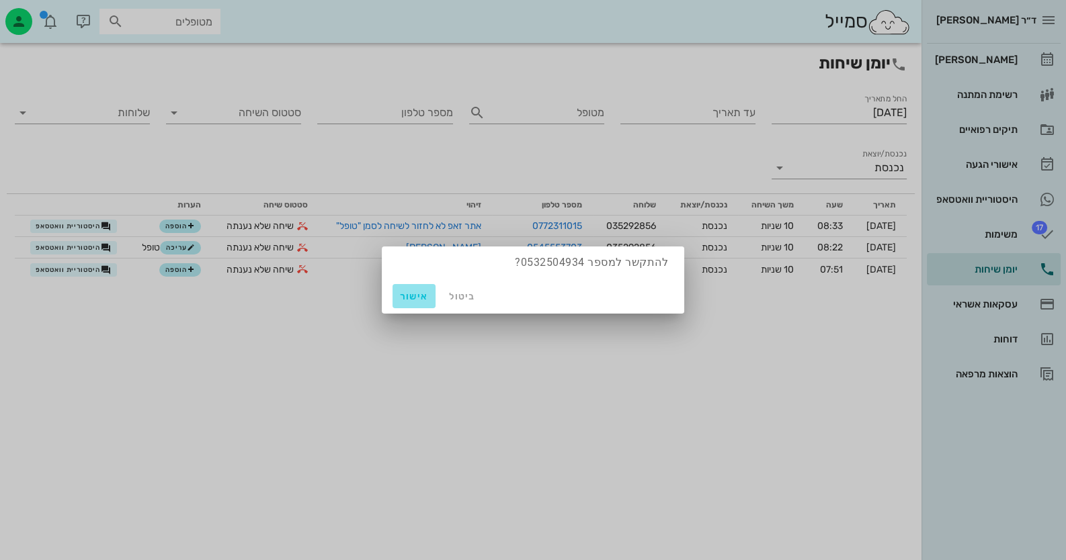
click at [406, 298] on span "אישור" at bounding box center [414, 296] width 32 height 11
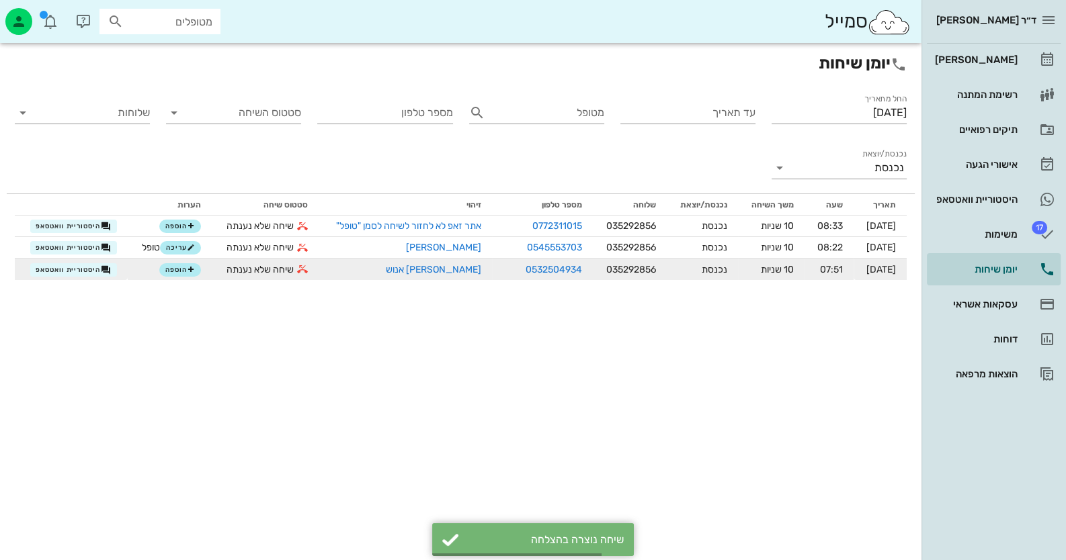
click at [462, 263] on div "[PERSON_NAME] אנוש" at bounding box center [405, 270] width 152 height 14
click at [461, 268] on link "[PERSON_NAME] אנוש" at bounding box center [433, 269] width 95 height 11
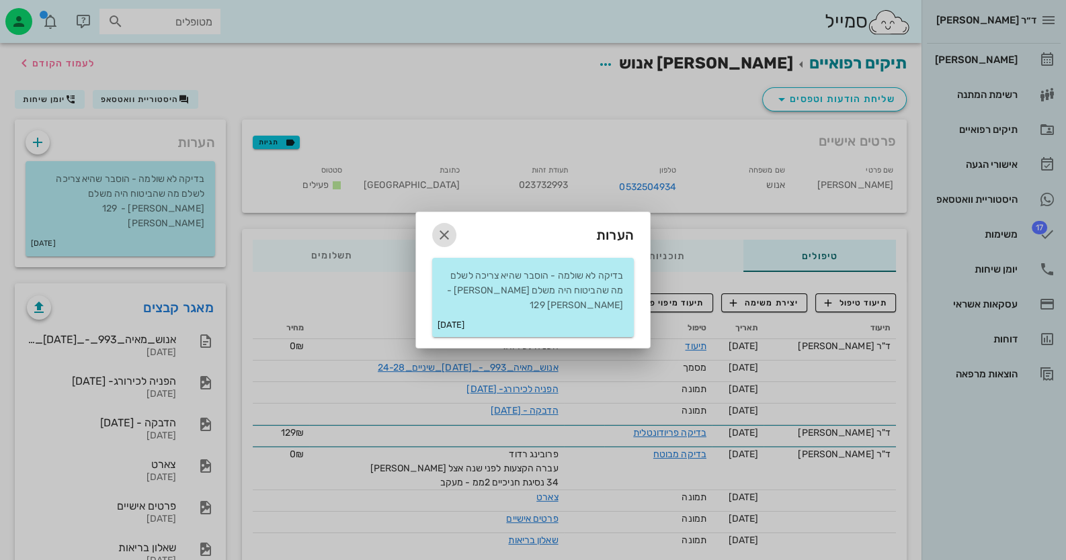
click at [450, 243] on icon "button" at bounding box center [444, 235] width 16 height 16
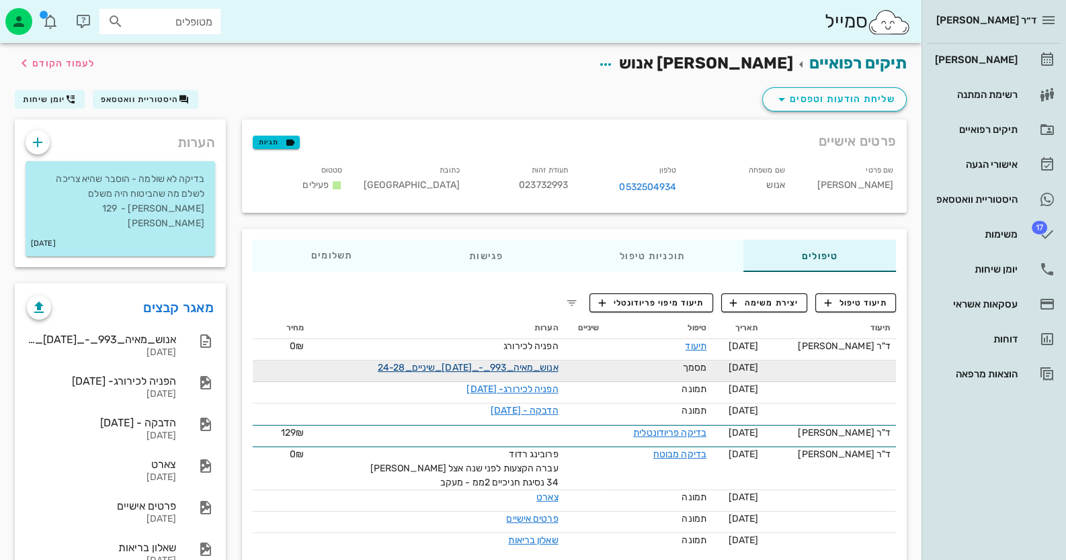
click at [542, 363] on link "אנוש_מאיה_993_-_[DATE]_שיניים_24-28" at bounding box center [468, 367] width 181 height 11
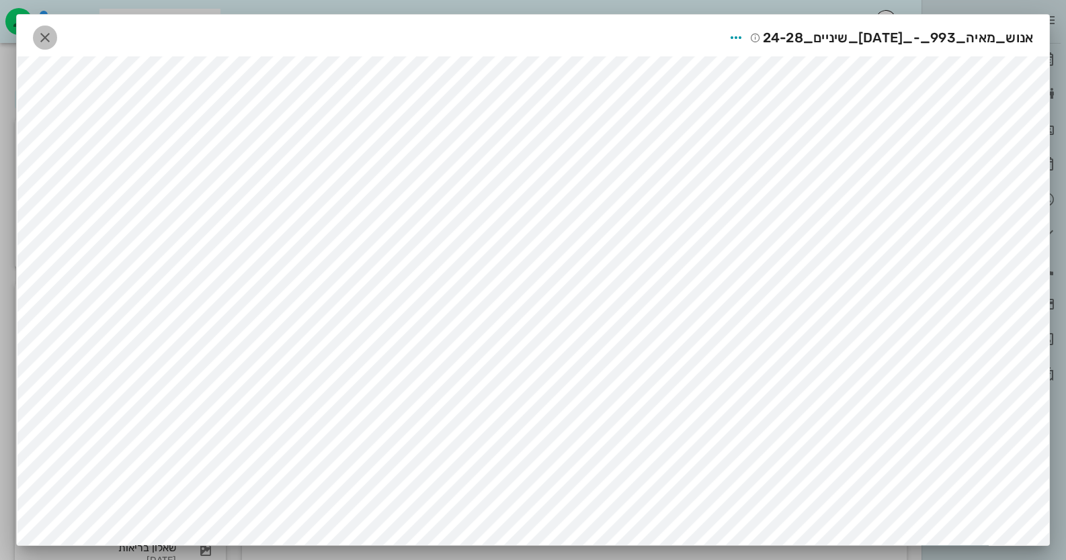
click at [53, 31] on icon "button" at bounding box center [45, 38] width 16 height 16
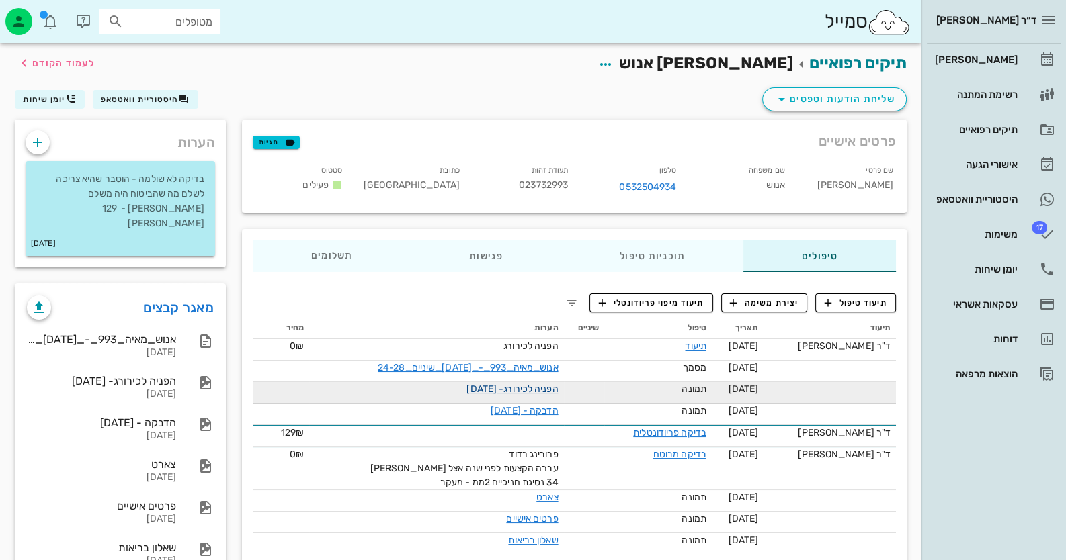
click at [540, 392] on link "הפניה לכירורג- [DATE]" at bounding box center [511, 389] width 91 height 11
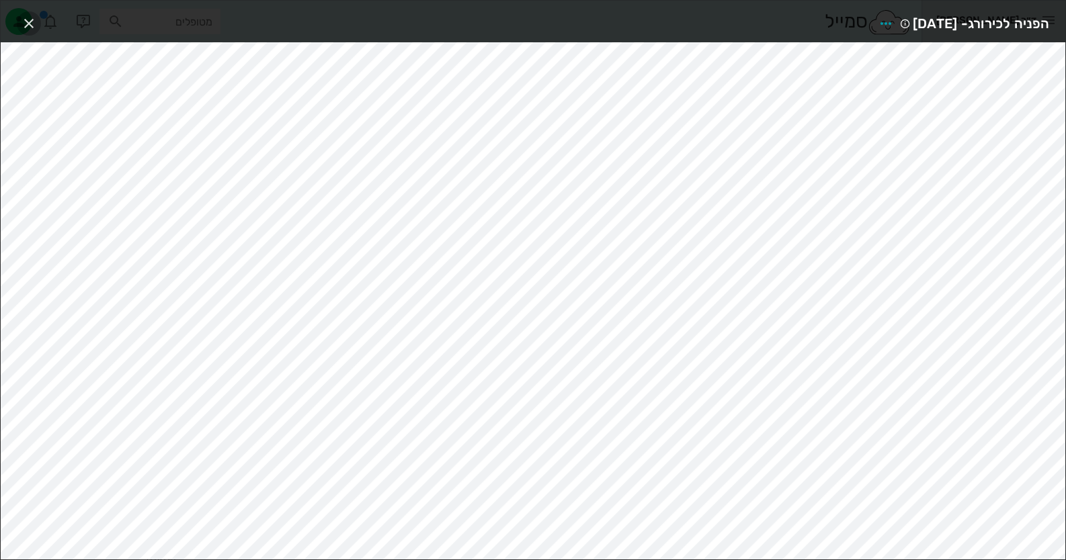
click at [19, 20] on span "button" at bounding box center [29, 23] width 24 height 16
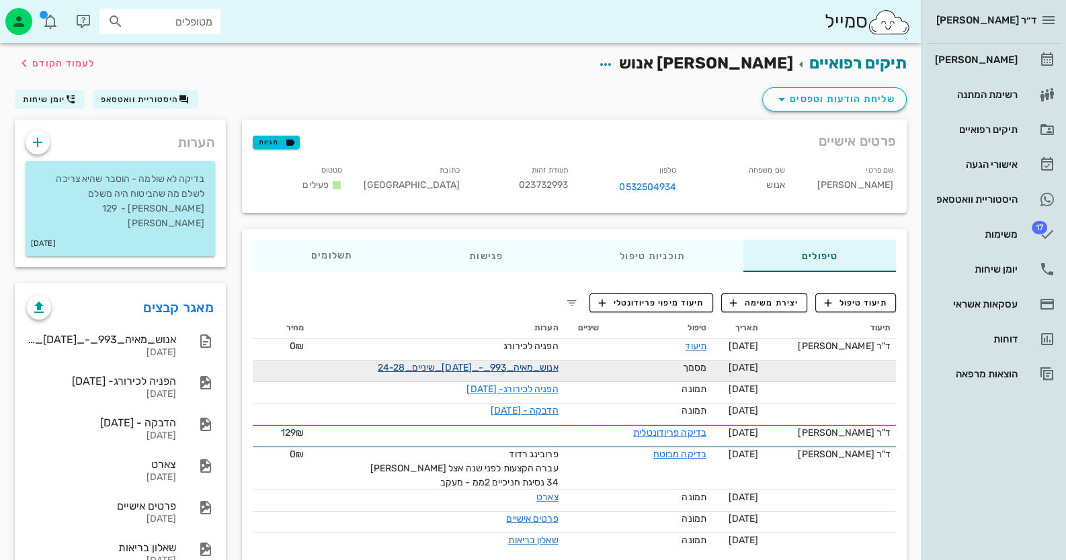
click at [523, 362] on link "אנוש_מאיה_993_-_[DATE]_שיניים_24-28" at bounding box center [468, 367] width 181 height 11
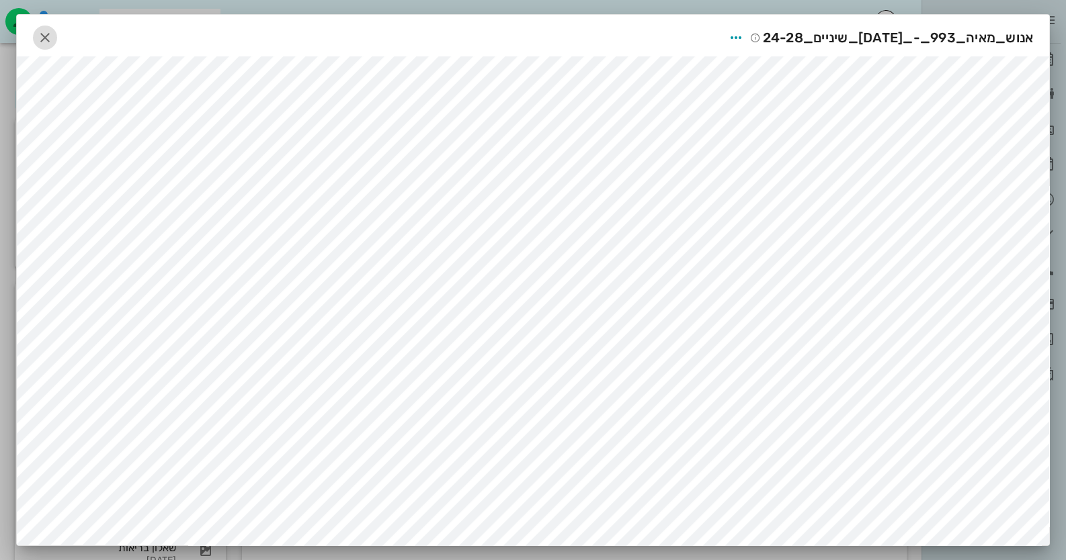
click at [51, 34] on icon "button" at bounding box center [45, 38] width 16 height 16
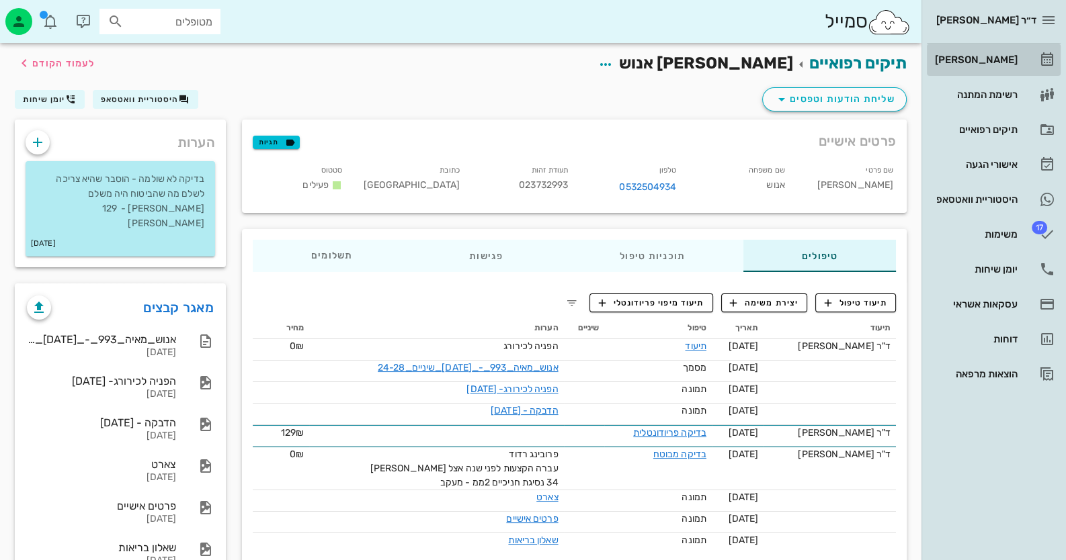
click at [994, 55] on div "[PERSON_NAME]" at bounding box center [974, 59] width 85 height 11
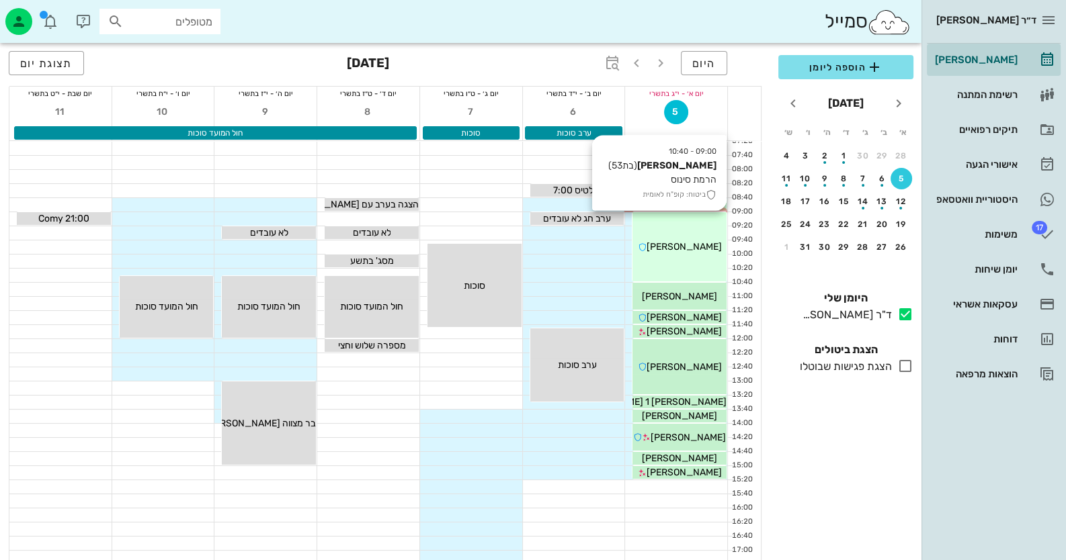
click at [699, 261] on div "09:00 - 10:40 [PERSON_NAME] (בת 53 ) הרמת סינוס ביטוח: קופ"ח לאומית [PERSON_NAM…" at bounding box center [679, 246] width 94 height 69
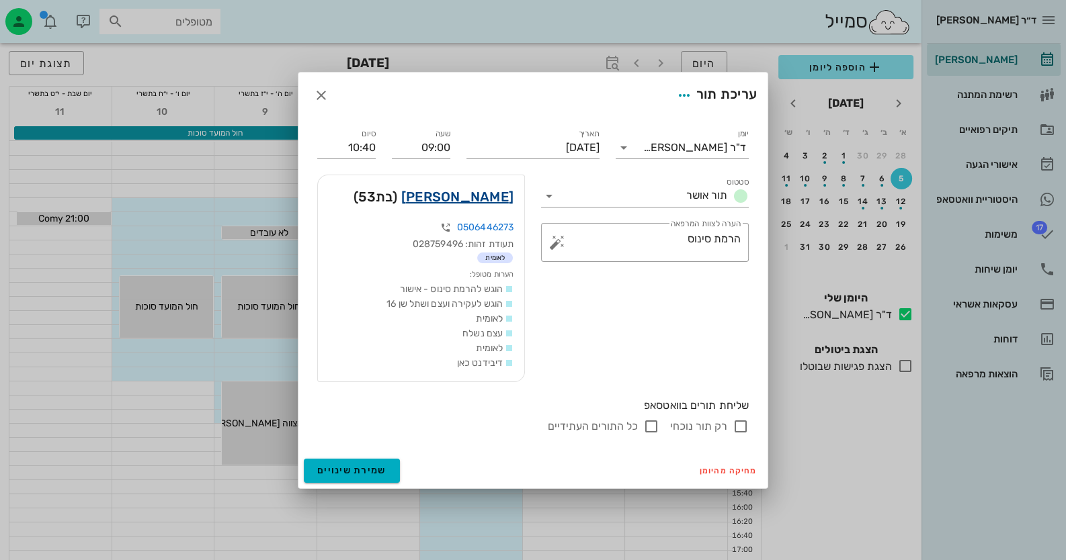
click at [485, 198] on link "[PERSON_NAME]" at bounding box center [457, 197] width 112 height 22
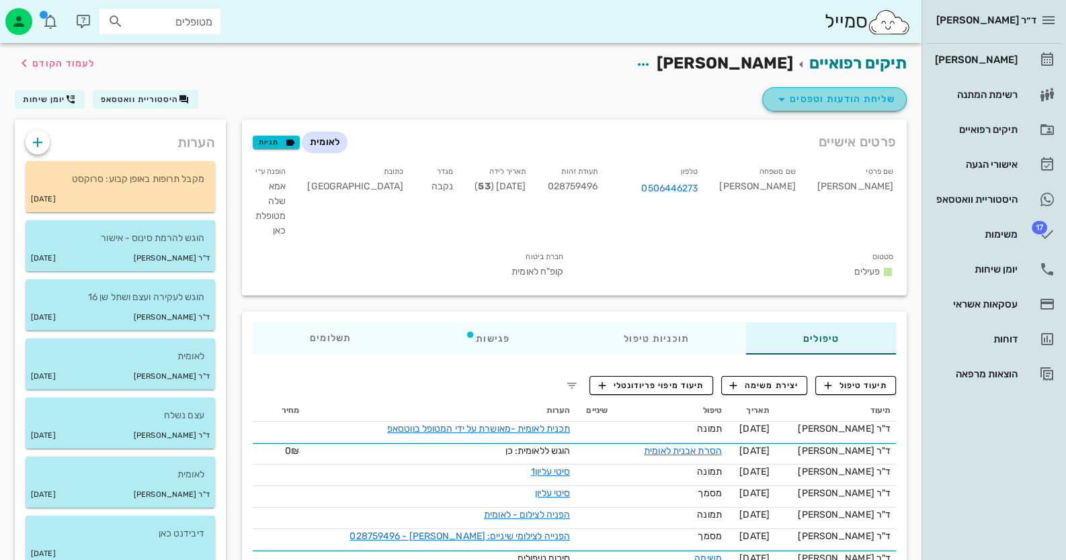
click at [869, 101] on span "שליחת הודעות וטפסים" at bounding box center [834, 99] width 122 height 16
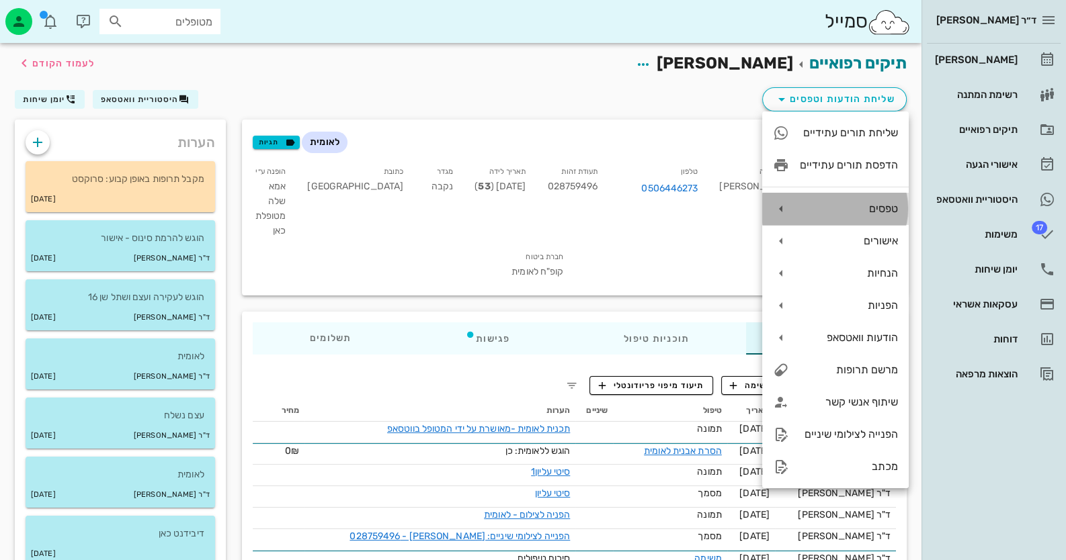
click at [878, 197] on div "טפסים" at bounding box center [835, 209] width 146 height 32
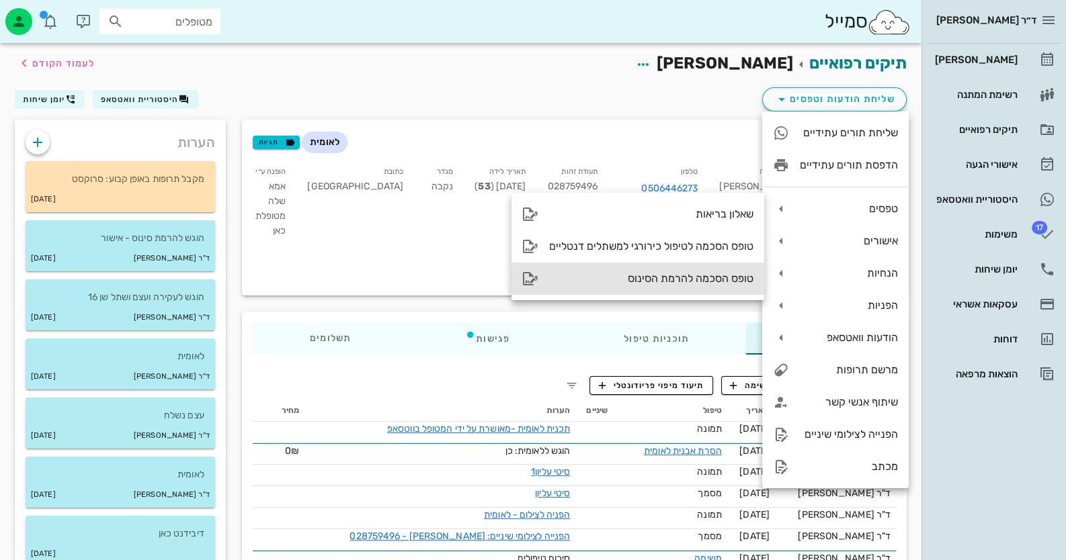
click at [725, 282] on div "טופס הסכמה להרמת הסינוס" at bounding box center [651, 278] width 204 height 13
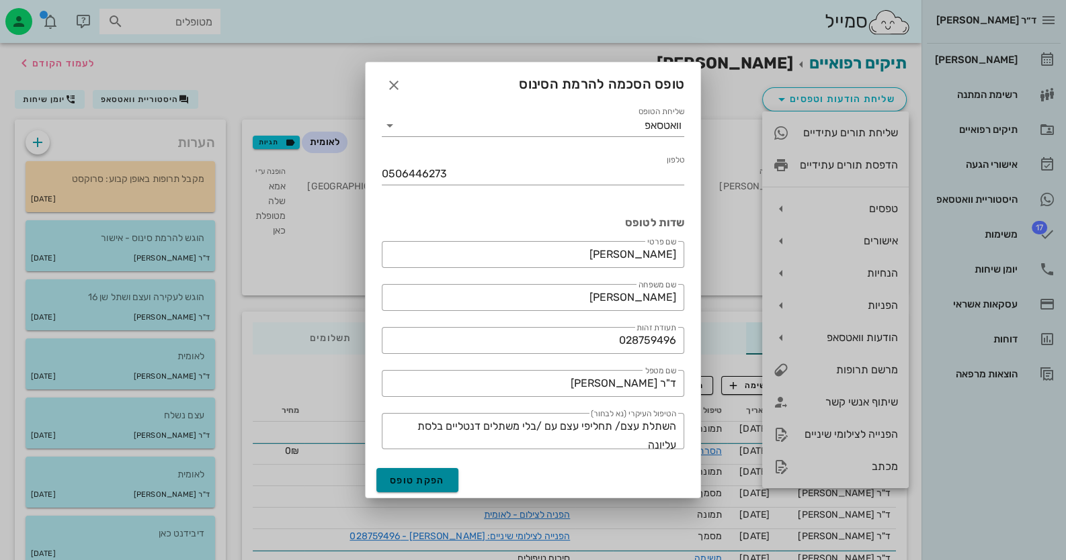
click at [417, 478] on span "הפקת טופס" at bounding box center [417, 480] width 55 height 11
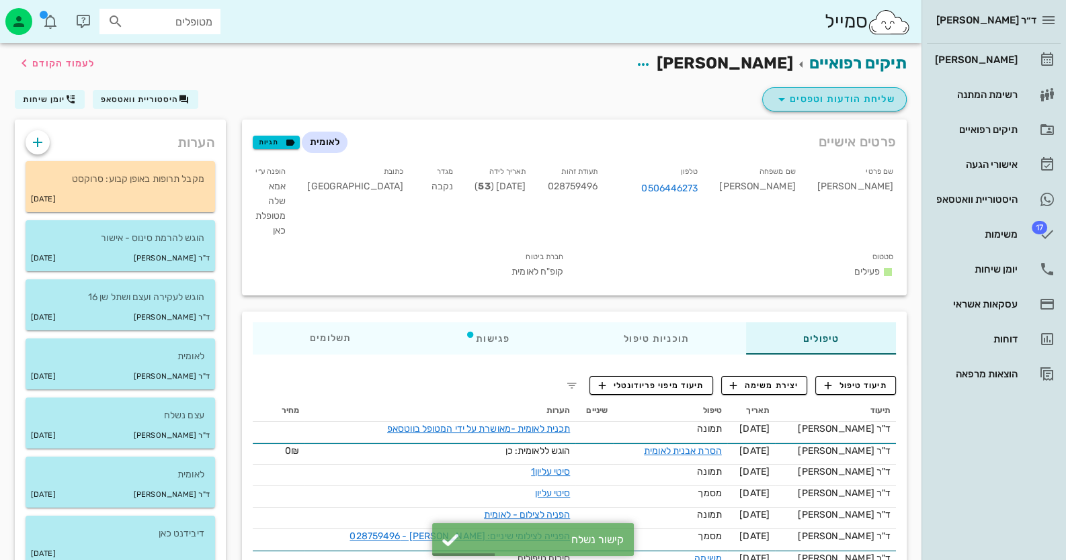
click at [820, 103] on span "שליחת הודעות וטפסים" at bounding box center [834, 99] width 122 height 16
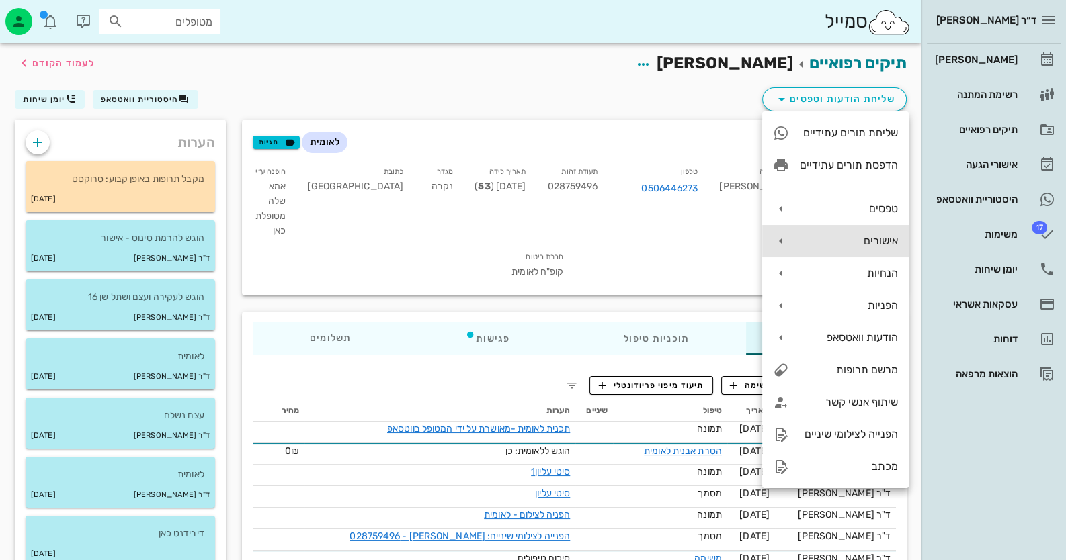
click at [869, 243] on div "אישורים" at bounding box center [849, 241] width 98 height 13
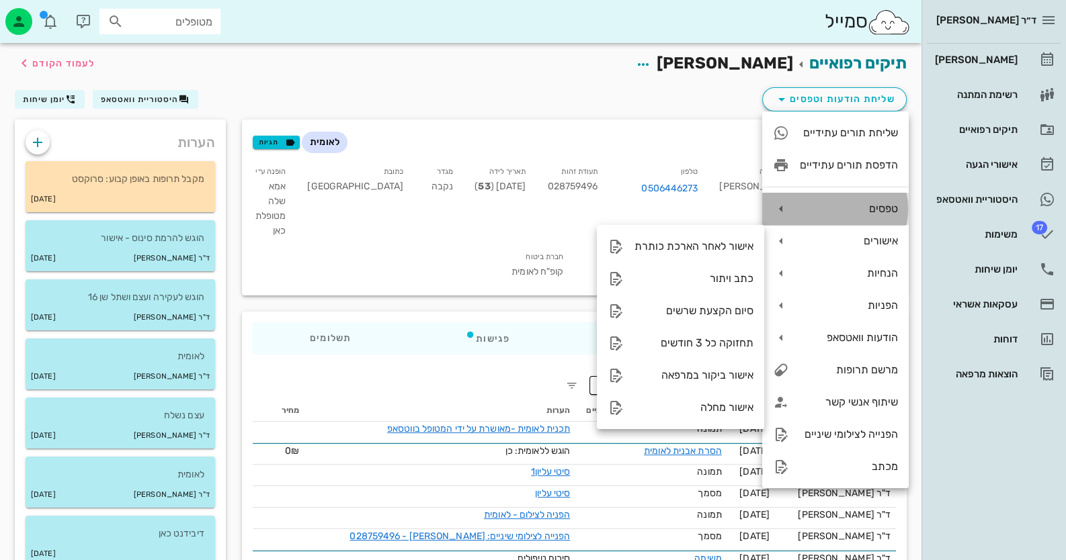
click at [793, 214] on div "טפסים" at bounding box center [835, 209] width 146 height 32
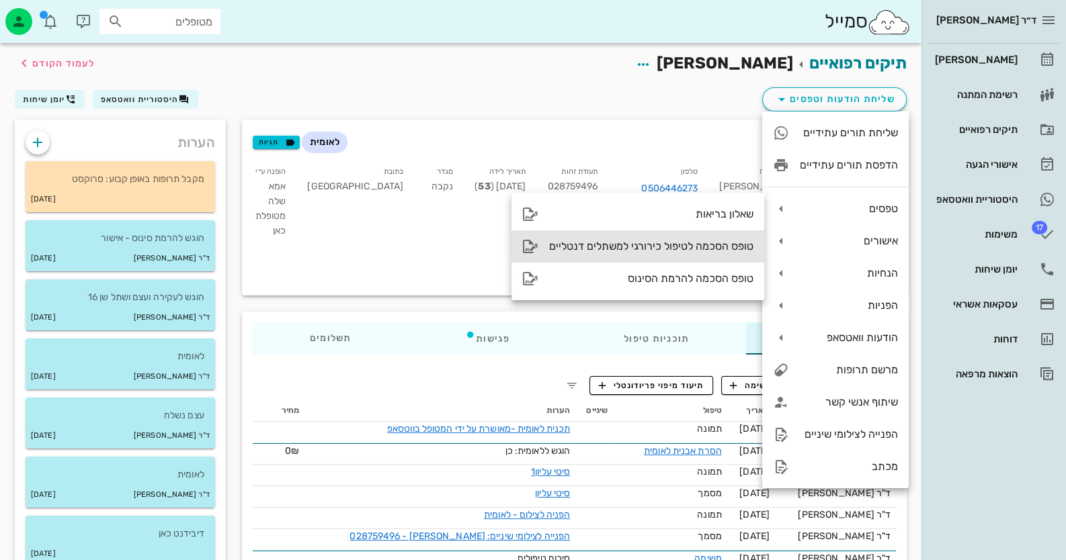
click at [688, 242] on div "טופס הסכמה לטיפול כירורגי למשתלים דנטליים" at bounding box center [651, 246] width 204 height 13
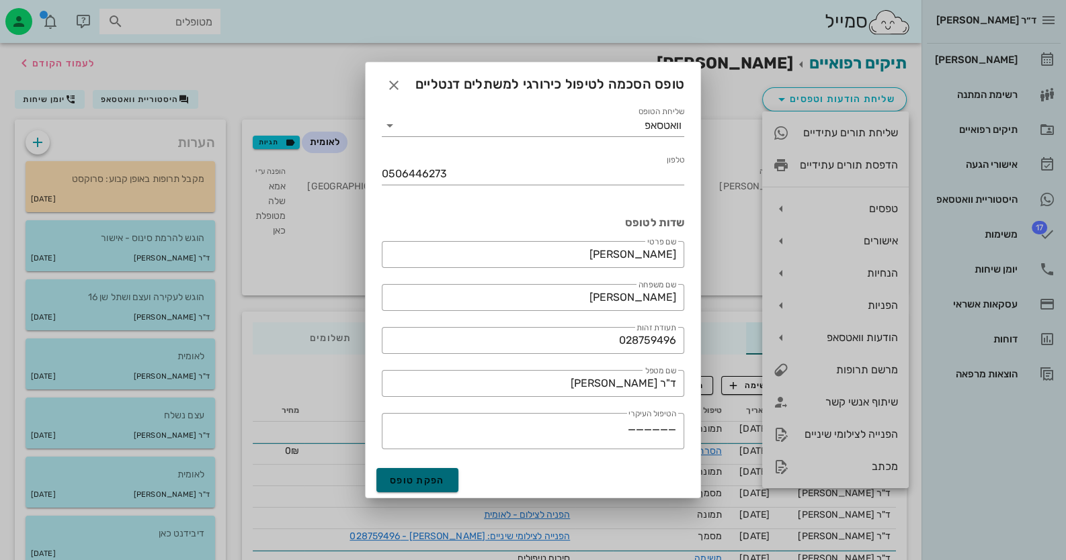
click at [413, 470] on button "הפקת טופס" at bounding box center [417, 480] width 82 height 24
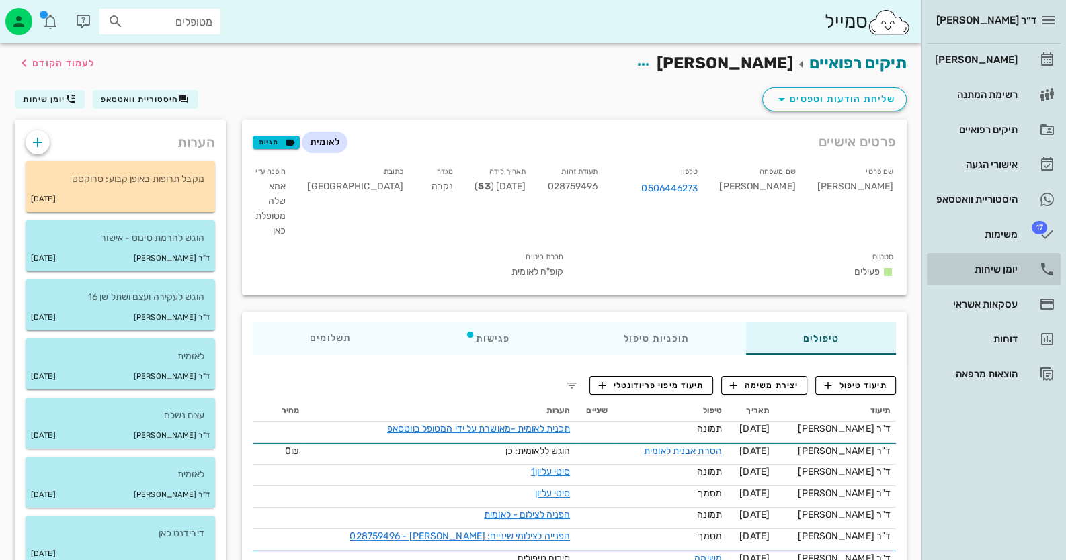
click at [1010, 275] on div "יומן שיחות" at bounding box center [974, 270] width 85 height 22
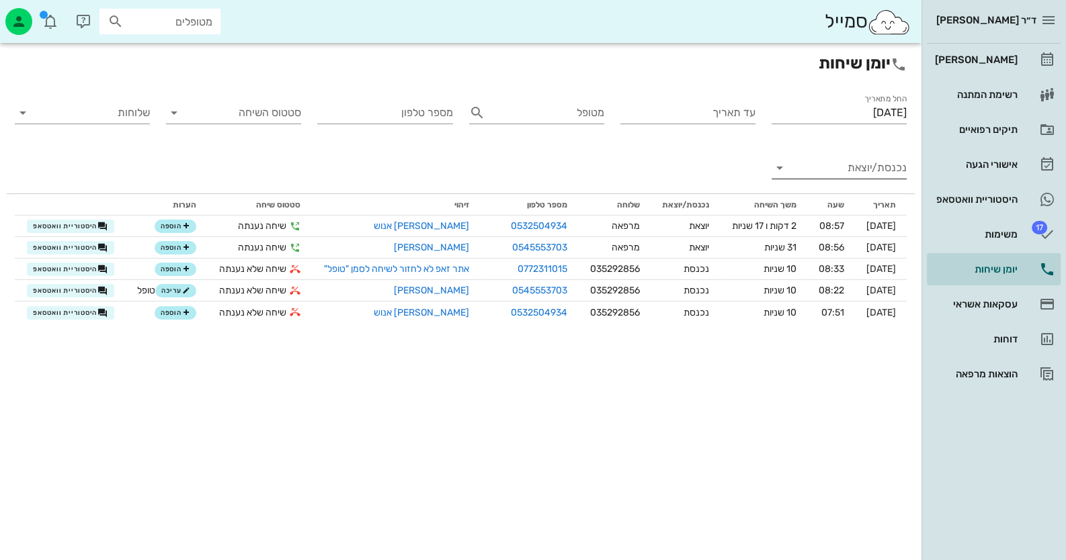
click at [886, 179] on div "נכנסת/יוצאת" at bounding box center [838, 175] width 135 height 36
click at [887, 179] on div "נכנסת/יוצאת" at bounding box center [838, 175] width 135 height 36
click at [887, 167] on input "נכנסת/יוצאת" at bounding box center [850, 168] width 114 height 22
click at [887, 167] on div "נכנסת" at bounding box center [872, 179] width 47 height 32
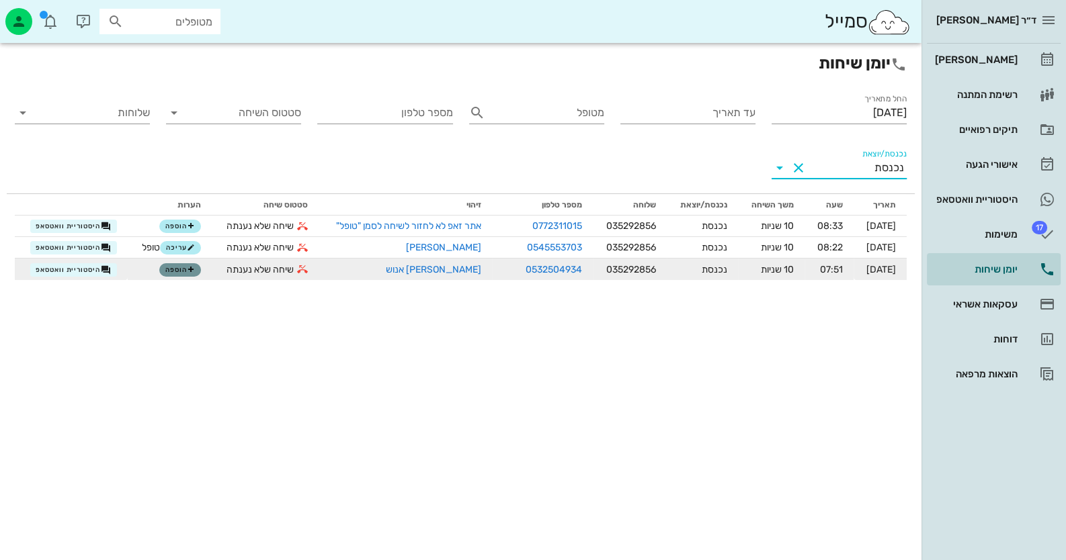
click at [177, 270] on span "הוספה" at bounding box center [180, 270] width 30 height 8
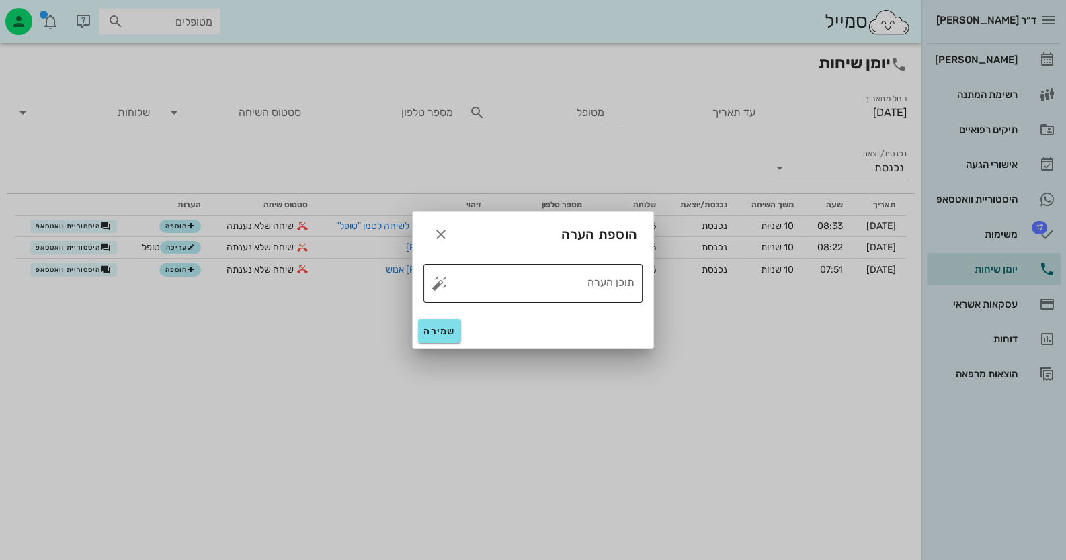
click at [431, 282] on button "button" at bounding box center [439, 283] width 16 height 16
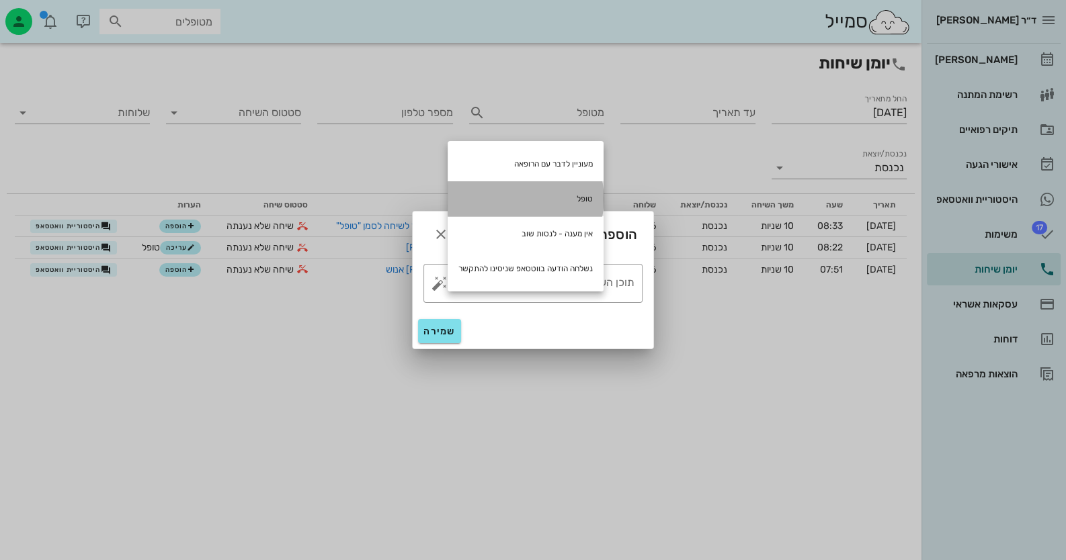
click at [567, 196] on div "טופל" at bounding box center [526, 198] width 156 height 35
type textarea "טופל"
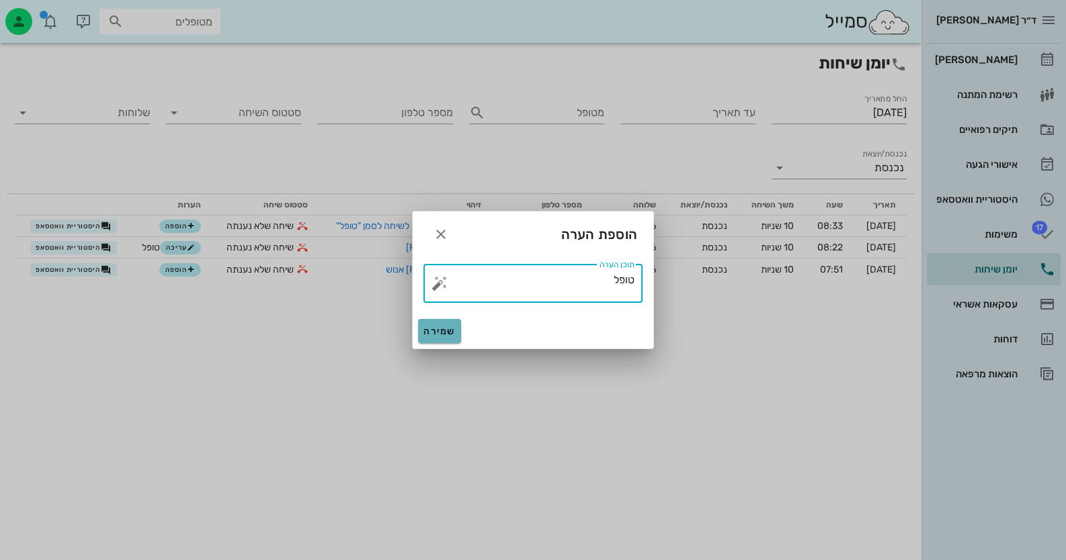
click at [449, 326] on span "שמירה" at bounding box center [439, 331] width 32 height 11
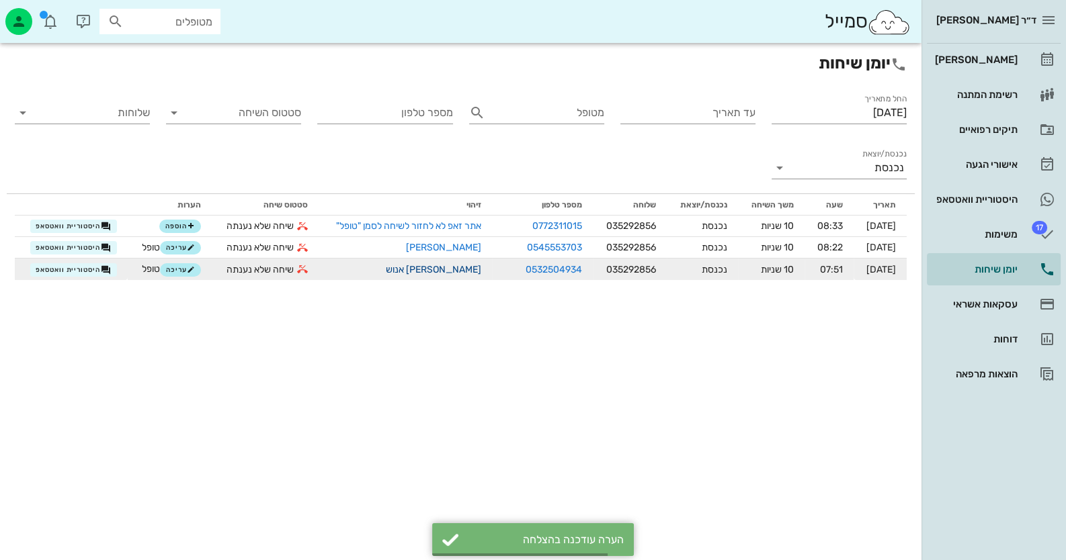
click at [457, 267] on link "[PERSON_NAME] אנוש" at bounding box center [433, 269] width 95 height 11
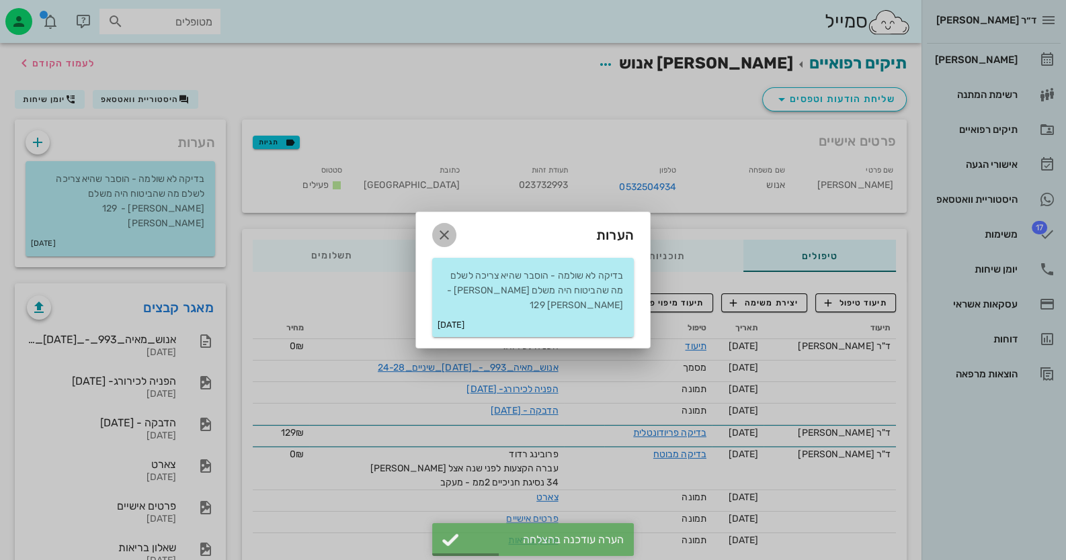
click at [442, 239] on icon "button" at bounding box center [444, 235] width 16 height 16
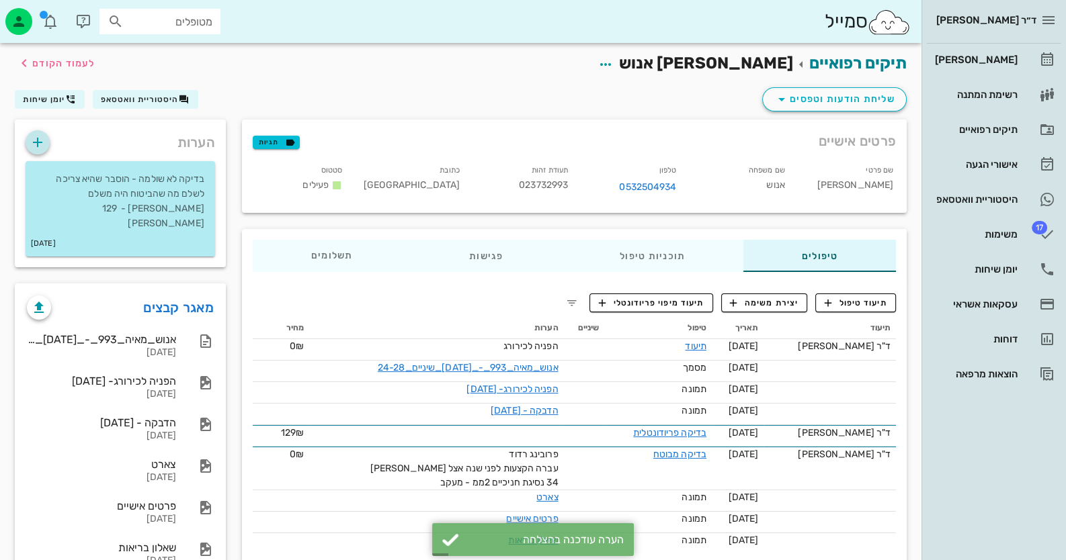
click at [39, 138] on icon "button" at bounding box center [38, 142] width 16 height 16
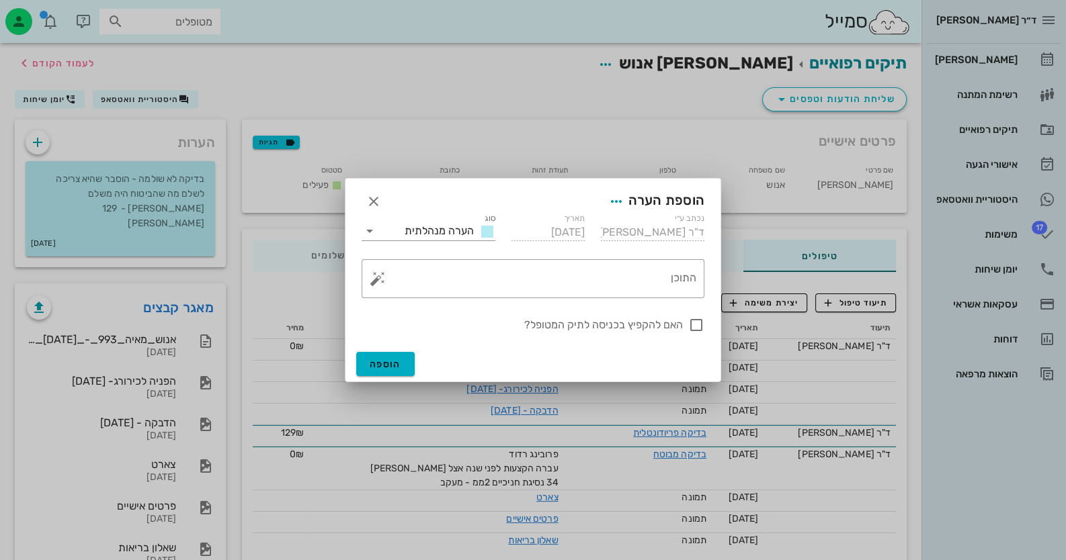
click at [717, 275] on div "נכתב ע״י ד"ר [PERSON_NAME] [DATE] סוג הערה מנהלתית ​ התוכן האם להקפיץ בכניסה לת…" at bounding box center [532, 279] width 375 height 134
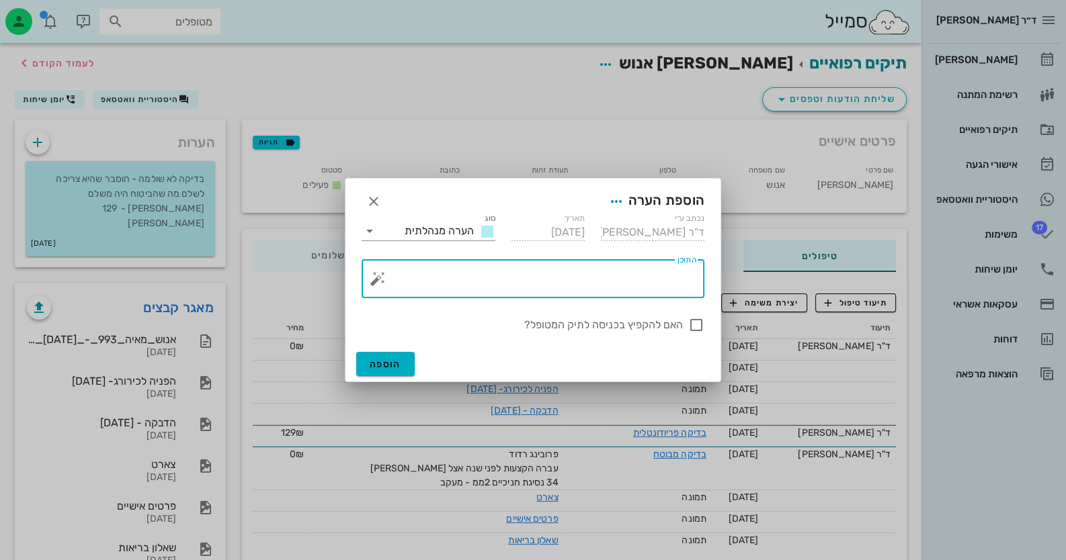
click at [687, 275] on textarea "התוכן" at bounding box center [538, 282] width 316 height 32
drag, startPoint x: 368, startPoint y: 194, endPoint x: 375, endPoint y: 197, distance: 7.2
click at [370, 194] on icon "button" at bounding box center [374, 202] width 16 height 16
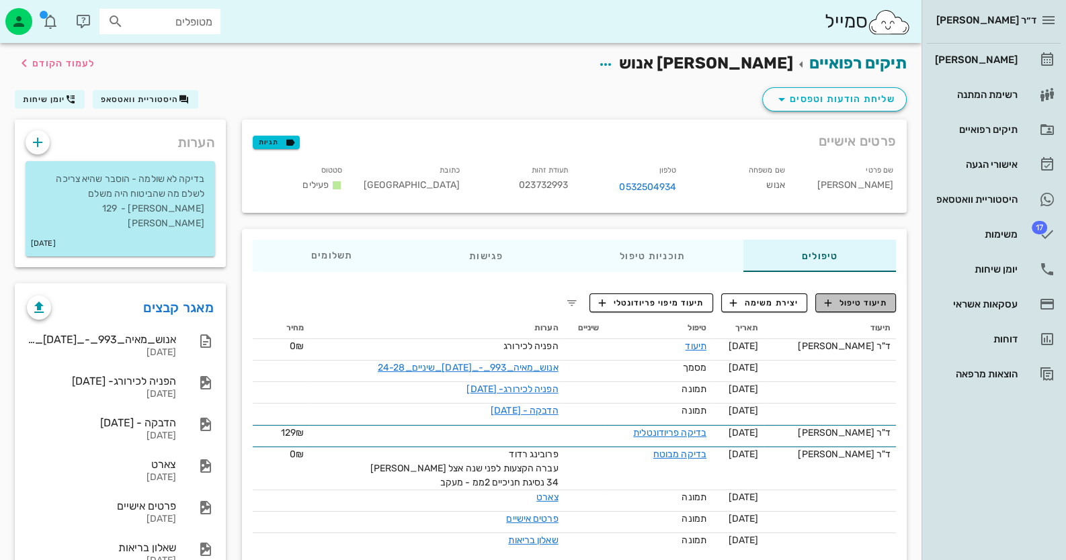
click at [871, 308] on span "תיעוד טיפול" at bounding box center [855, 303] width 62 height 12
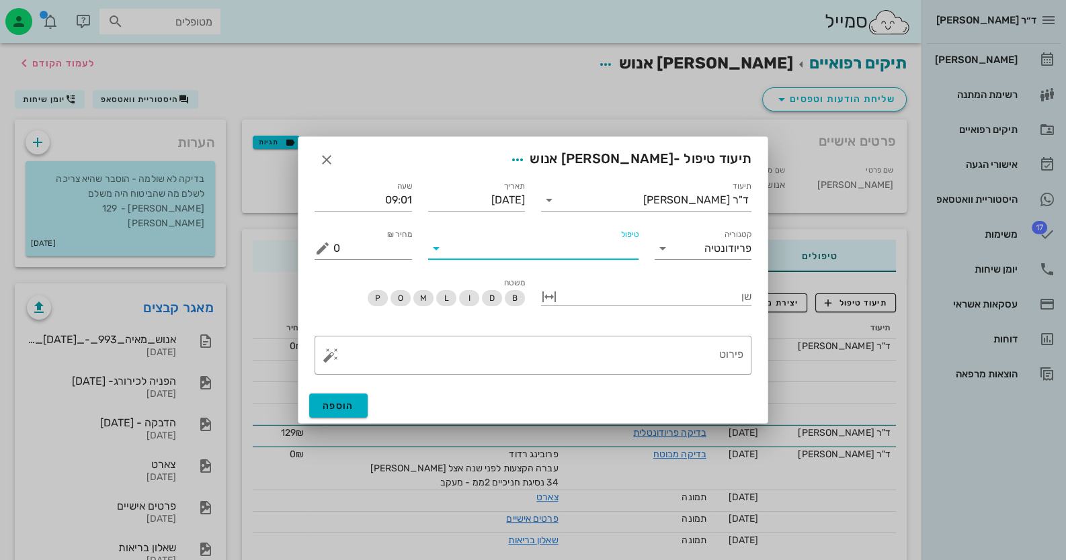
click at [616, 251] on input "טיפול" at bounding box center [542, 249] width 191 height 22
type input "טלפ"
click at [615, 278] on div "שיחת טלפון (TEL)" at bounding box center [532, 281] width 189 height 13
click at [702, 352] on textarea "פירוט" at bounding box center [538, 359] width 410 height 32
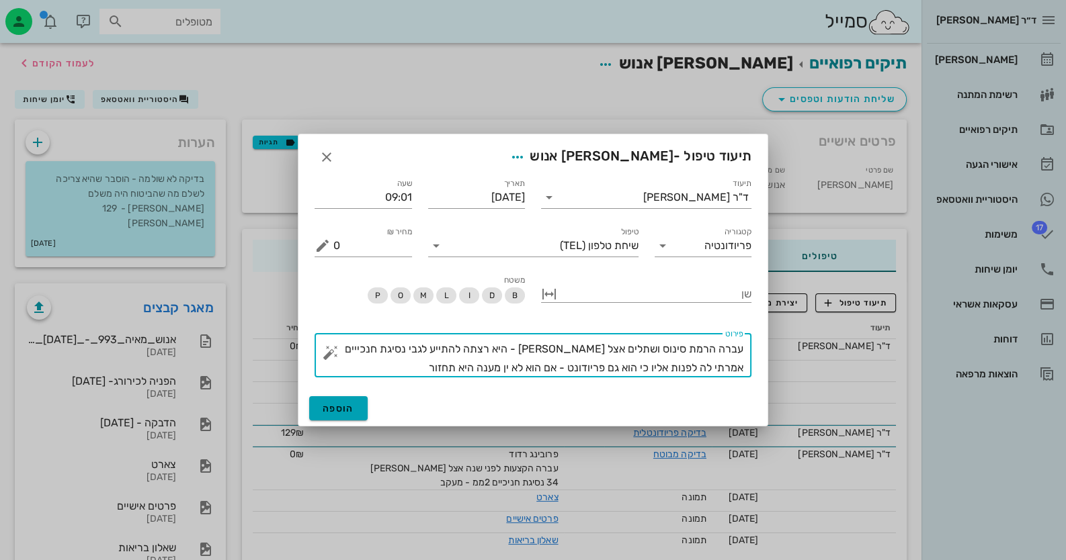
type textarea "עברה הרמת סינוס ושתלים אצל [PERSON_NAME] - היא רצתה להתייע לגבי נסיגת חנכייים א…"
click at [327, 413] on span "הוספה" at bounding box center [339, 408] width 32 height 11
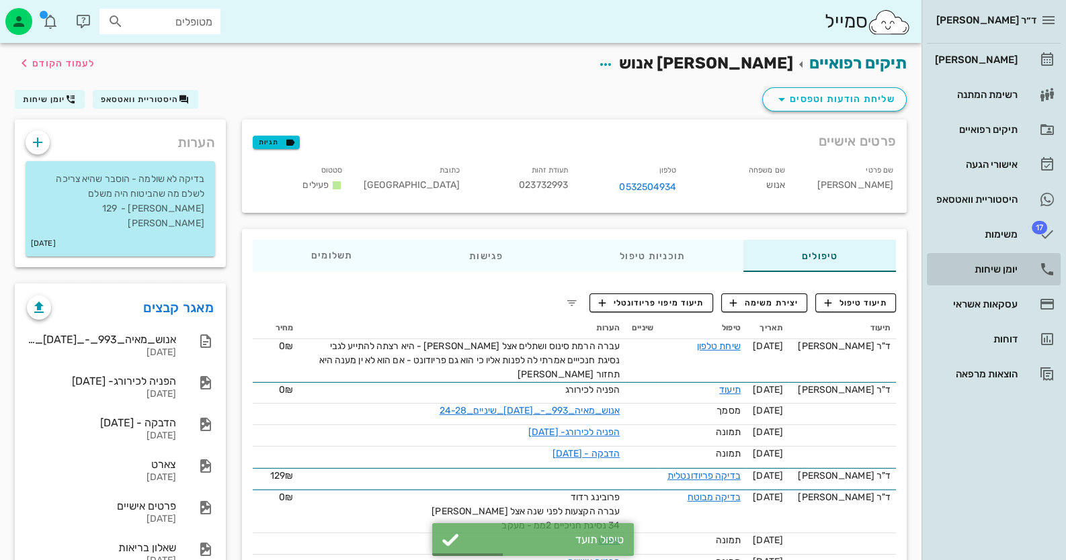
click at [1003, 270] on div "יומן שיחות" at bounding box center [974, 269] width 85 height 11
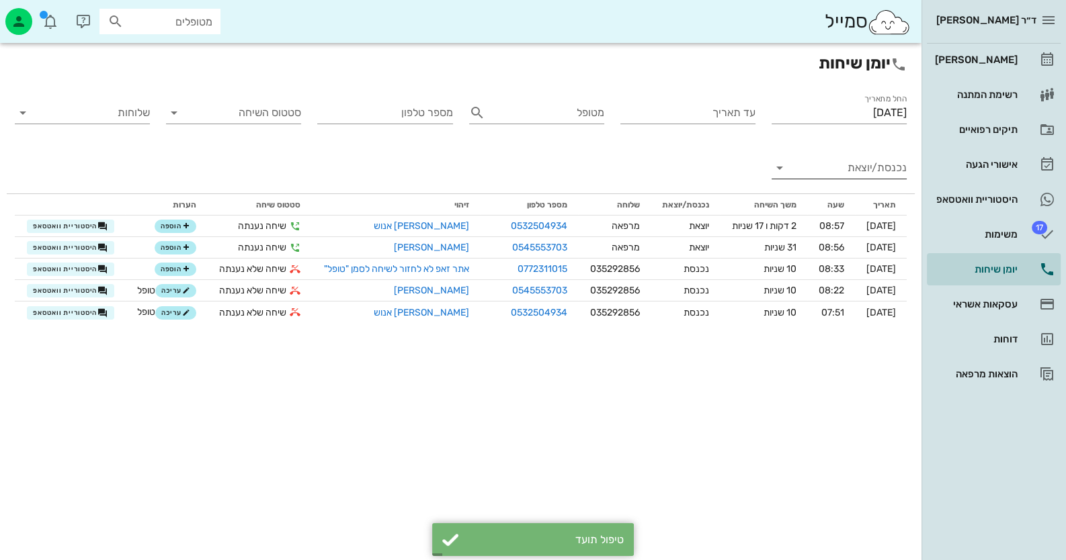
click at [852, 164] on input "נכנסת/יוצאת" at bounding box center [850, 168] width 114 height 22
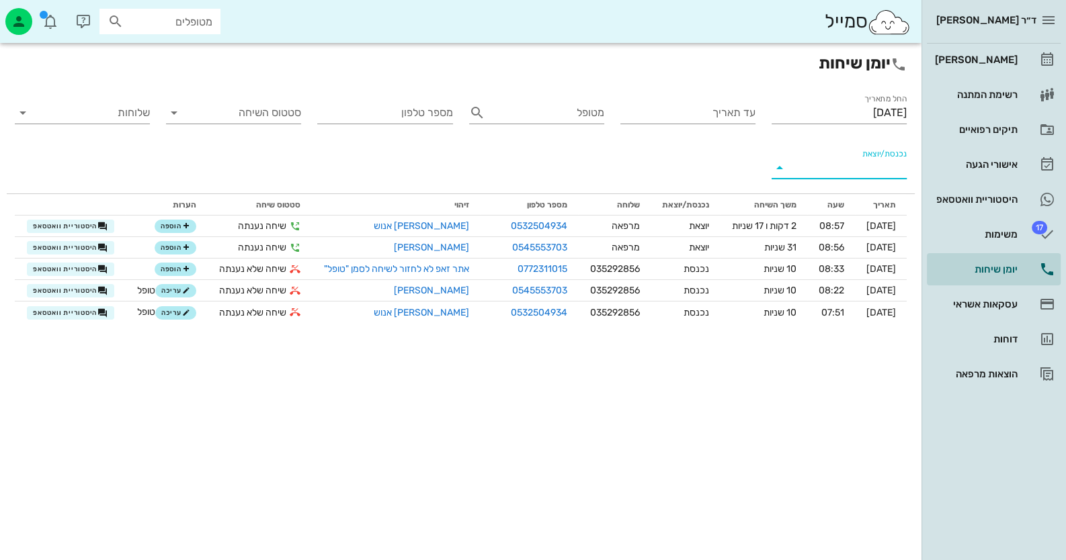
click at [855, 163] on div "נכנסת" at bounding box center [864, 179] width 30 height 32
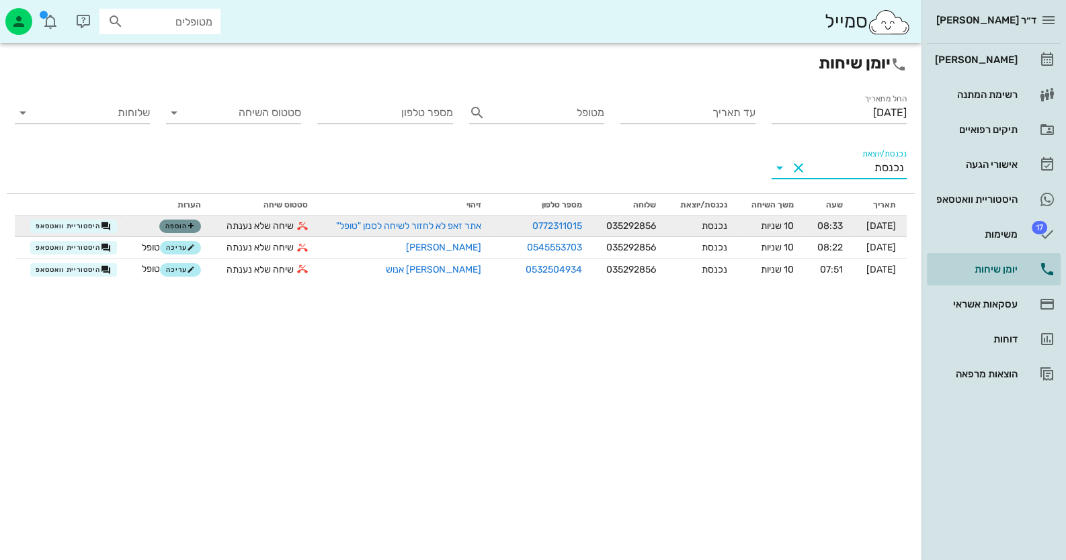
click at [177, 229] on span "הוספה" at bounding box center [180, 226] width 30 height 8
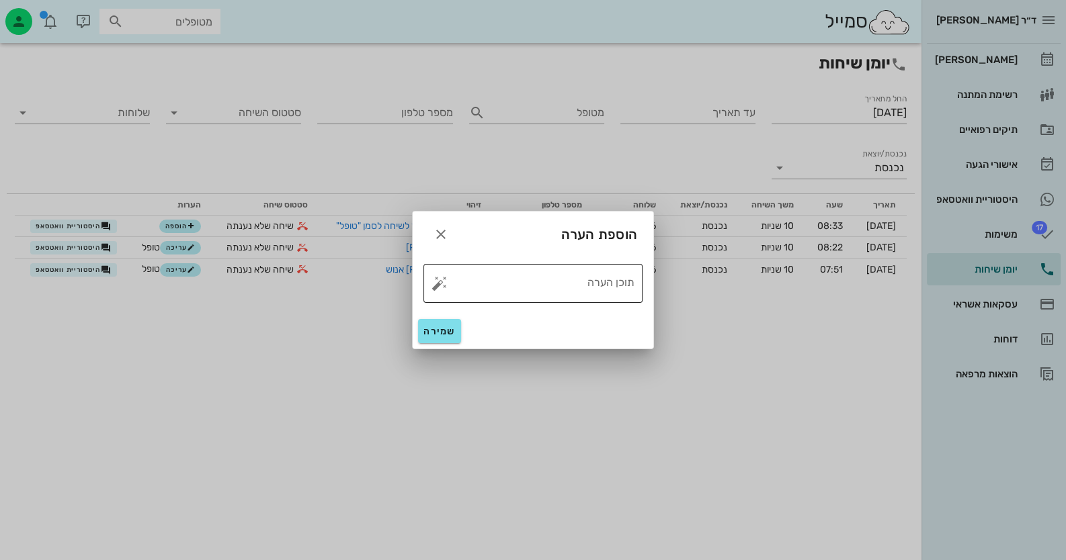
click at [447, 286] on button "button" at bounding box center [439, 283] width 16 height 16
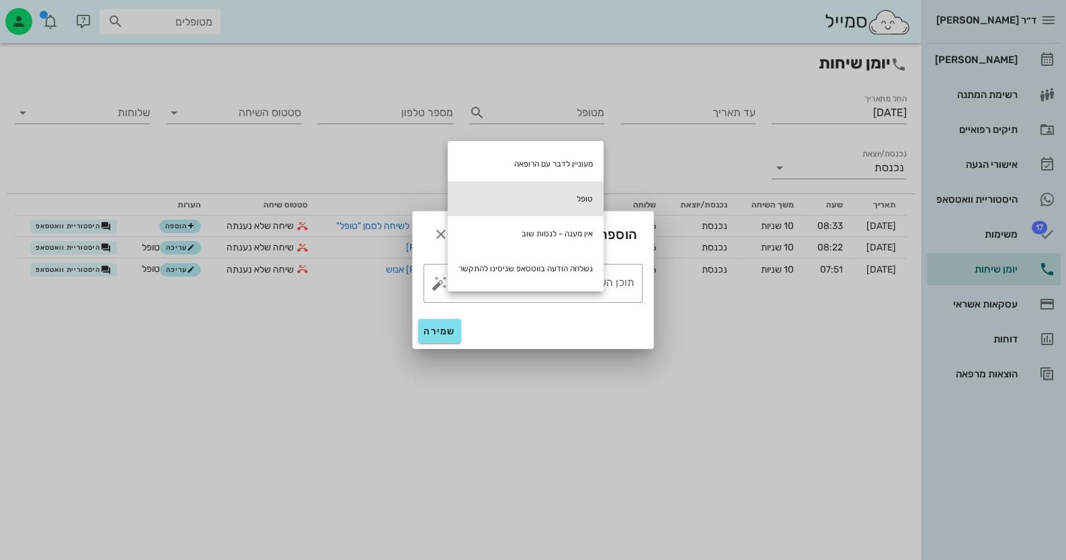
click at [541, 196] on div "טופל" at bounding box center [526, 198] width 156 height 35
type textarea "טופל"
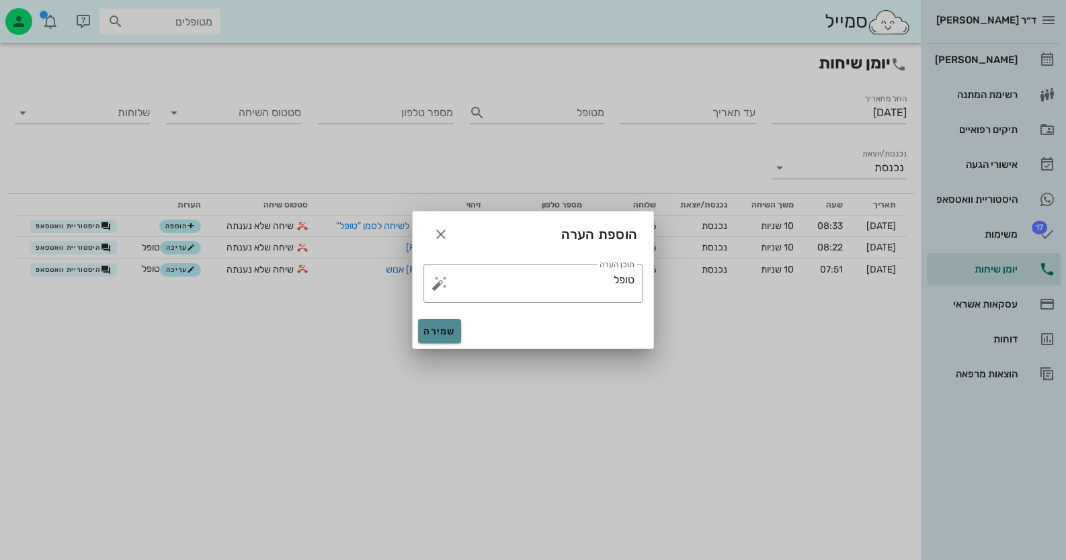
click at [437, 341] on button "שמירה" at bounding box center [439, 331] width 43 height 24
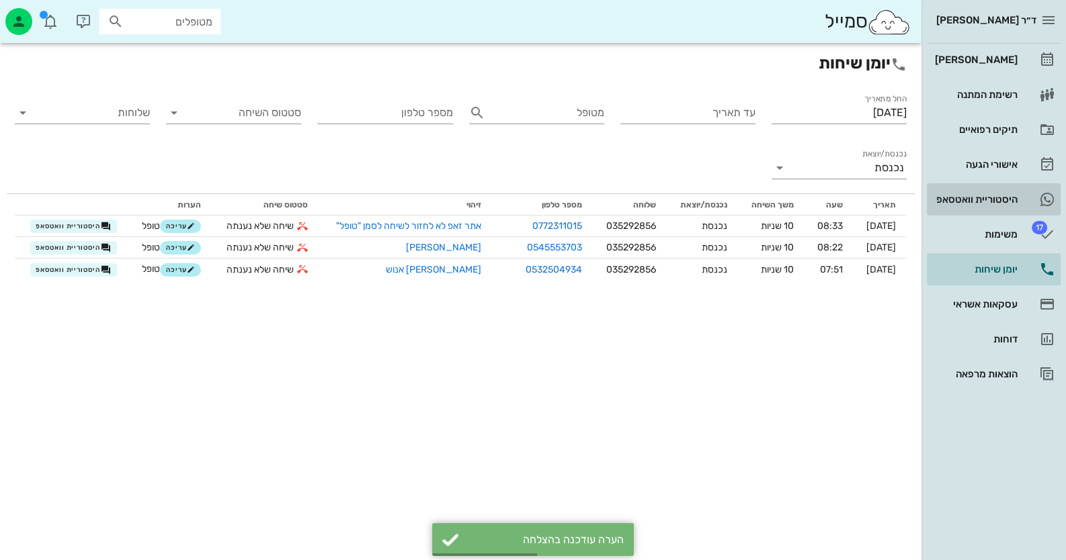
click at [1028, 194] on link "היסטוריית וואטסאפ" at bounding box center [994, 199] width 134 height 32
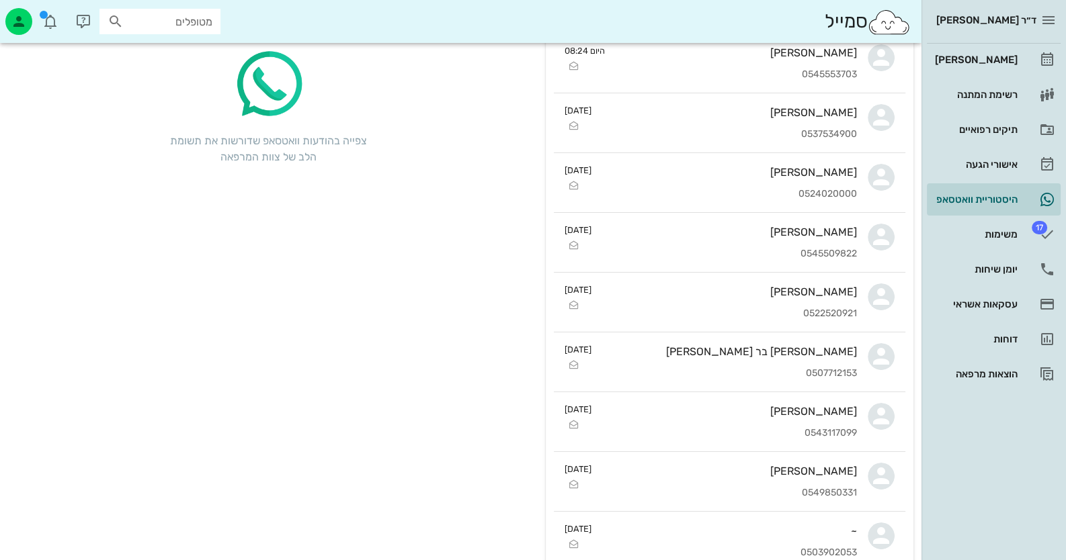
scroll to position [134, 0]
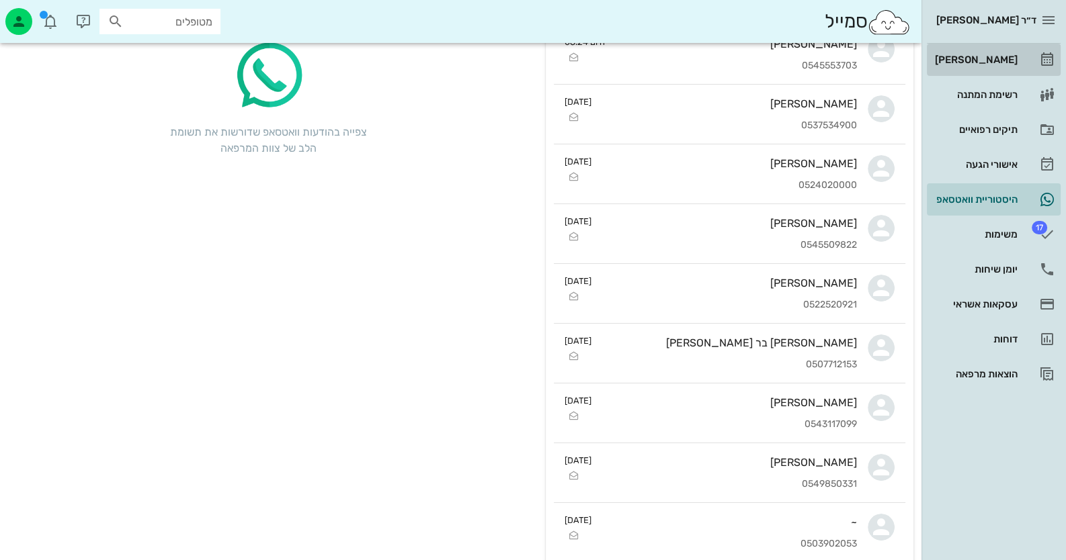
click at [980, 68] on div "[PERSON_NAME]" at bounding box center [974, 60] width 85 height 22
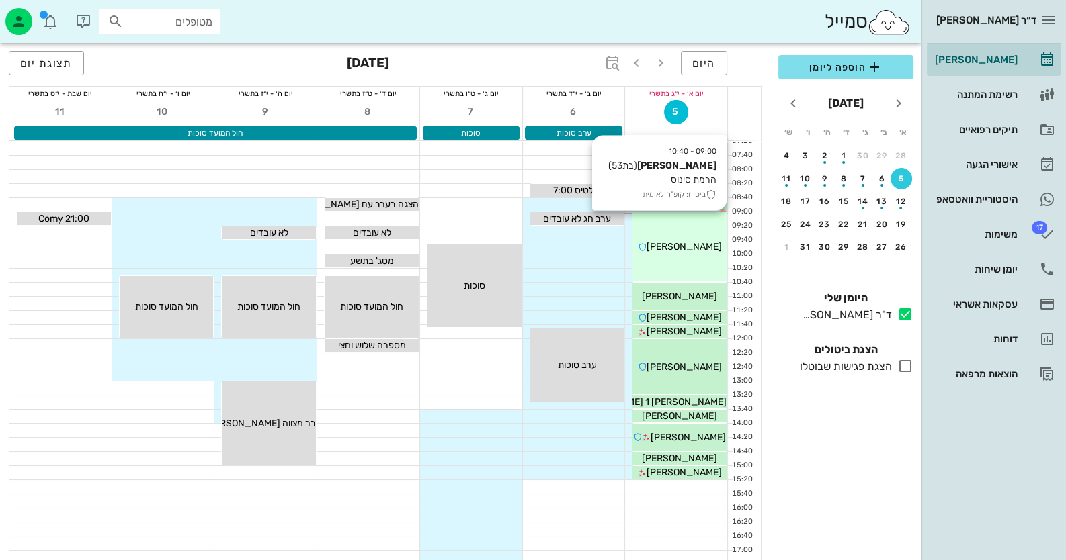
click at [699, 232] on div "09:00 - 10:40 [PERSON_NAME] (בת 53 ) הרמת סינוס ביטוח: קופ"ח לאומית [PERSON_NAM…" at bounding box center [679, 246] width 94 height 69
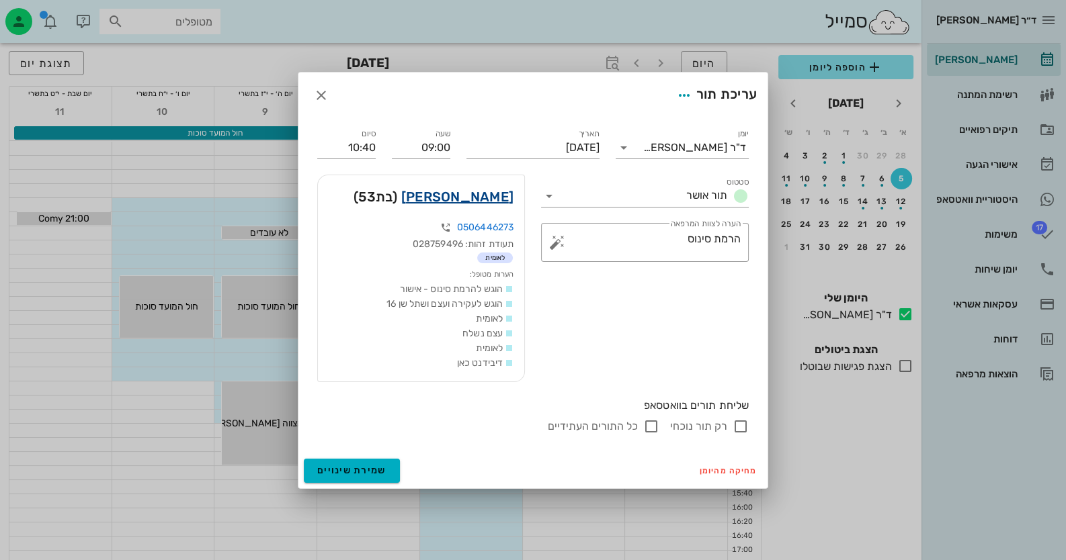
click at [507, 198] on link "[PERSON_NAME]" at bounding box center [457, 197] width 112 height 22
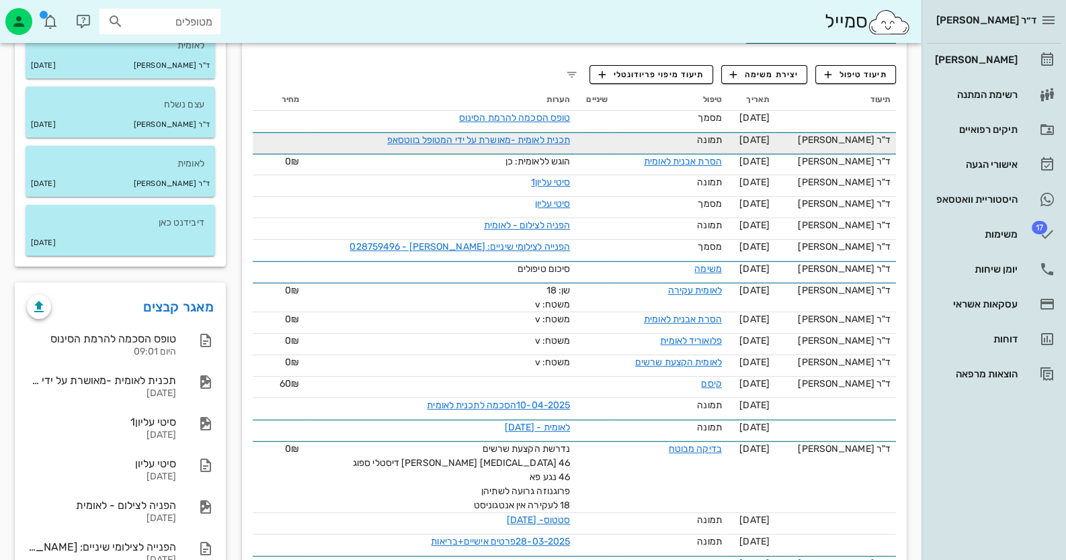
scroll to position [335, 0]
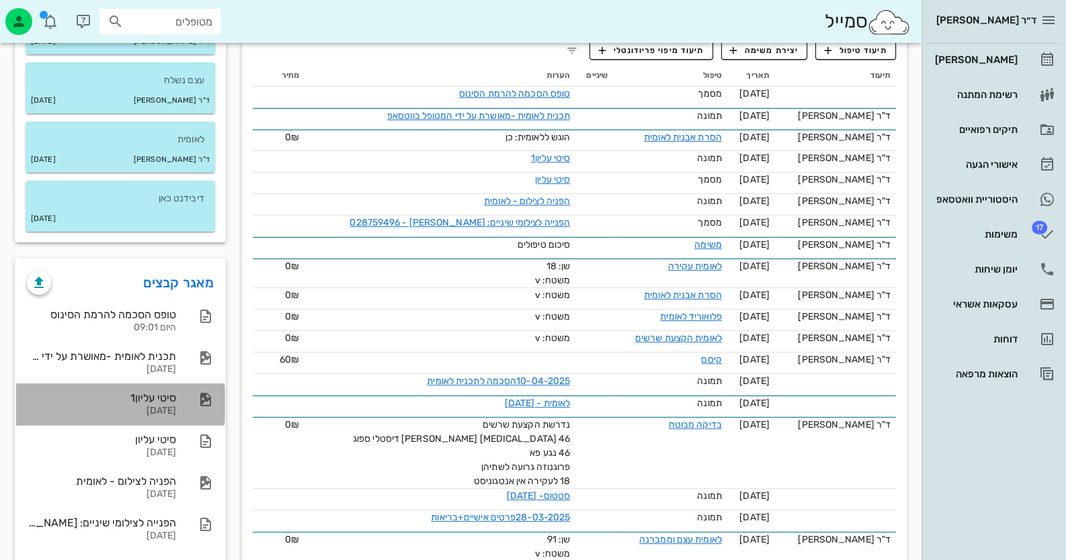
click at [138, 412] on div "[DATE]" at bounding box center [101, 411] width 149 height 11
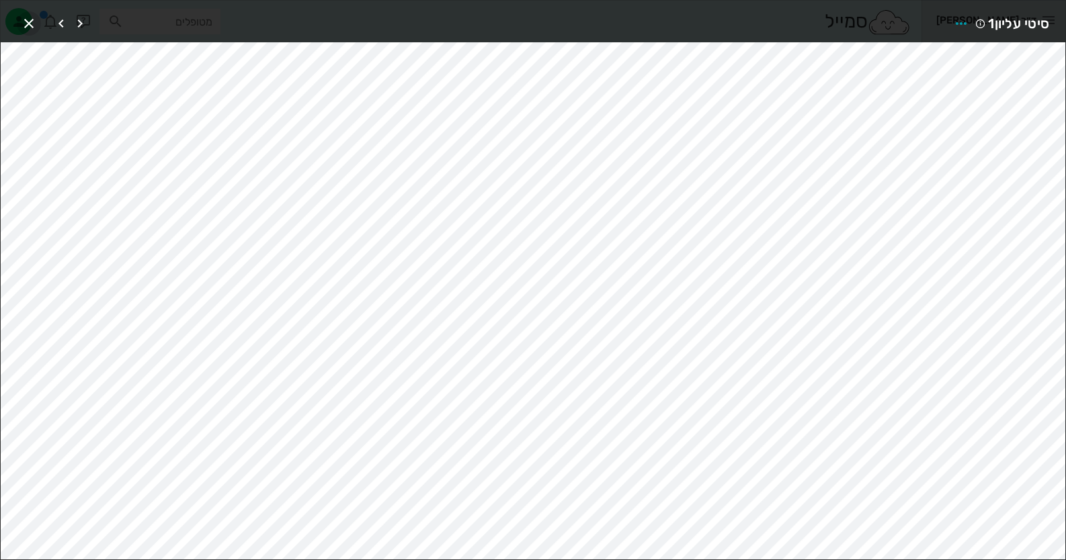
click at [36, 26] on icon "button" at bounding box center [29, 23] width 16 height 16
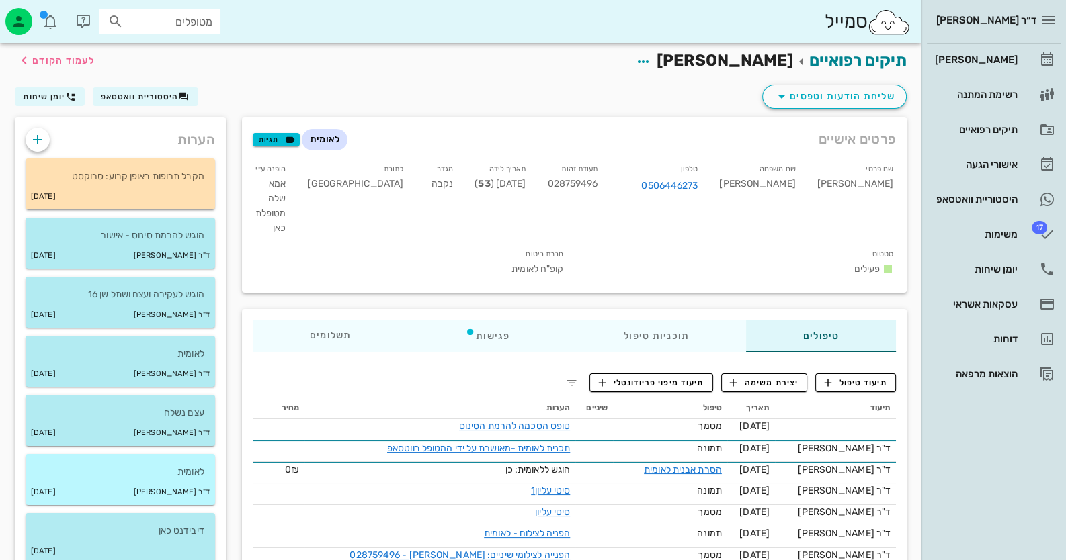
scroll to position [0, 0]
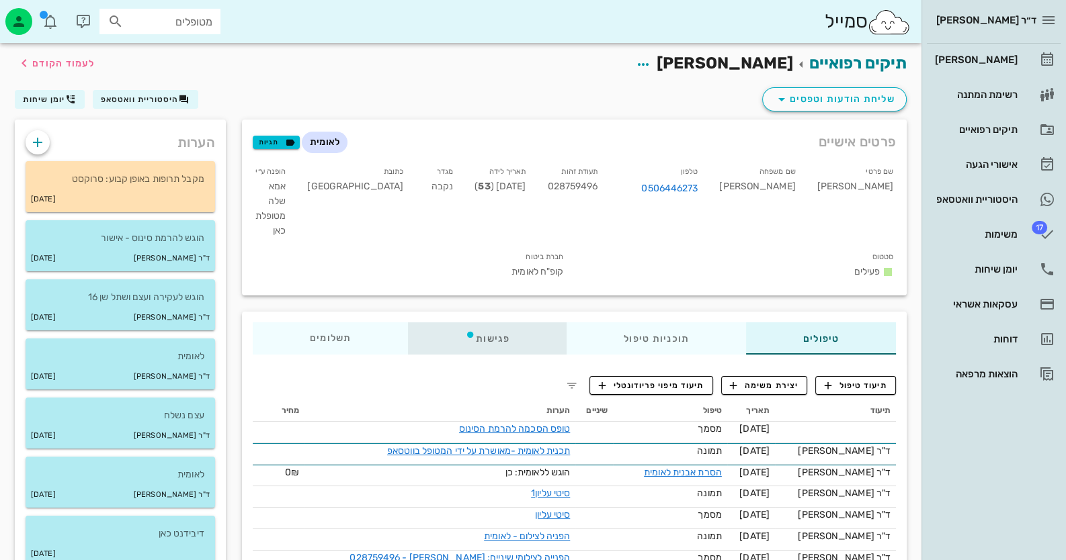
click at [477, 323] on div "פגישות" at bounding box center [487, 339] width 159 height 32
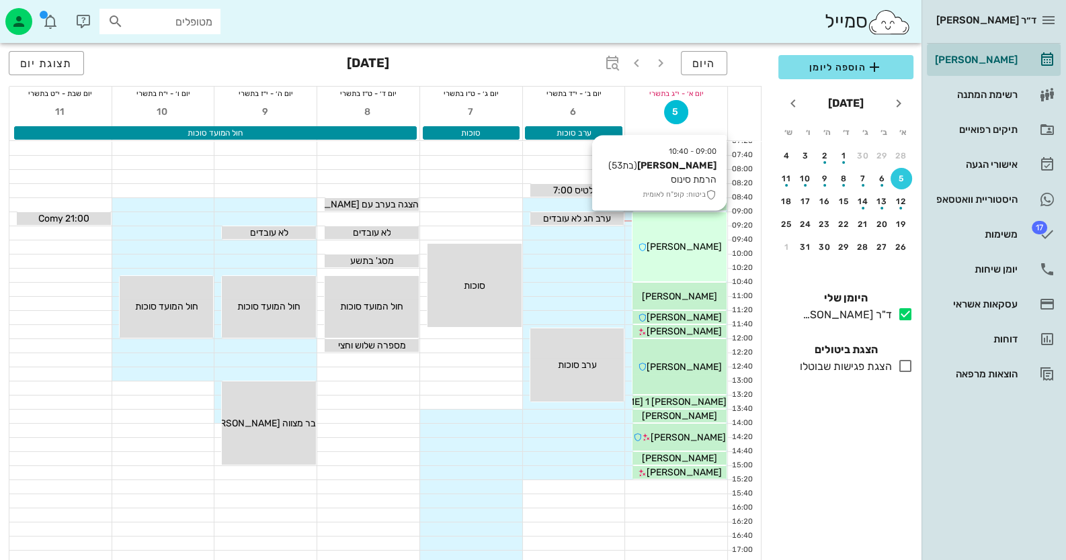
click at [677, 238] on div "09:00 - 10:40 [PERSON_NAME] (בת 53 ) הרמת סינוס ביטוח: קופ"ח לאומית [PERSON_NAM…" at bounding box center [679, 246] width 94 height 69
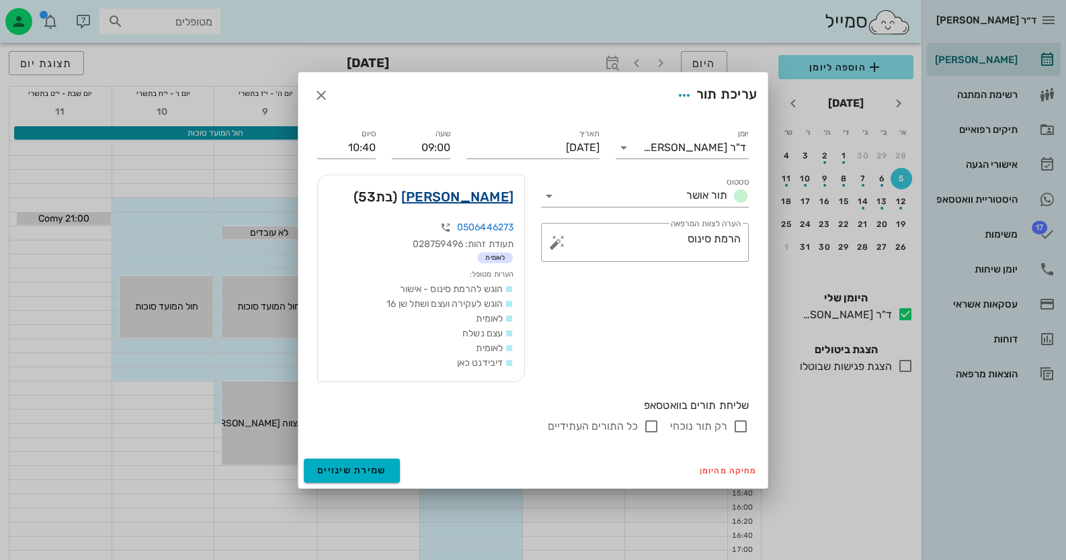
click at [488, 191] on link "[PERSON_NAME]" at bounding box center [457, 197] width 112 height 22
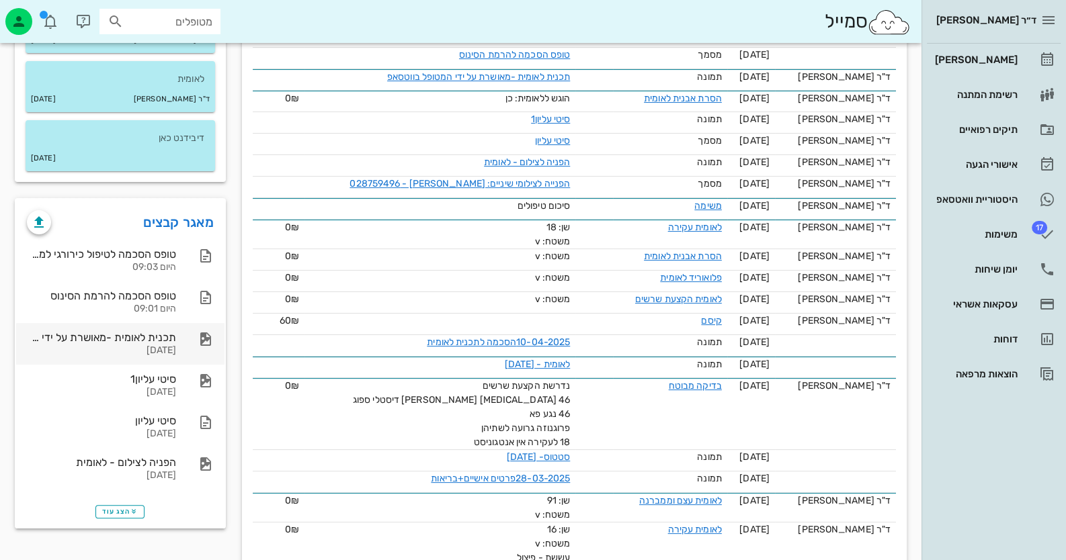
scroll to position [403, 0]
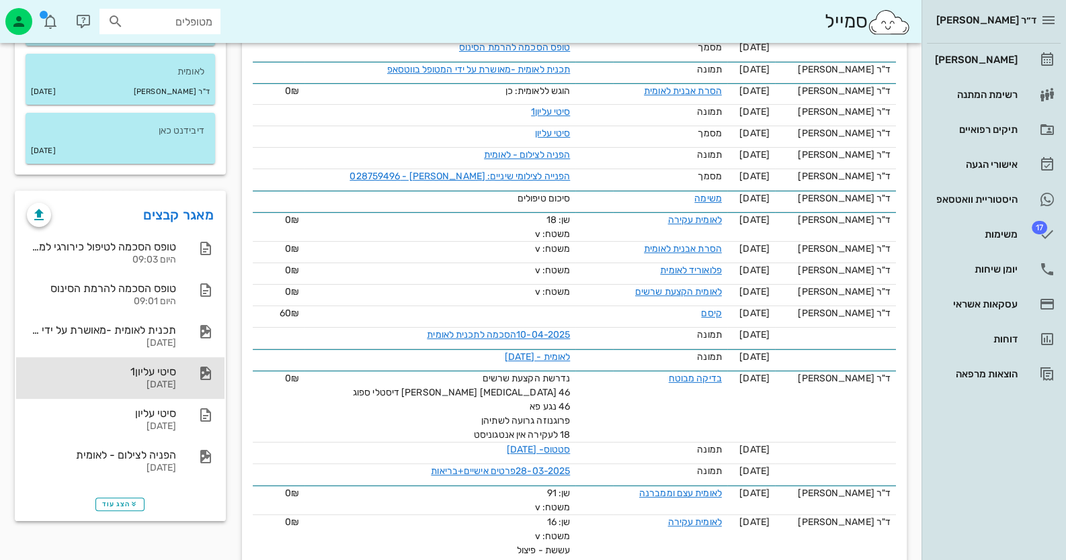
click at [161, 382] on div "[DATE]" at bounding box center [101, 385] width 149 height 11
